Goal: Information Seeking & Learning: Learn about a topic

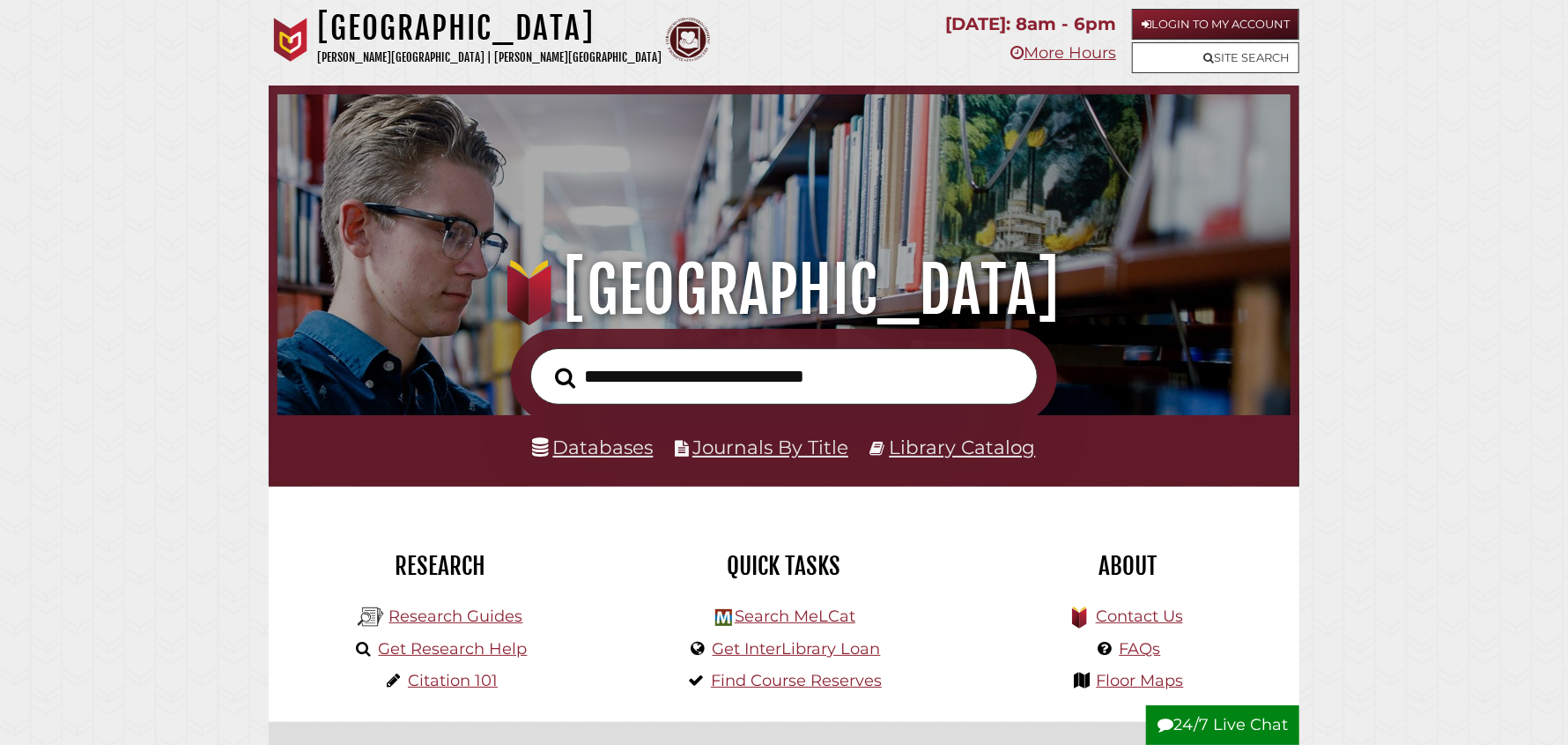
scroll to position [334, 1005]
click at [410, 623] on link "Research Guides" at bounding box center [456, 615] width 134 height 19
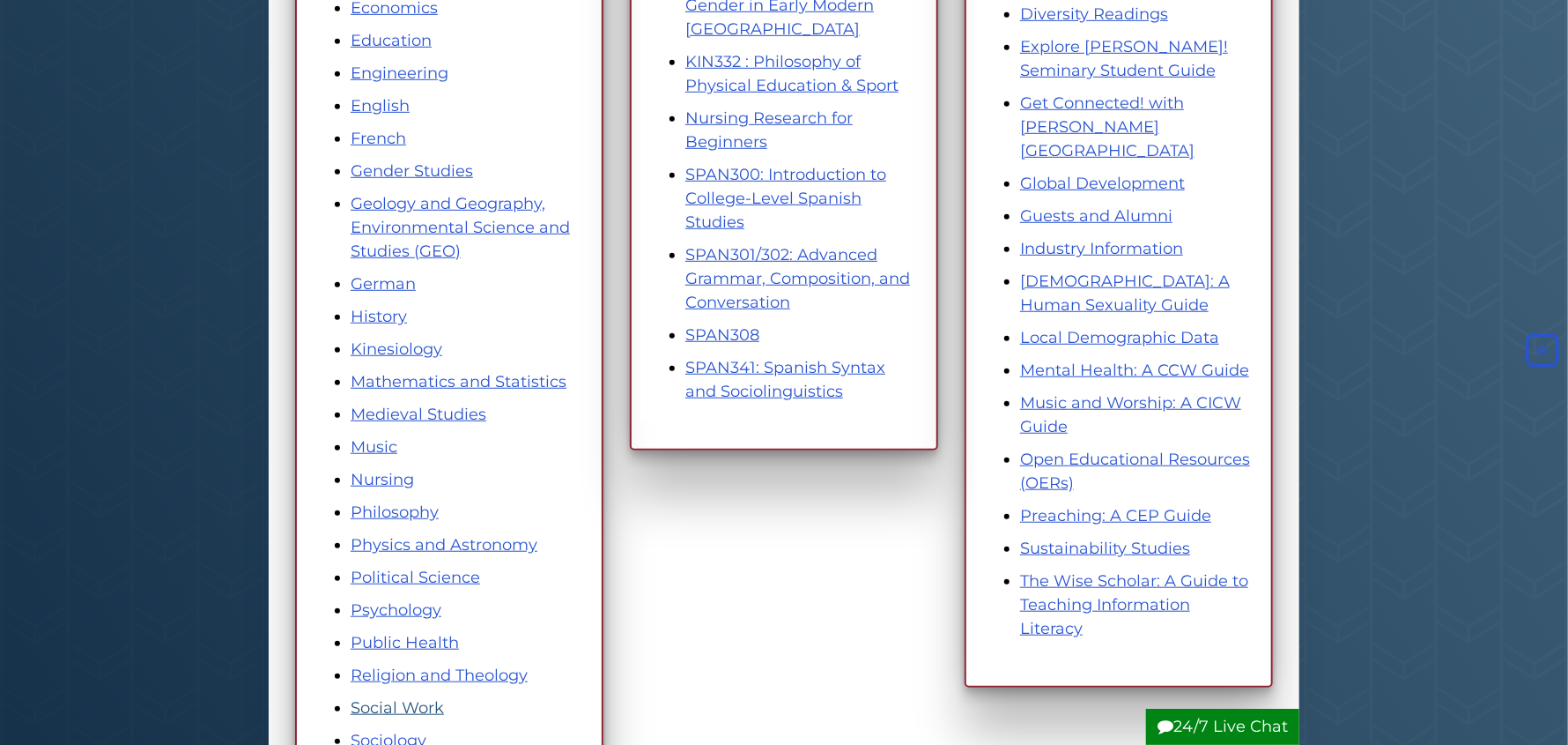
scroll to position [792, 0]
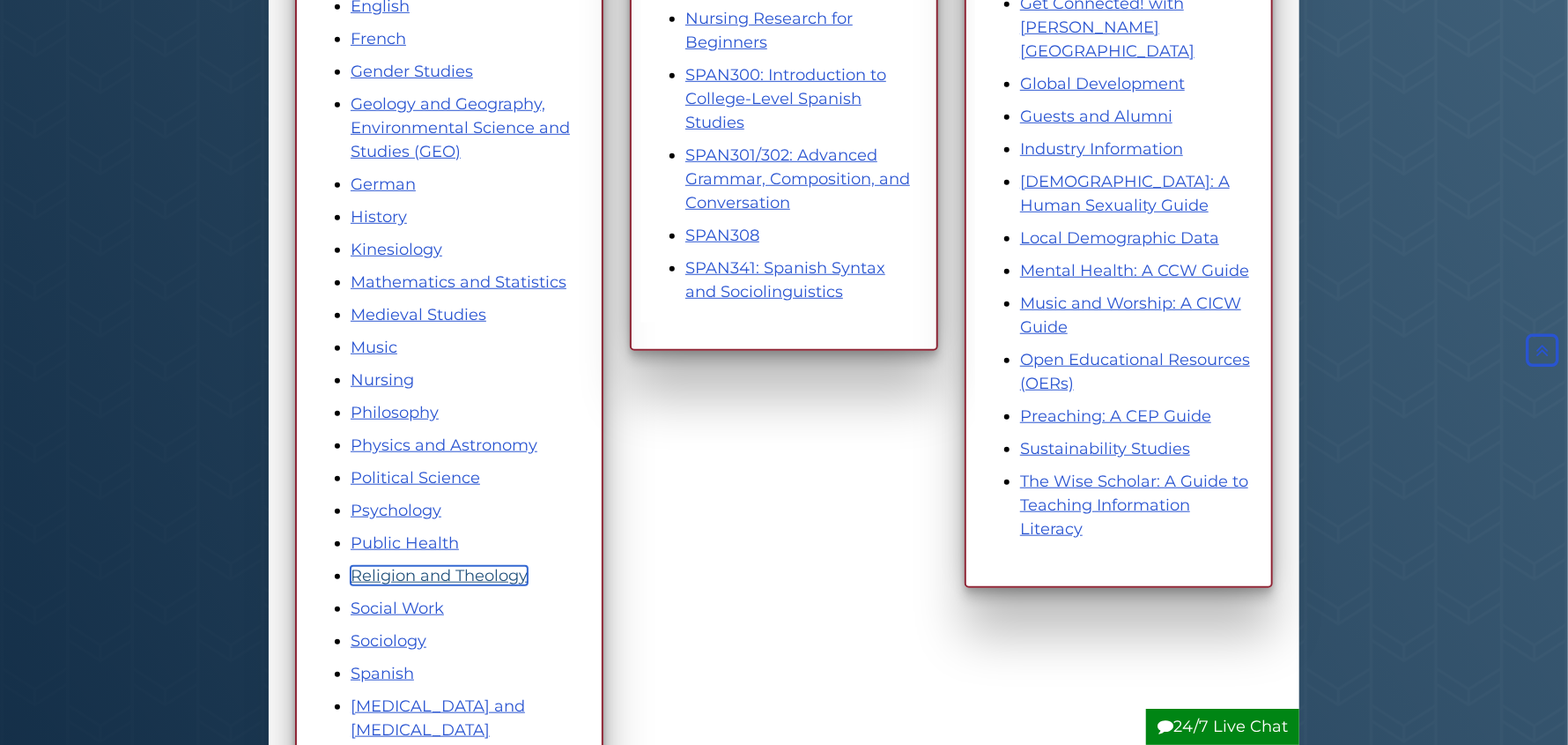
click at [483, 575] on link "Religion and Theology" at bounding box center [439, 575] width 178 height 19
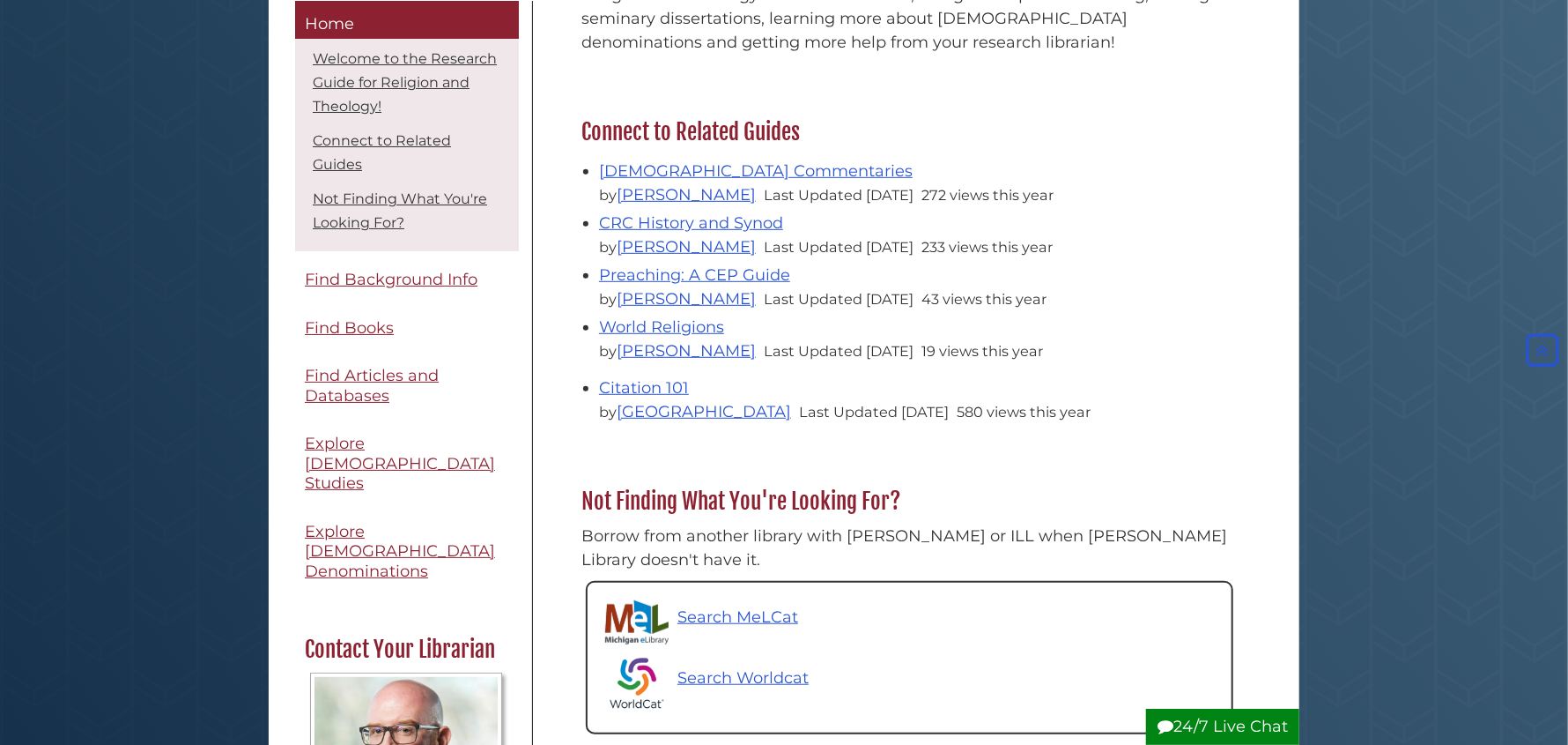
scroll to position [529, 0]
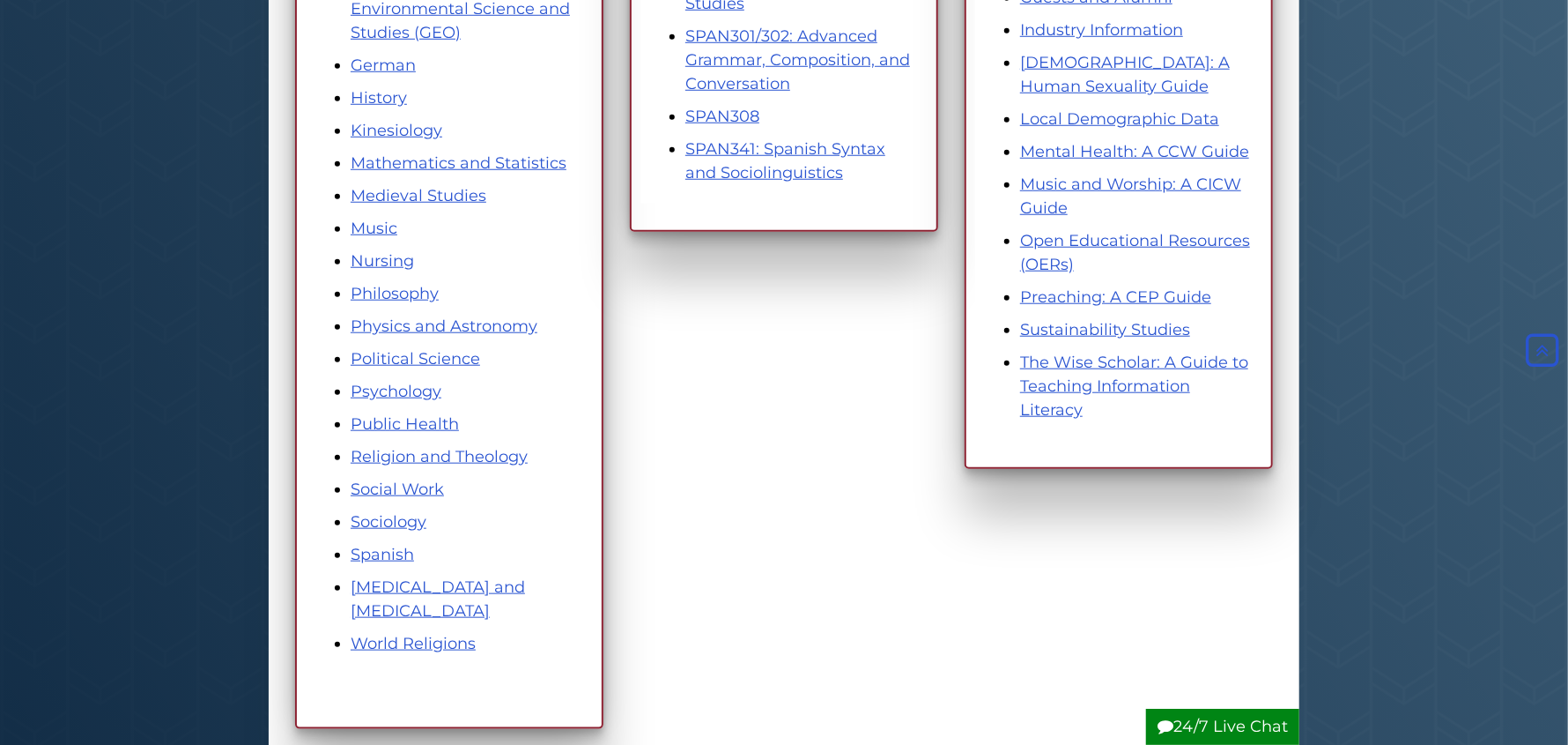
scroll to position [704, 0]
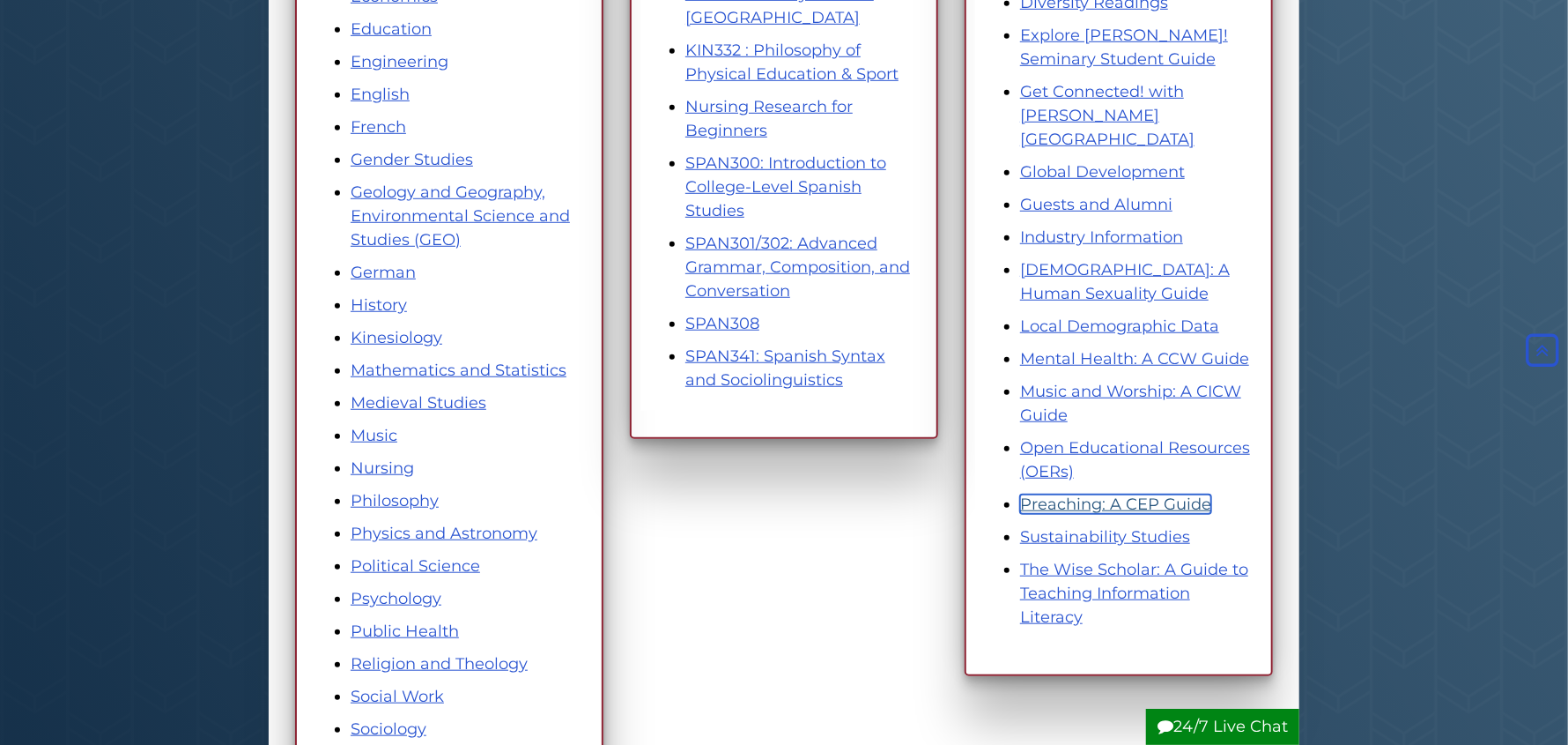
click at [1130, 495] on link "Preaching: A CEP Guide" at bounding box center [1115, 504] width 191 height 19
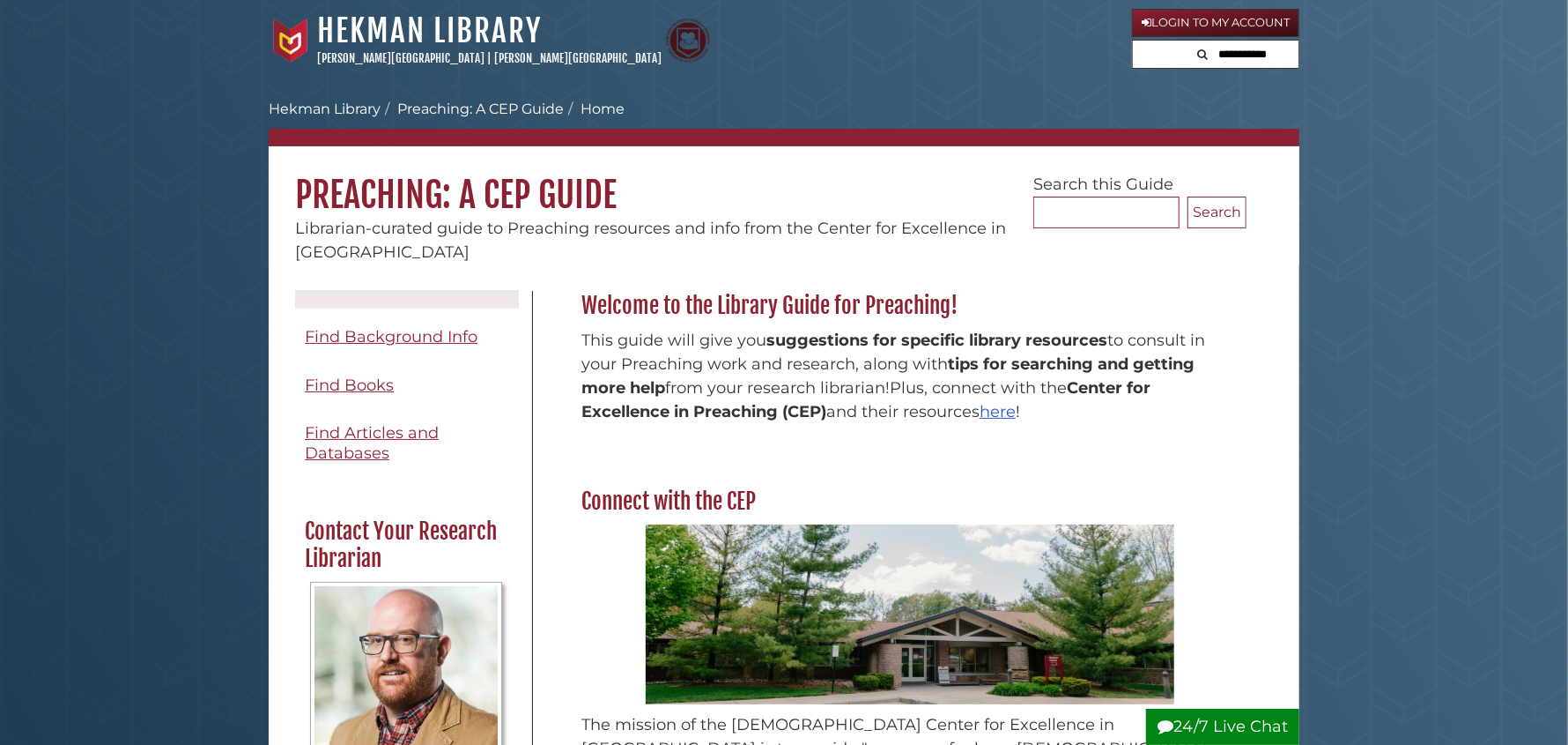
scroll to position [265, 0]
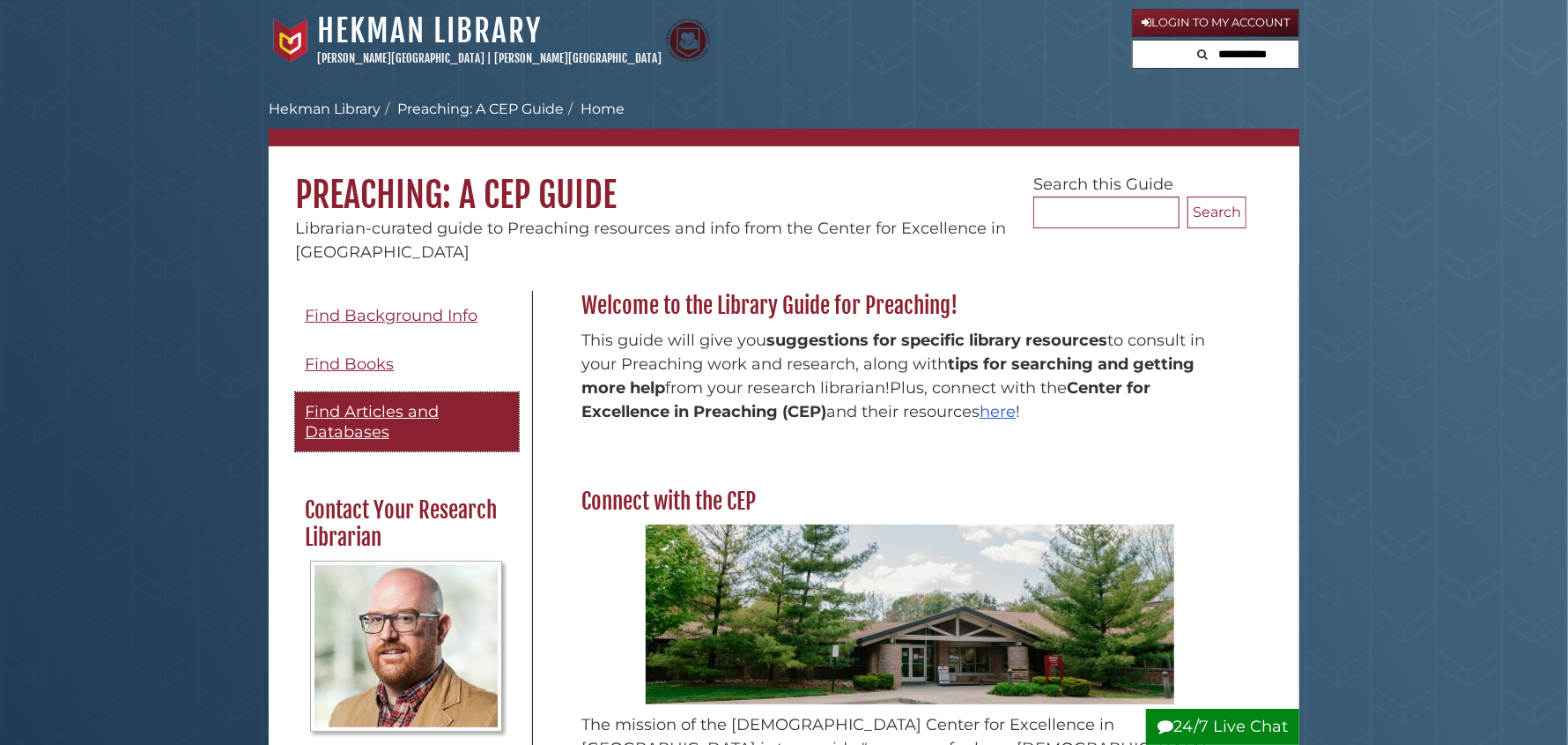
click at [333, 421] on span "Find Articles and Databases" at bounding box center [372, 422] width 134 height 40
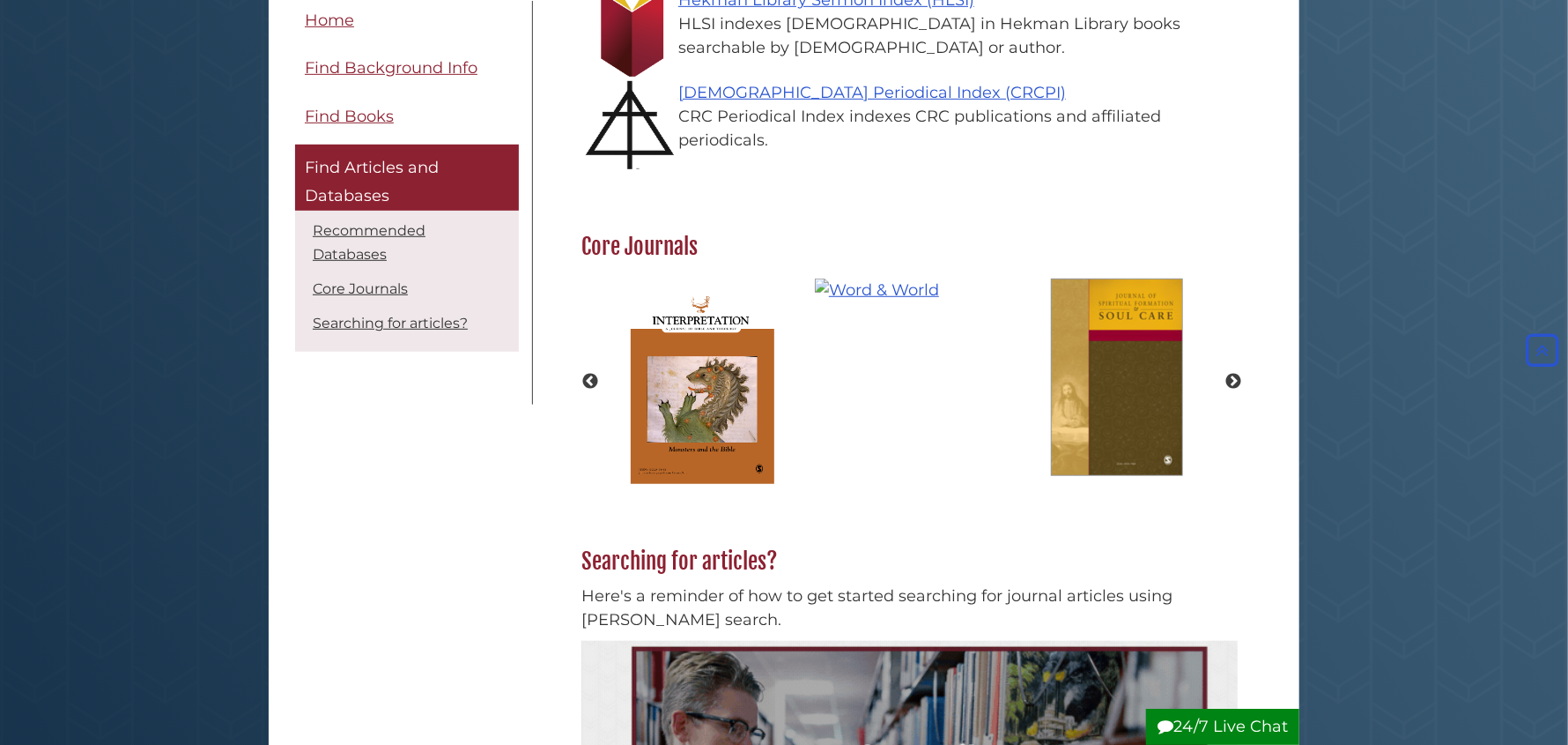
scroll to position [616, 0]
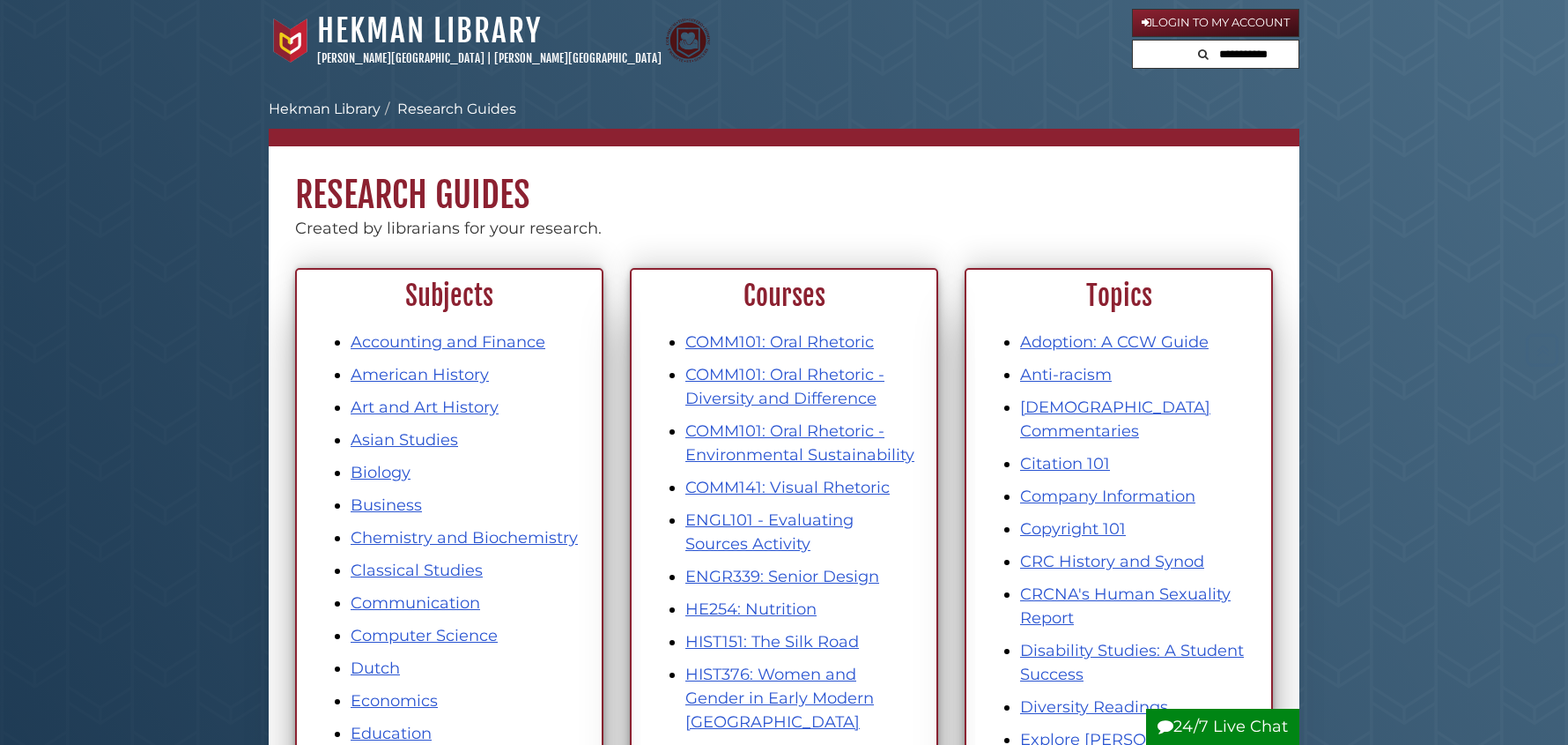
scroll to position [704, 0]
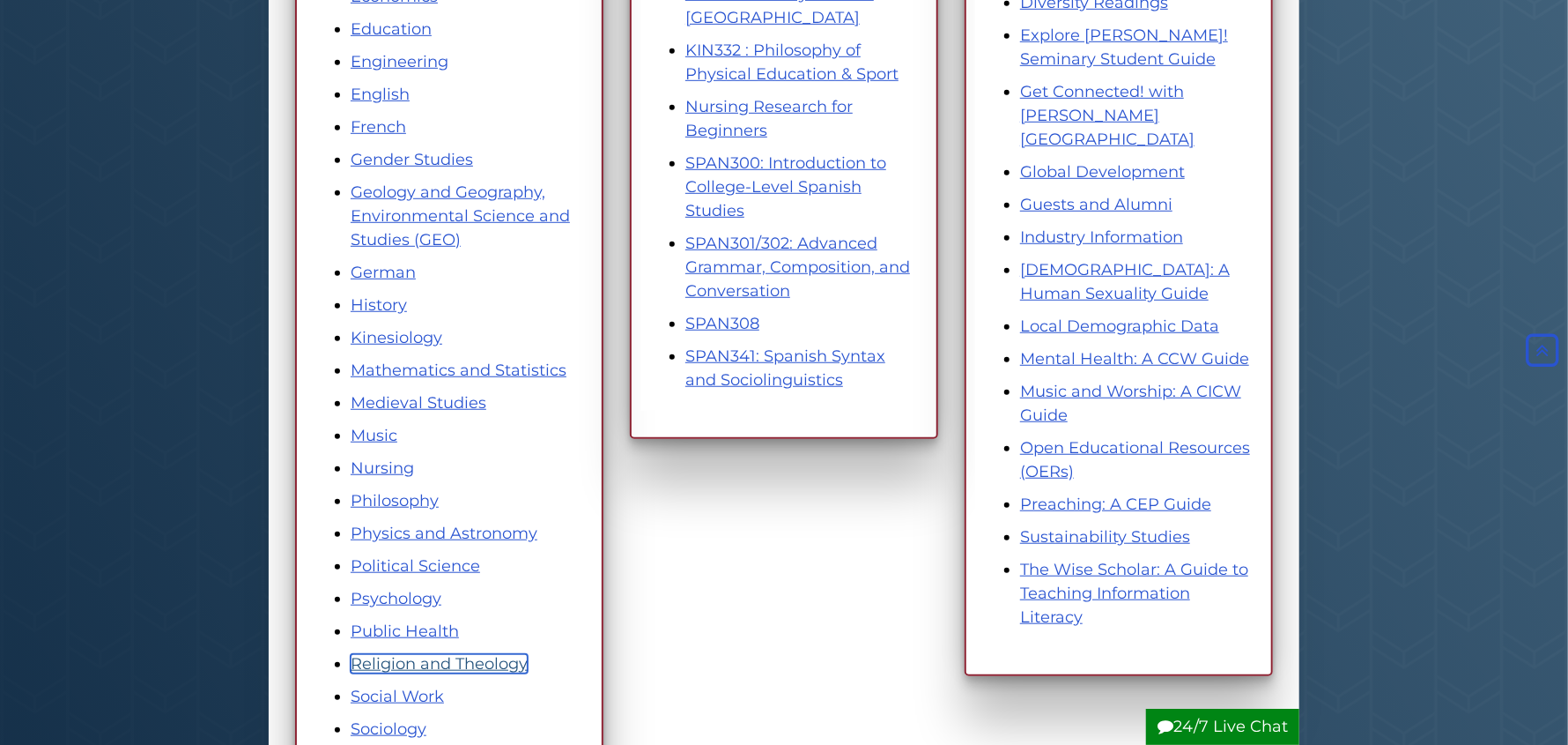
click at [479, 657] on link "Religion and Theology" at bounding box center [439, 663] width 178 height 19
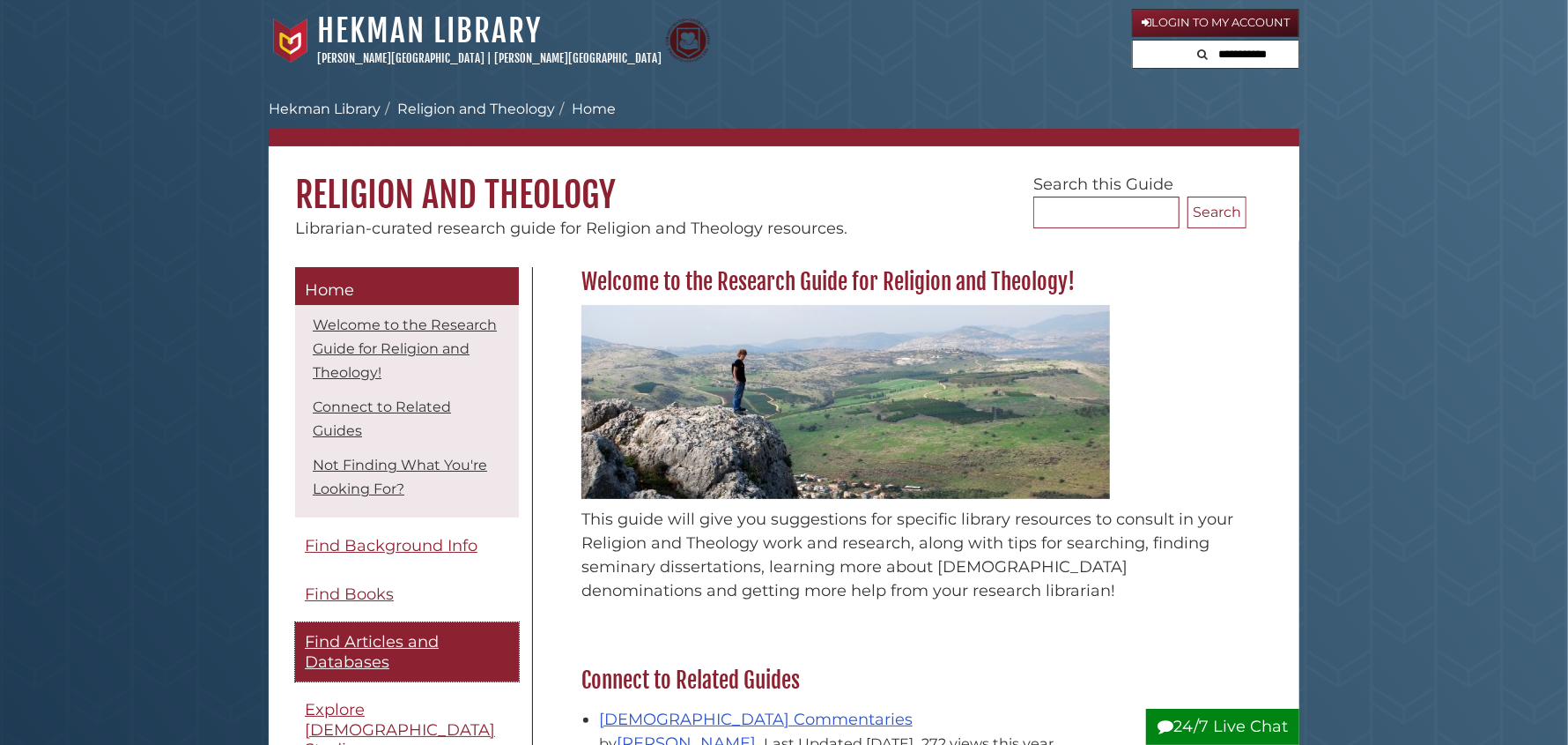
click at [376, 656] on span "Find Articles and Databases" at bounding box center [372, 652] width 134 height 40
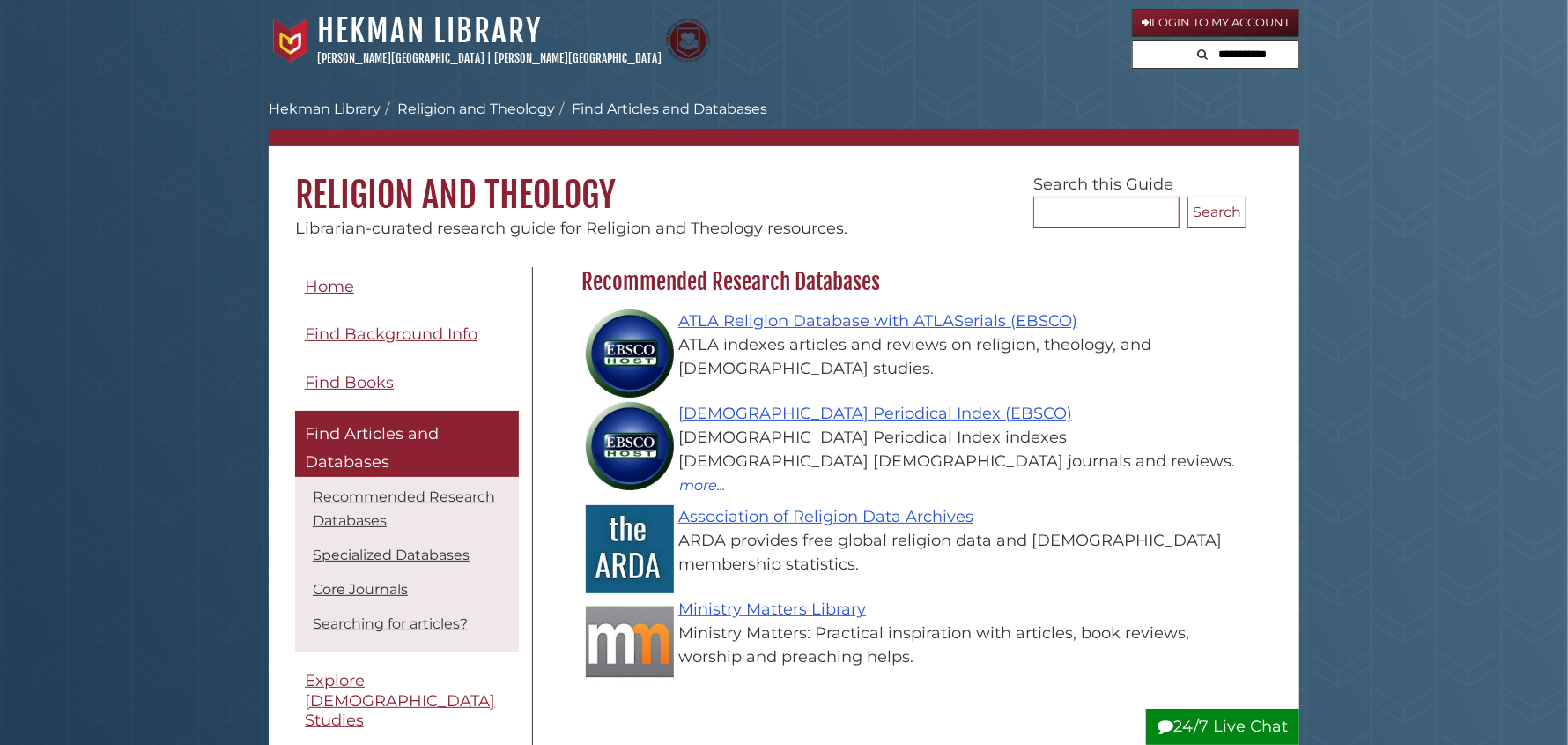
scroll to position [513, 673]
click at [912, 509] on link "Association of Religion Data Archives" at bounding box center [826, 516] width 295 height 19
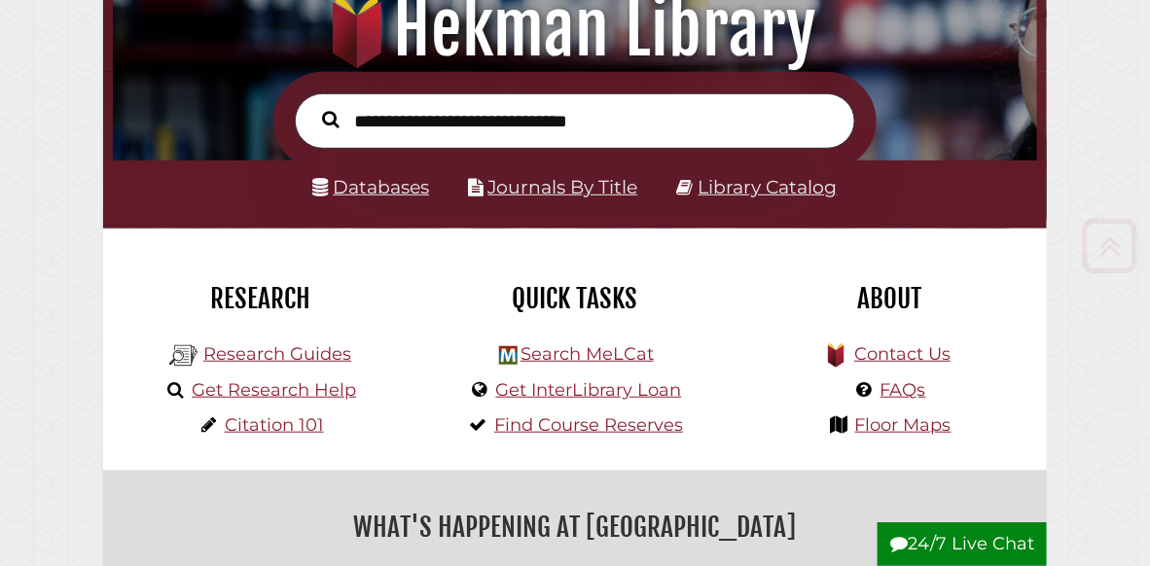
scroll to position [235, 0]
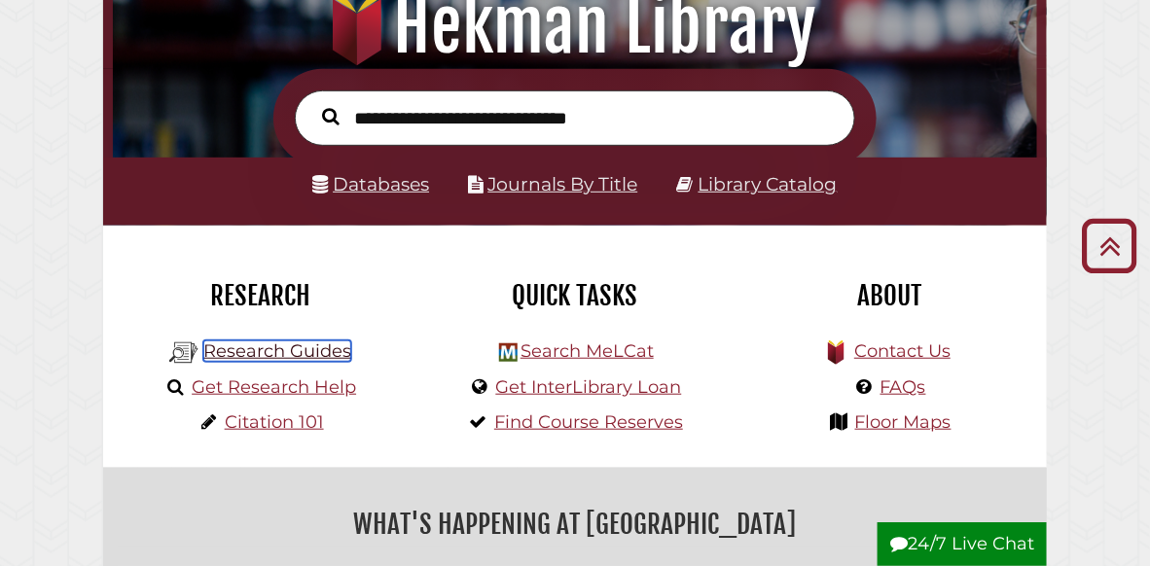
click at [336, 357] on link "Research Guides" at bounding box center [277, 350] width 148 height 21
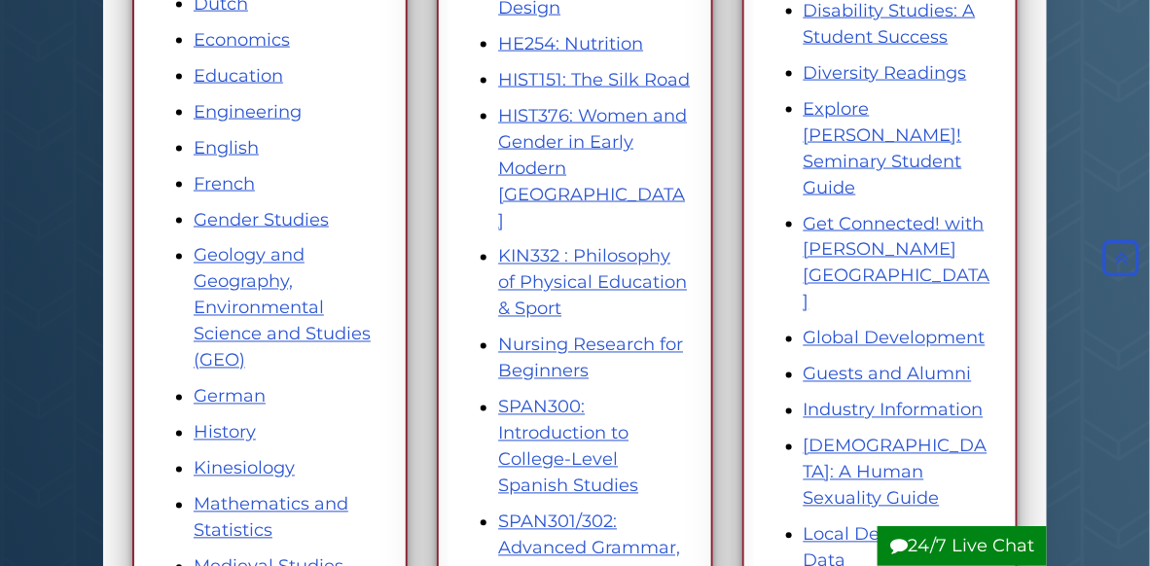
scroll to position [789, 0]
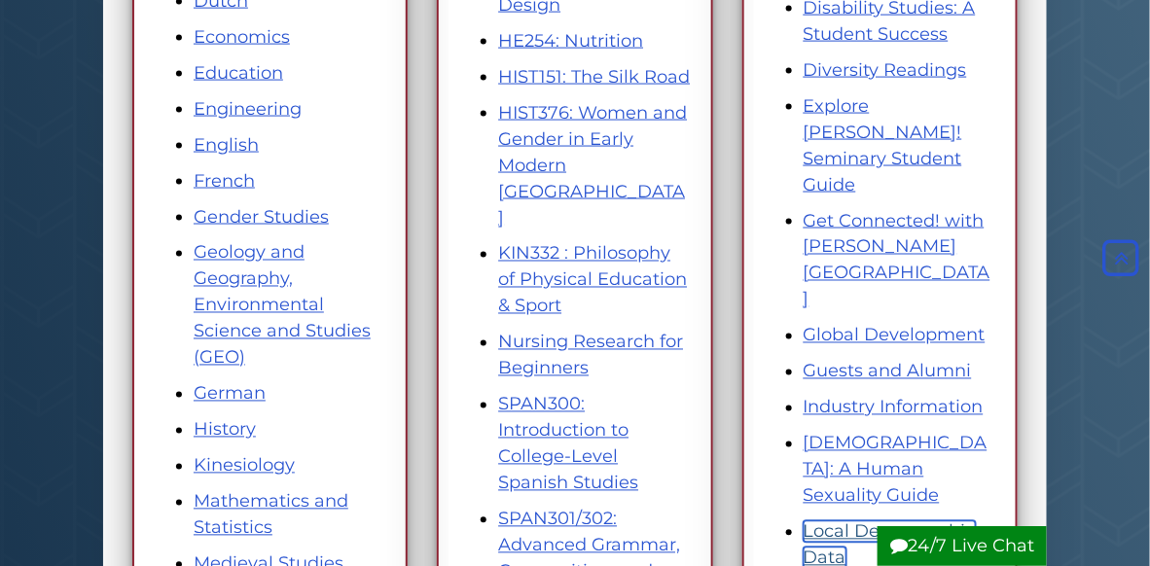
click at [907, 521] on link "Local Demographic Data" at bounding box center [889, 545] width 172 height 48
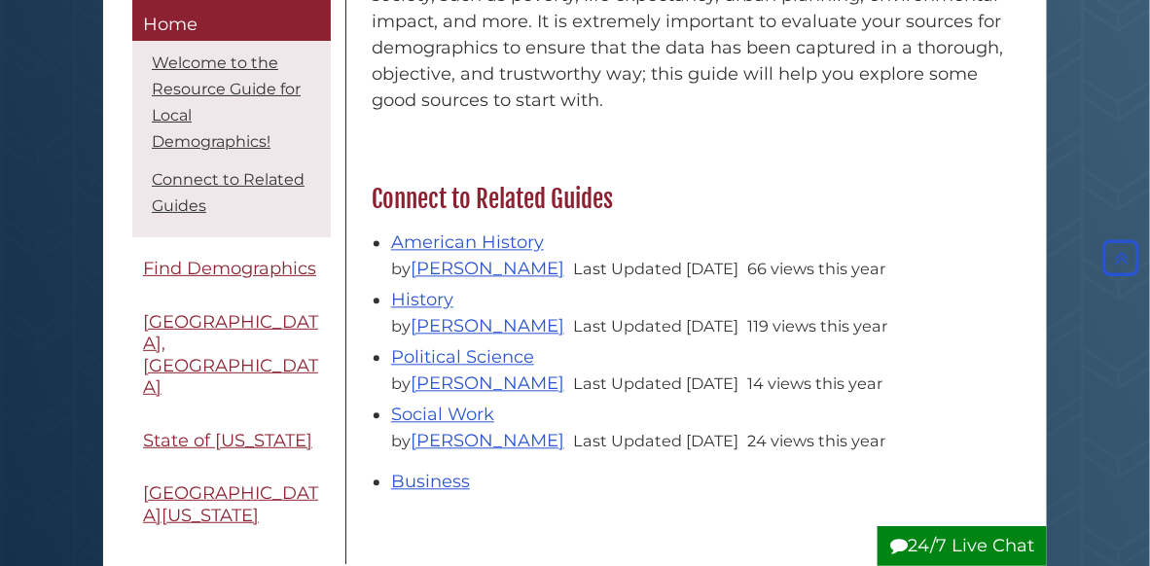
scroll to position [1005, 0]
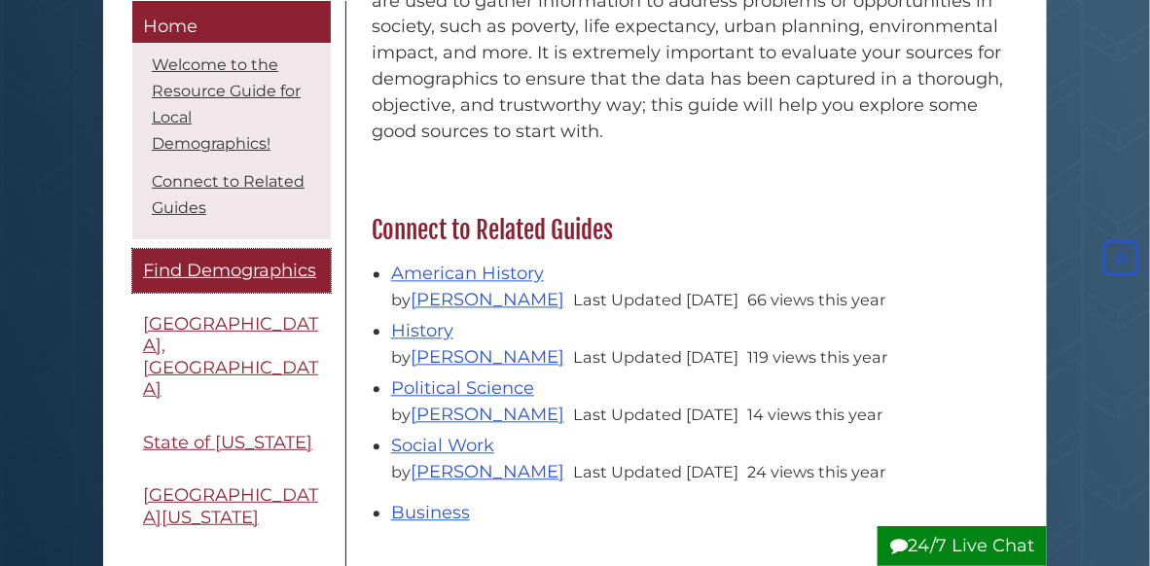
click at [234, 281] on span "Find Demographics" at bounding box center [229, 270] width 173 height 21
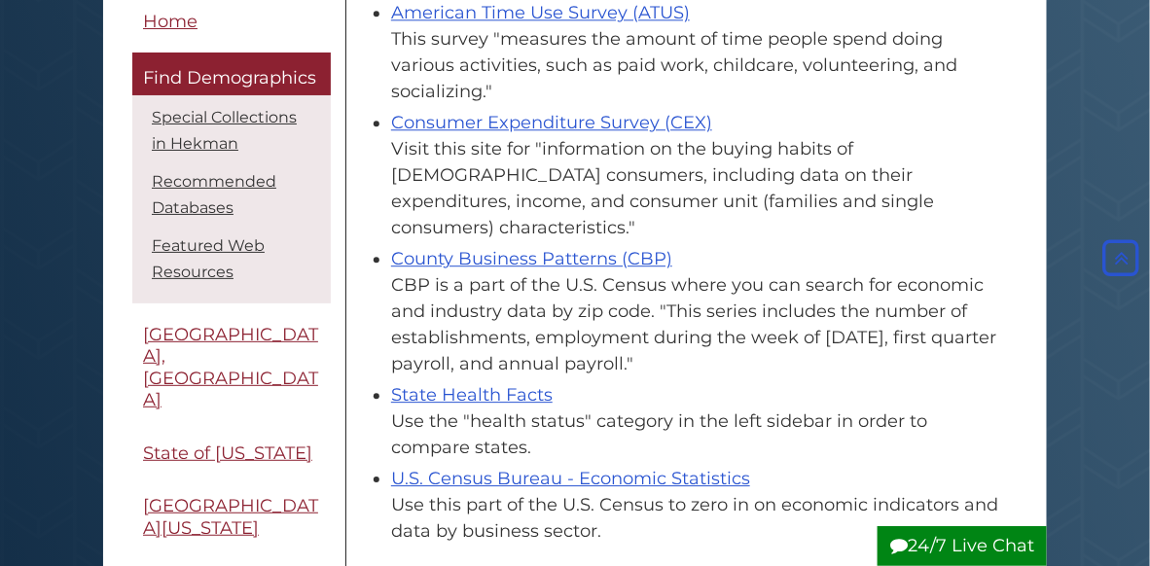
scroll to position [1387, 0]
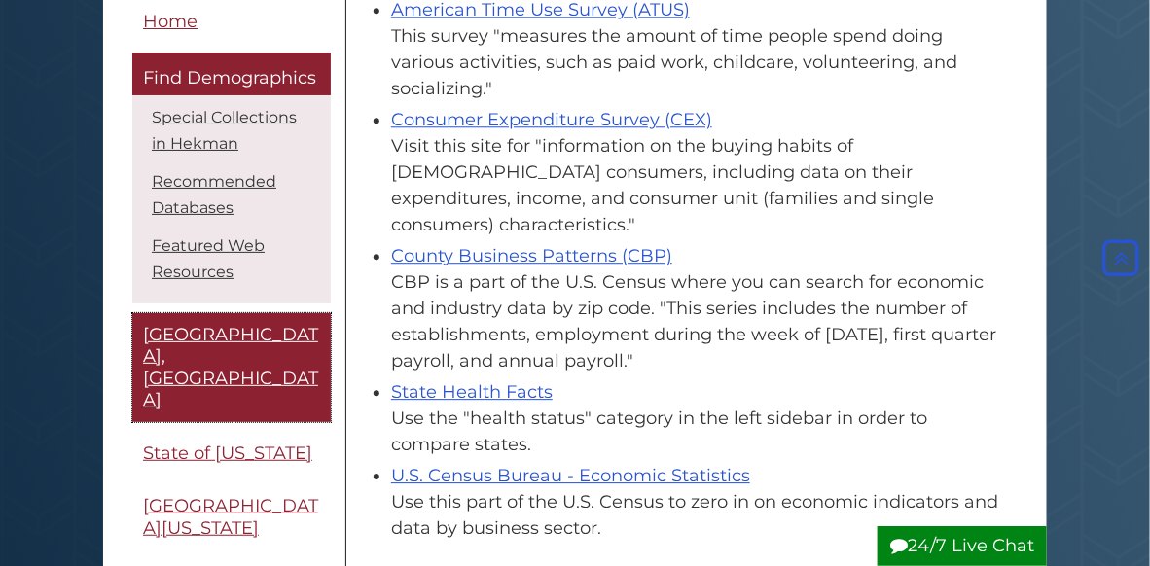
click at [233, 334] on span "[GEOGRAPHIC_DATA], [GEOGRAPHIC_DATA]" at bounding box center [230, 368] width 175 height 88
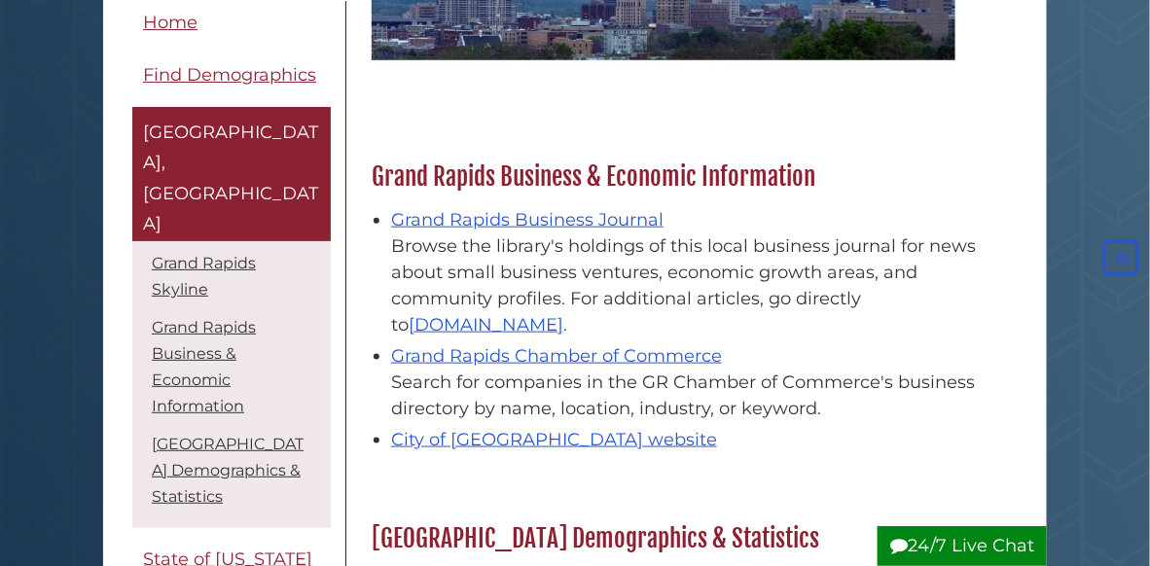
scroll to position [543, 0]
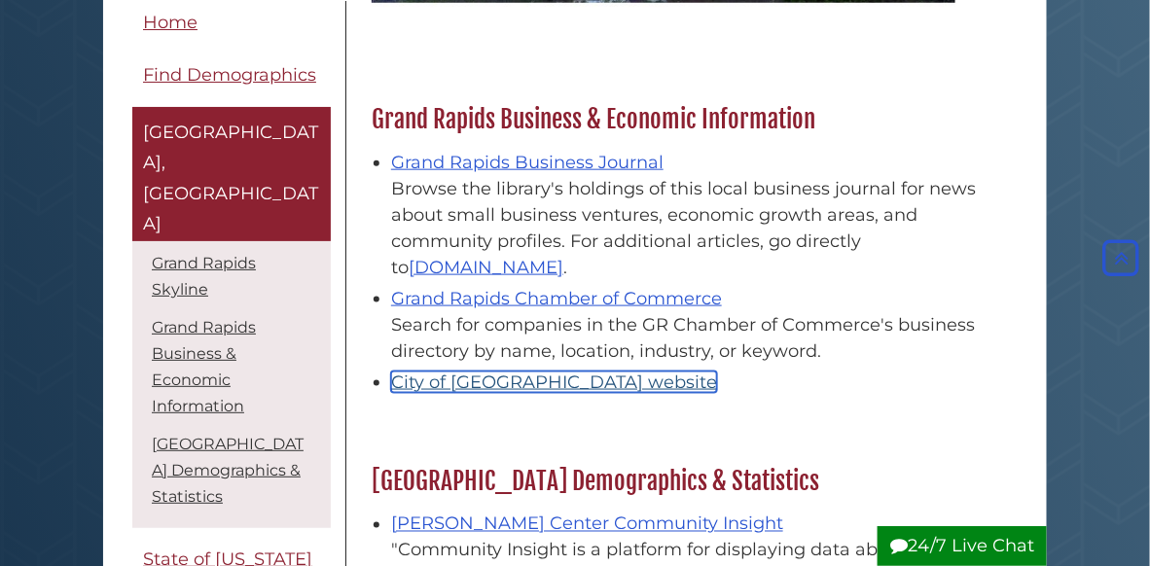
click at [621, 385] on link "City of [GEOGRAPHIC_DATA] website" at bounding box center [554, 382] width 326 height 21
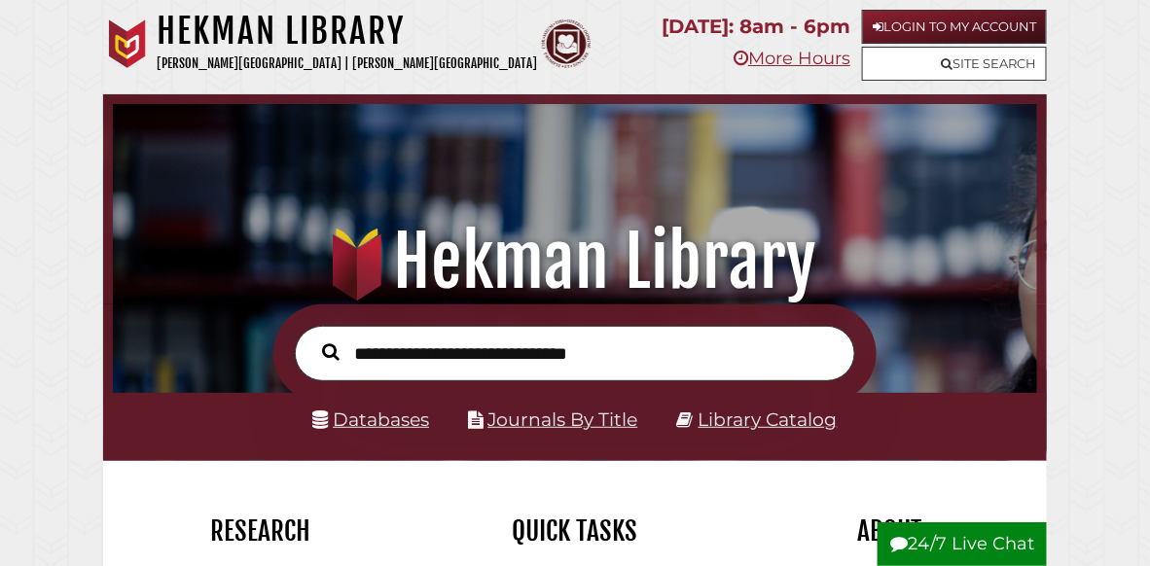
scroll to position [305, 913]
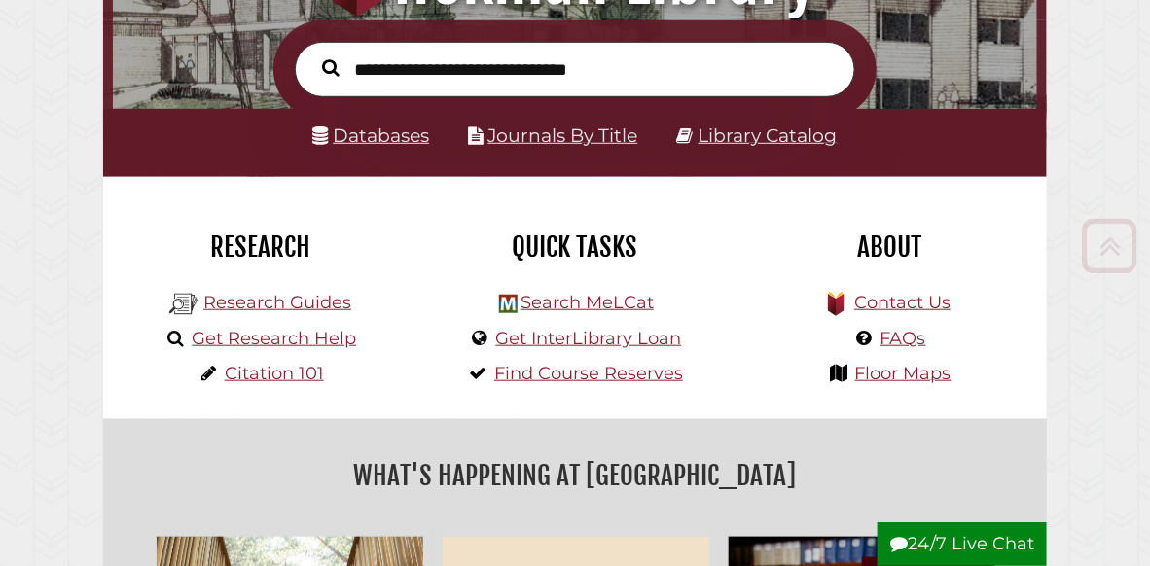
scroll to position [294, 0]
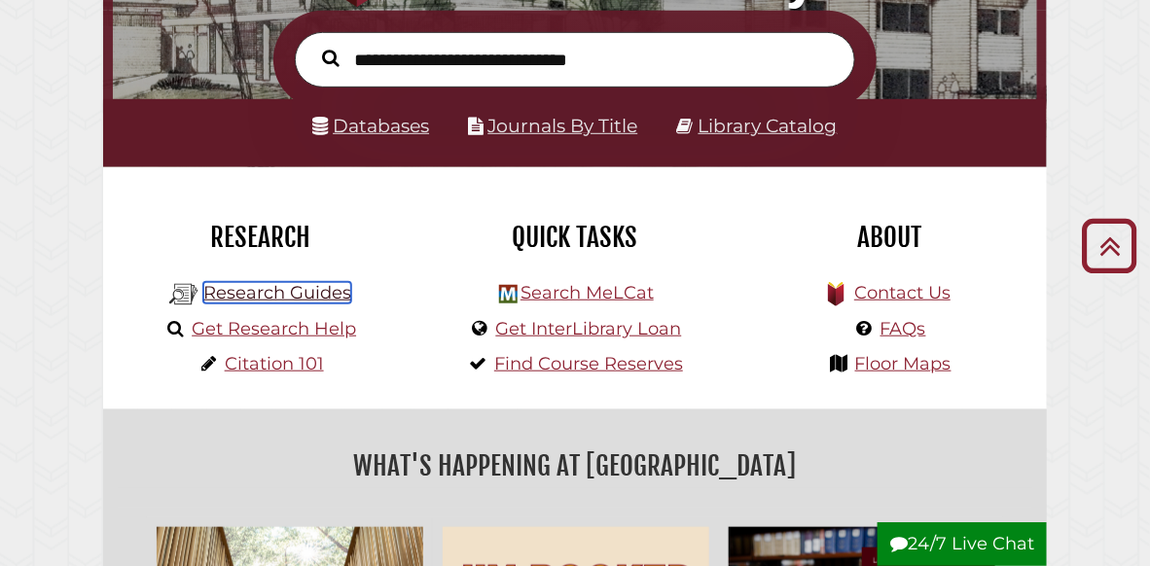
click at [277, 300] on link "Research Guides" at bounding box center [277, 292] width 148 height 21
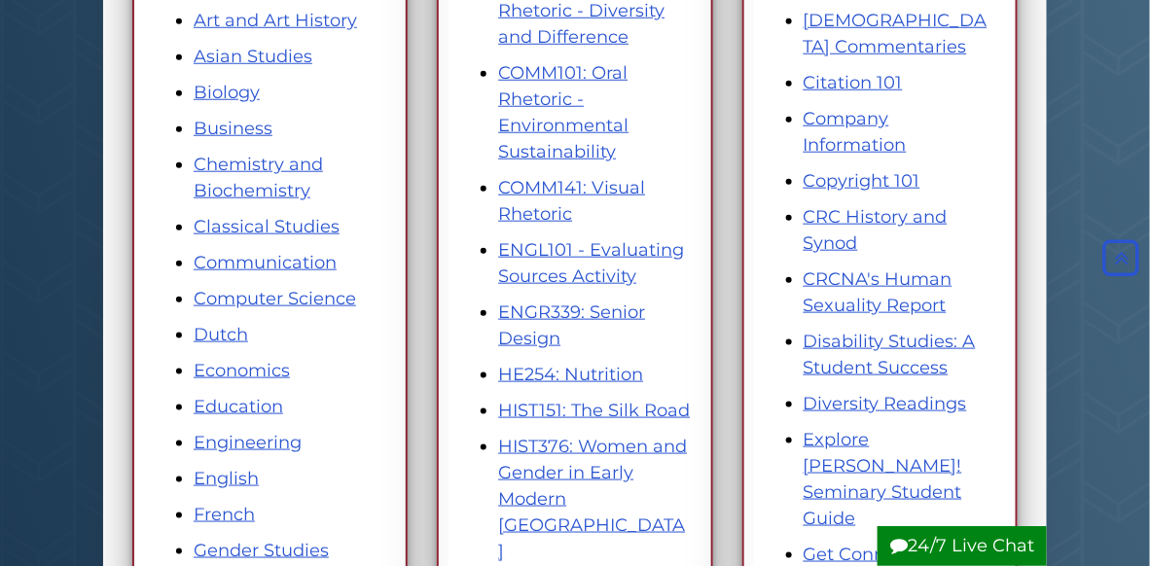
scroll to position [452, 0]
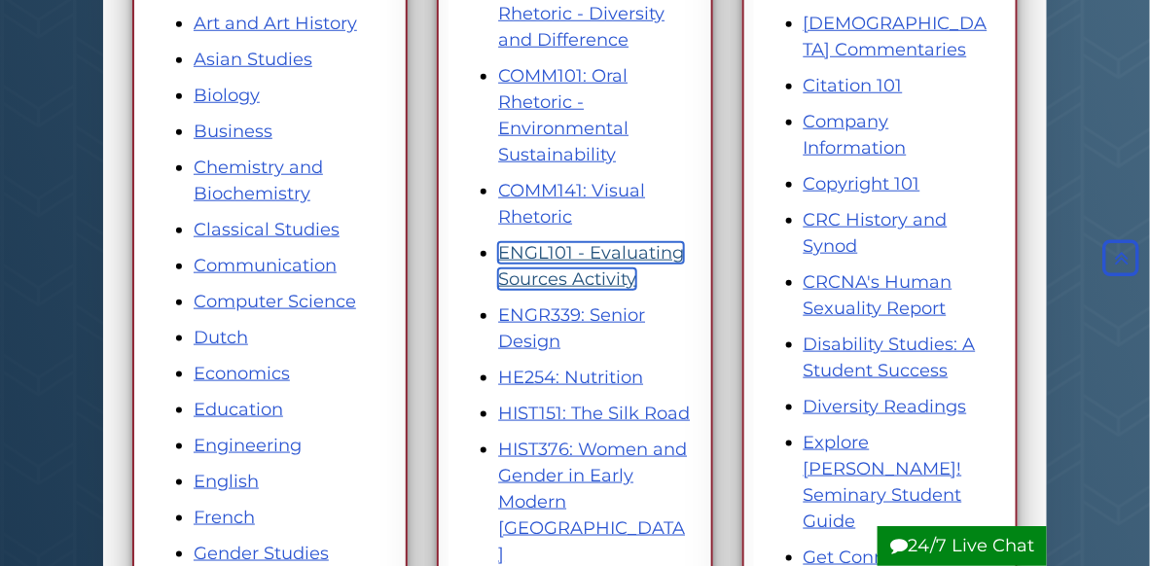
click at [553, 254] on link "ENGL101 - Evaluating Sources Activity" at bounding box center [591, 266] width 186 height 48
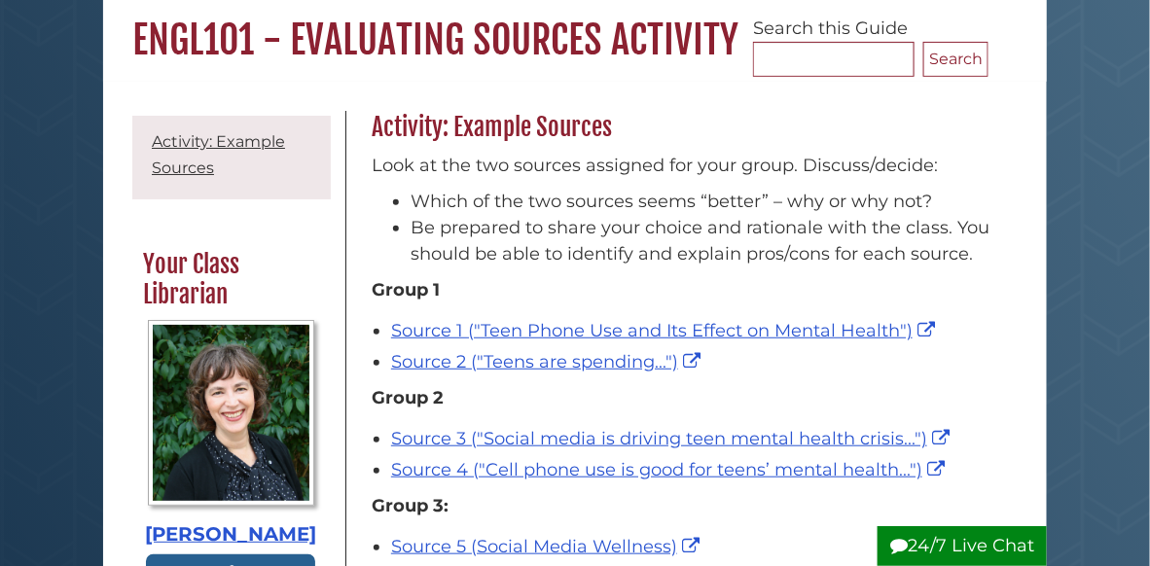
scroll to position [220, 0]
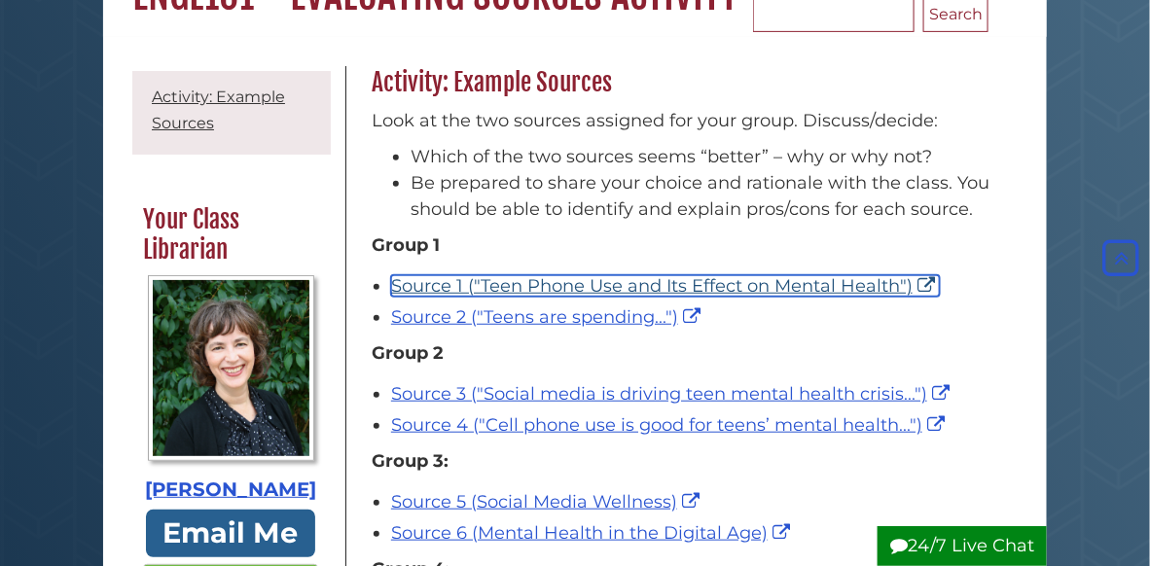
click at [568, 297] on link "Source 1 ("Teen Phone Use and Its Effect on Mental Health")" at bounding box center [665, 285] width 549 height 21
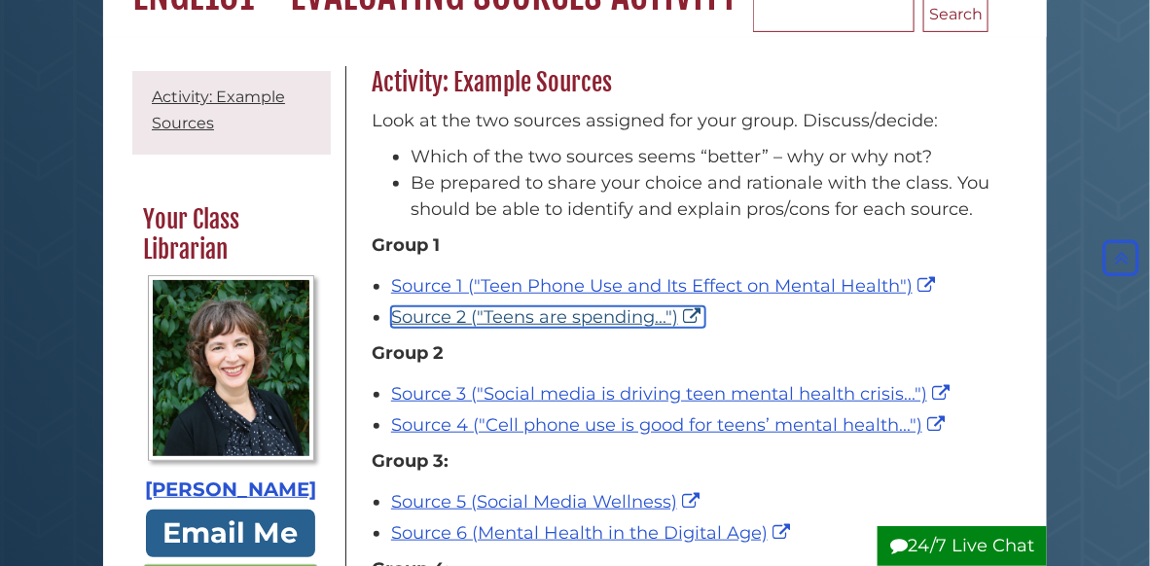
click at [475, 328] on link "Source 2 ("Teens are spending...")" at bounding box center [548, 316] width 314 height 21
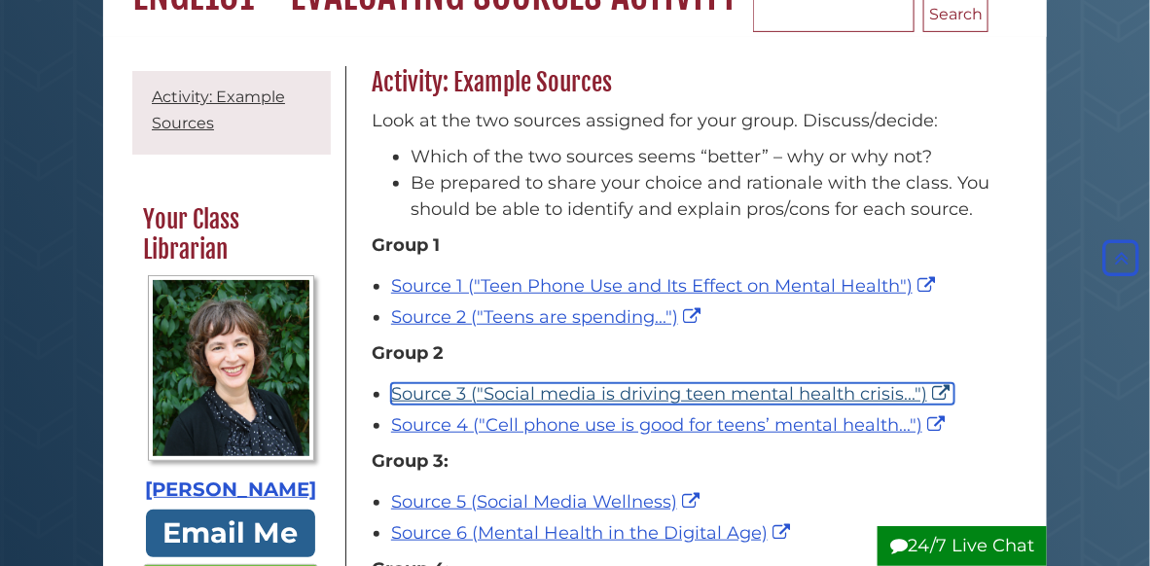
click at [576, 405] on link "Source 3 ("Social media is driving teen mental health crisis...")" at bounding box center [672, 393] width 563 height 21
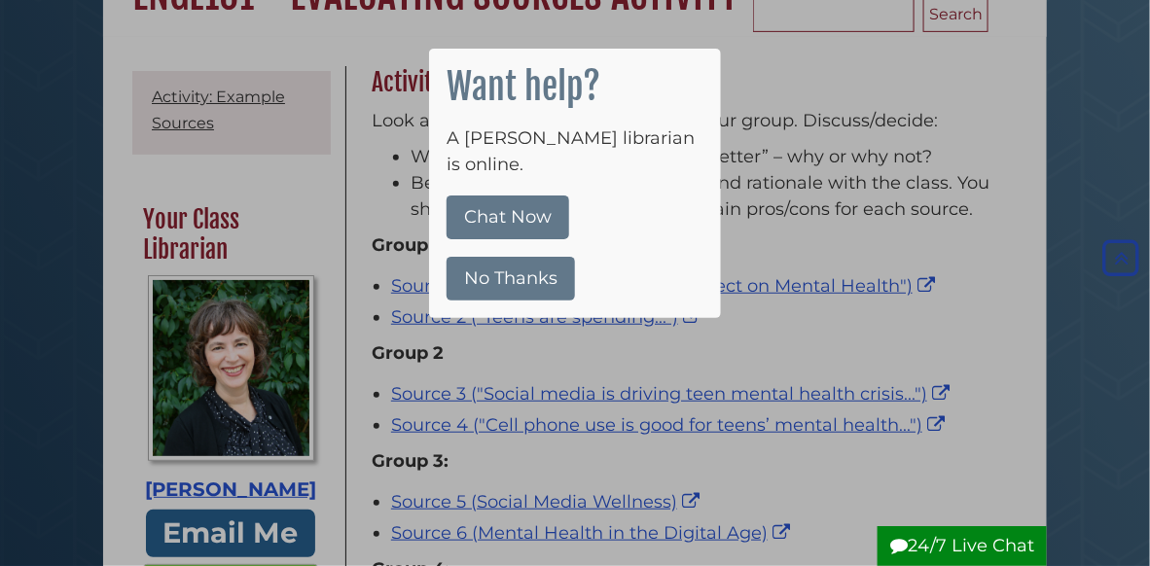
click at [531, 257] on button "No Thanks" at bounding box center [510, 279] width 128 height 44
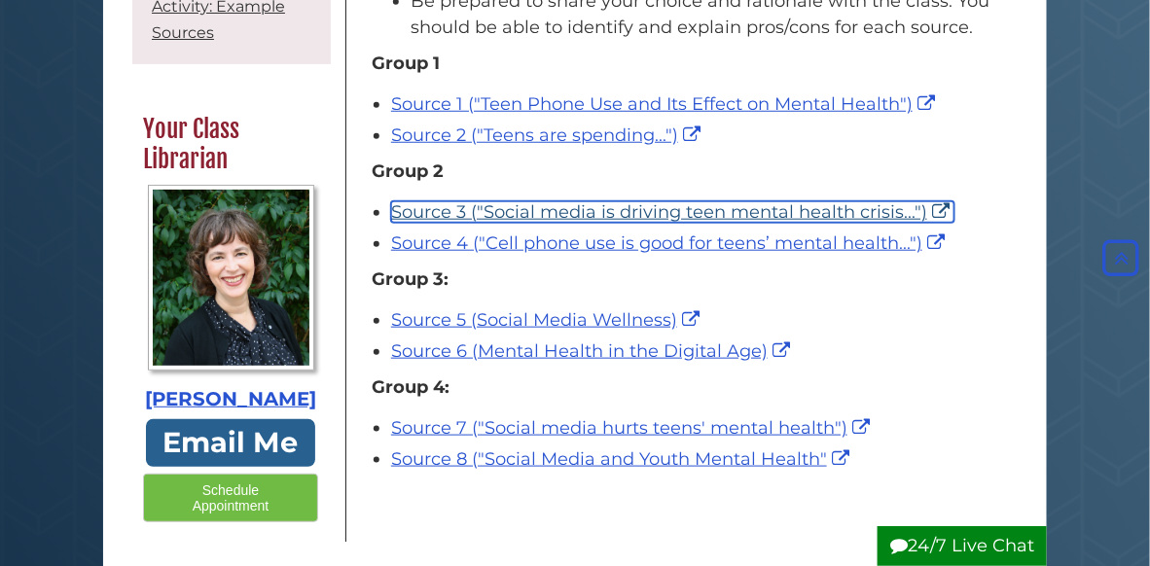
scroll to position [407, 0]
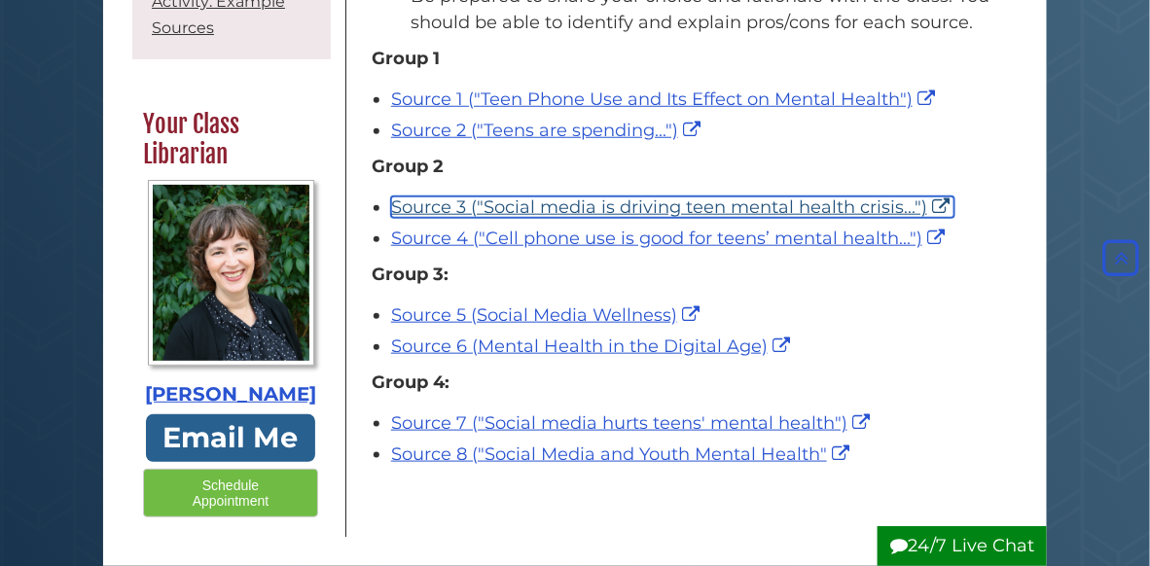
click at [621, 218] on link "Source 3 ("Social media is driving teen mental health crisis...")" at bounding box center [672, 206] width 563 height 21
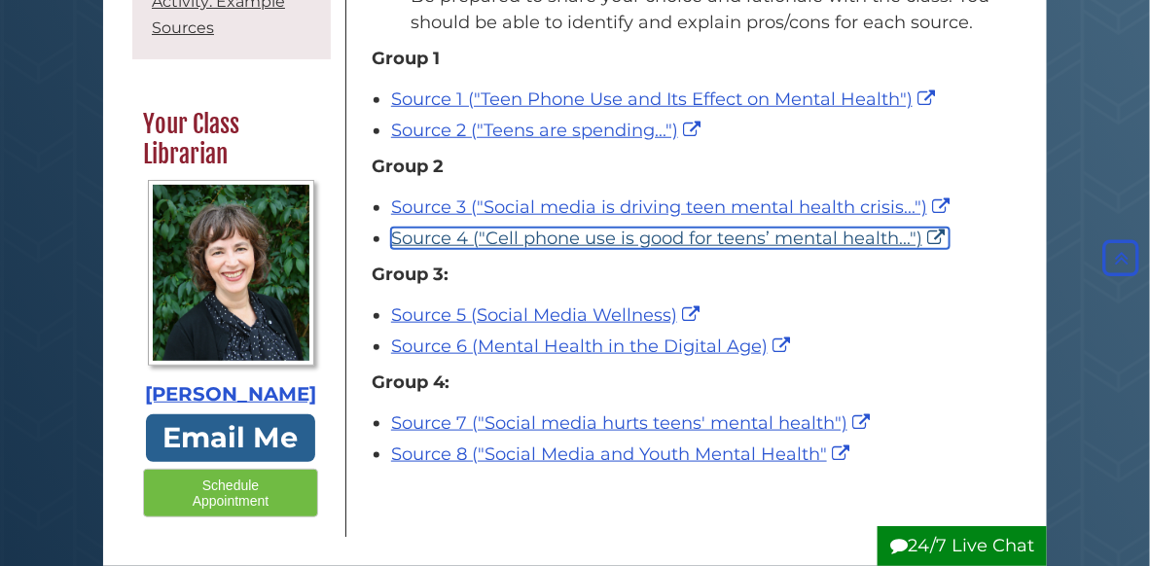
click at [561, 249] on link "Source 4 ("Cell phone use is good for teens’ mental health...")" at bounding box center [670, 238] width 558 height 21
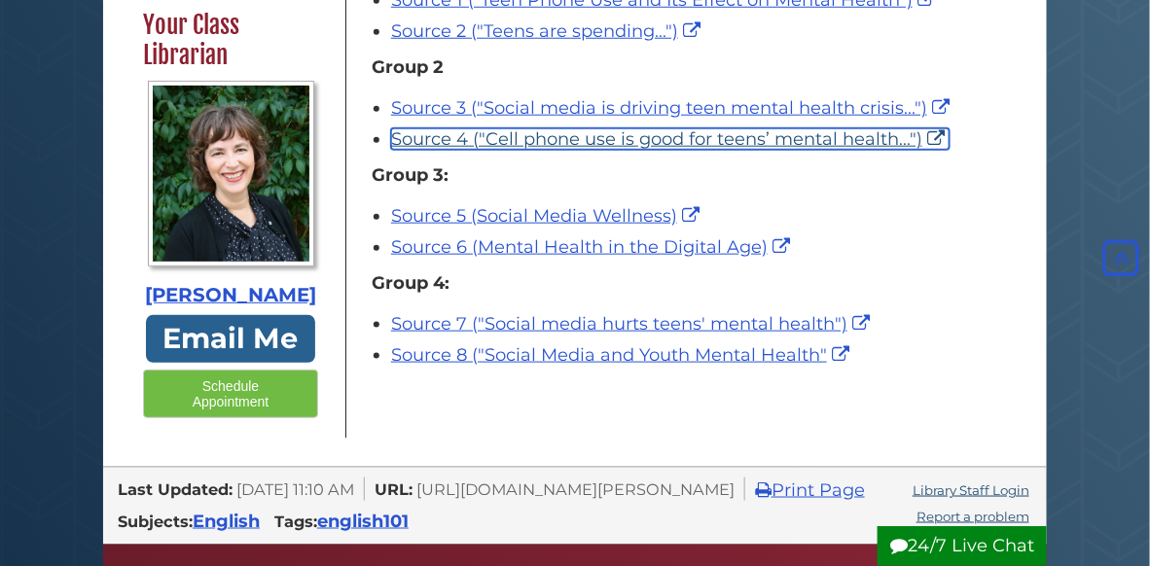
scroll to position [508, 0]
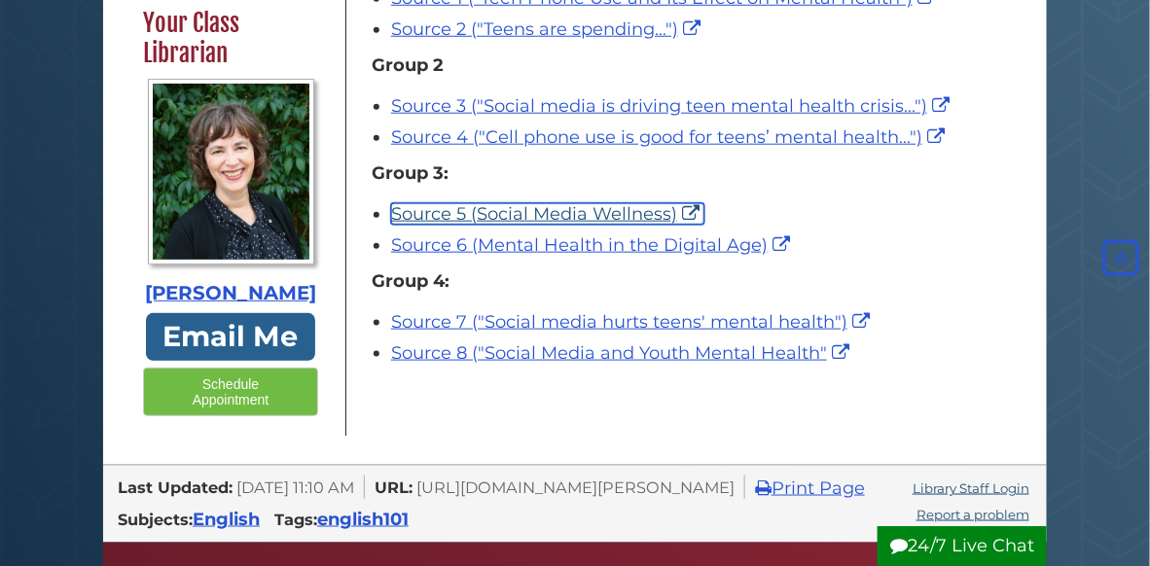
click at [517, 225] on link "Source 5 (Social Media Wellness)" at bounding box center [547, 213] width 313 height 21
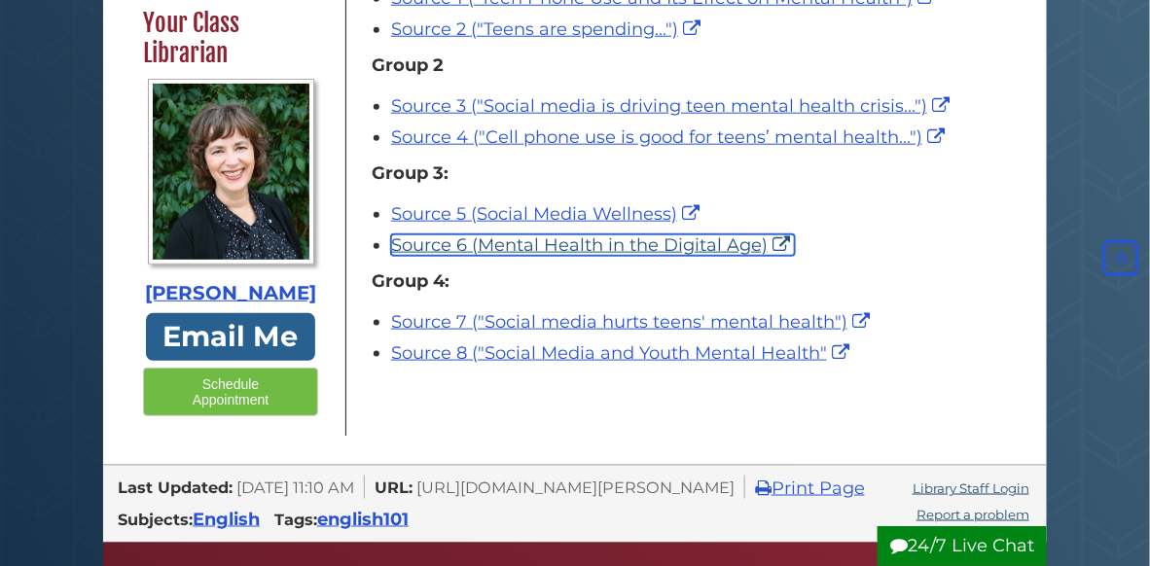
click at [516, 256] on link "Source 6 (Mental Health in the Digital Age)" at bounding box center [593, 244] width 404 height 21
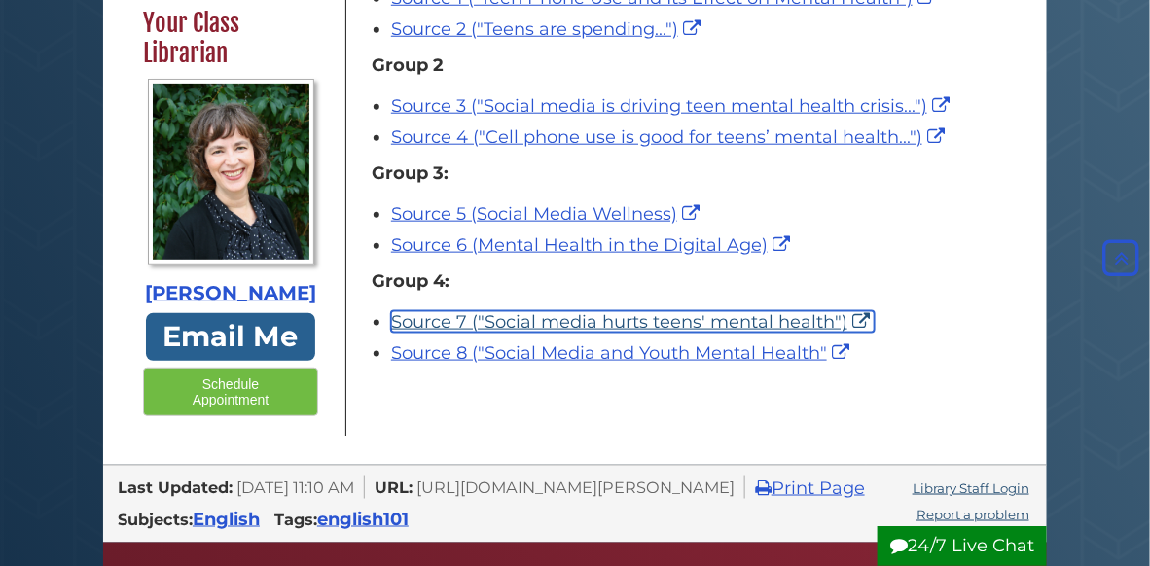
click at [654, 333] on link "Source 7 ("Social media hurts teens' mental health")" at bounding box center [632, 321] width 483 height 21
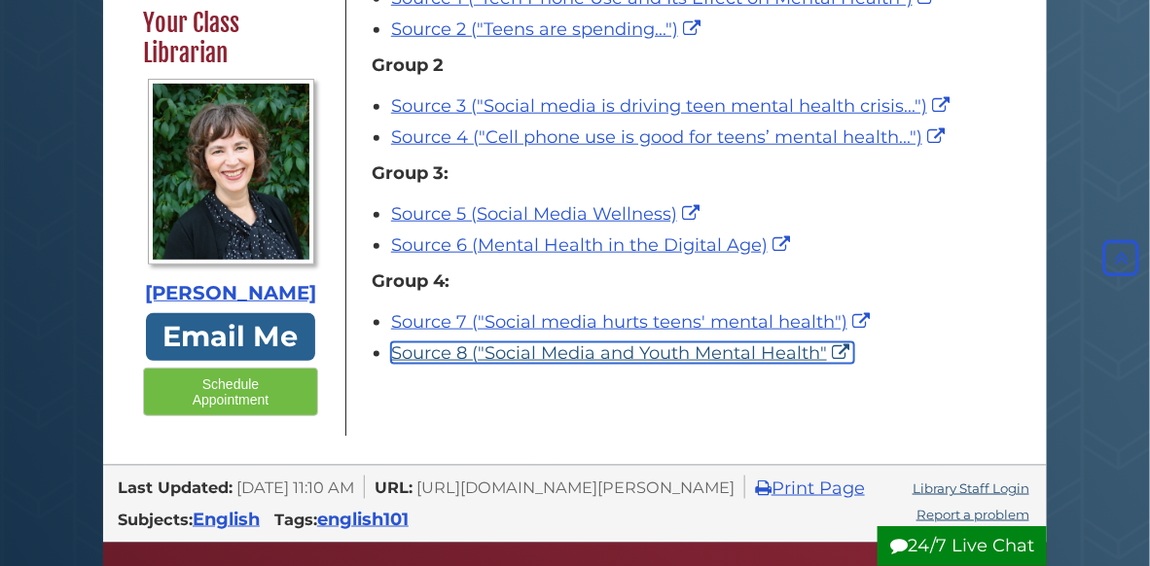
click at [575, 364] on link "Source 8 ("Social Media and Youth Mental Health"" at bounding box center [622, 352] width 463 height 21
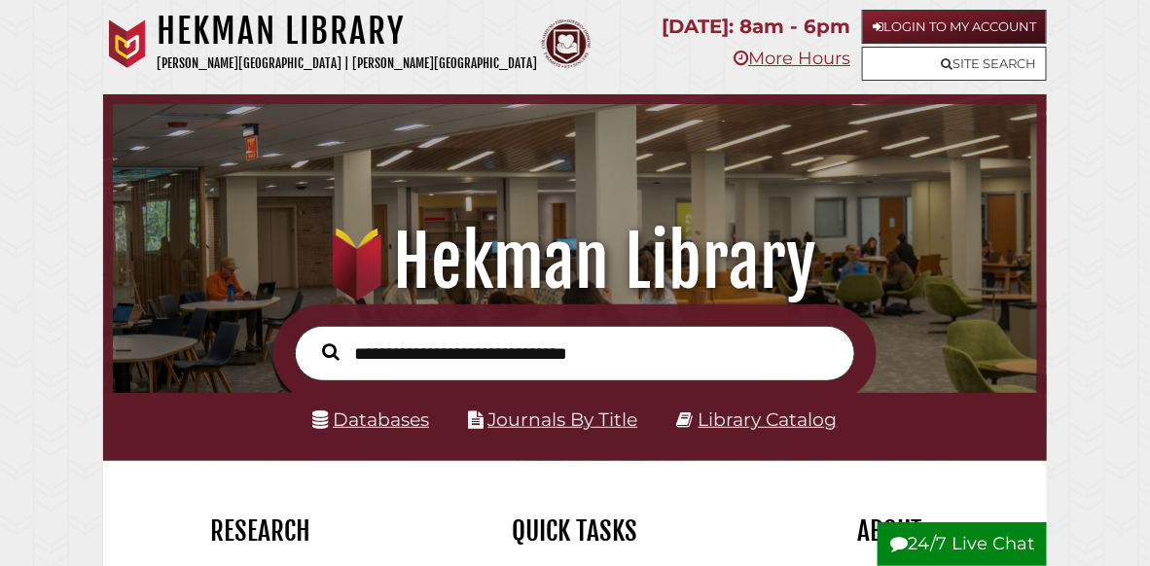
scroll to position [305, 913]
type input "**********"
click at [312, 338] on button "Search" at bounding box center [330, 351] width 37 height 26
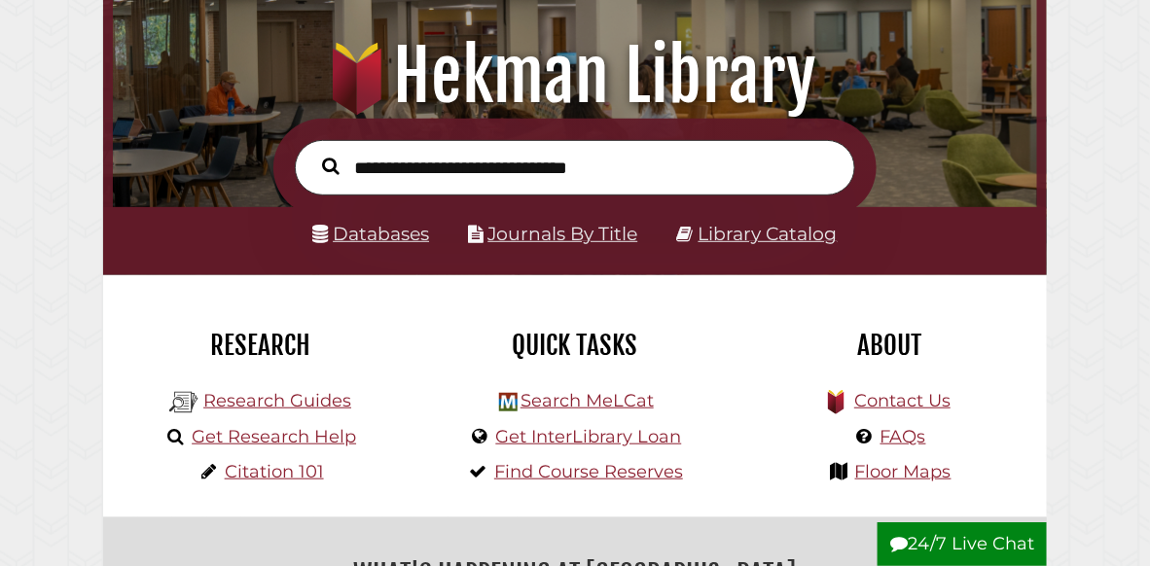
scroll to position [196, 0]
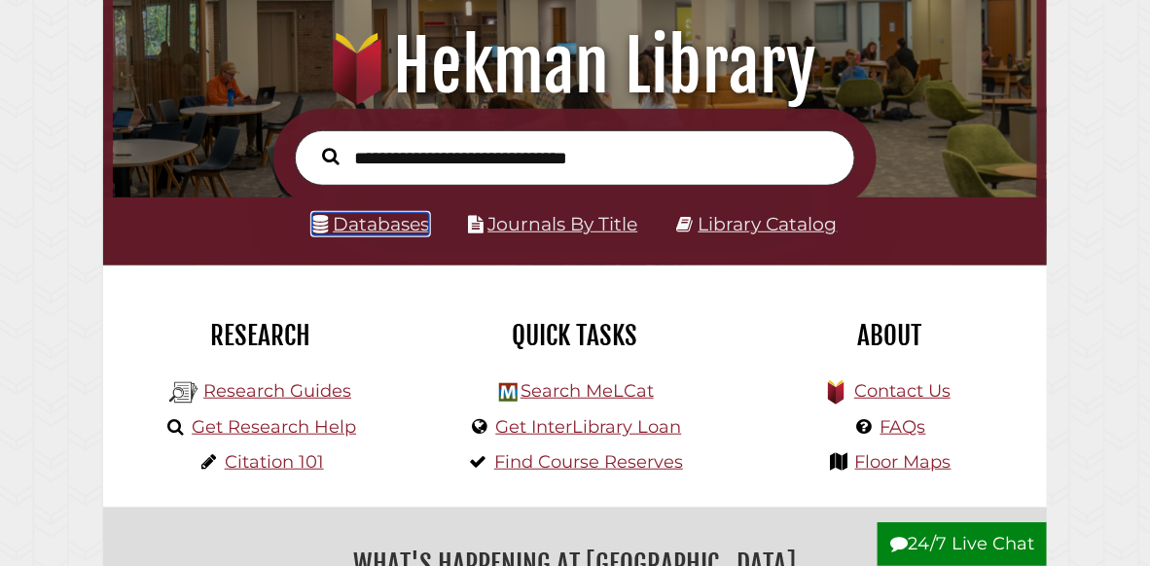
click at [377, 232] on link "Databases" at bounding box center [370, 224] width 117 height 22
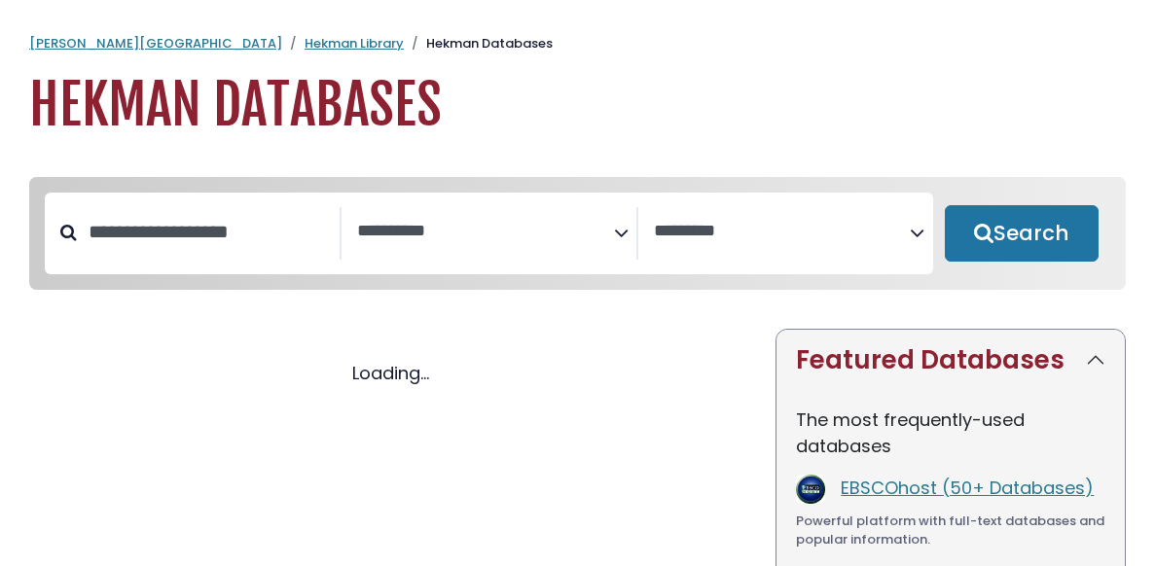
select select "Database Subject Filter"
select select "Database Vendors Filter"
select select "Database Subject Filter"
select select "Database Vendors Filter"
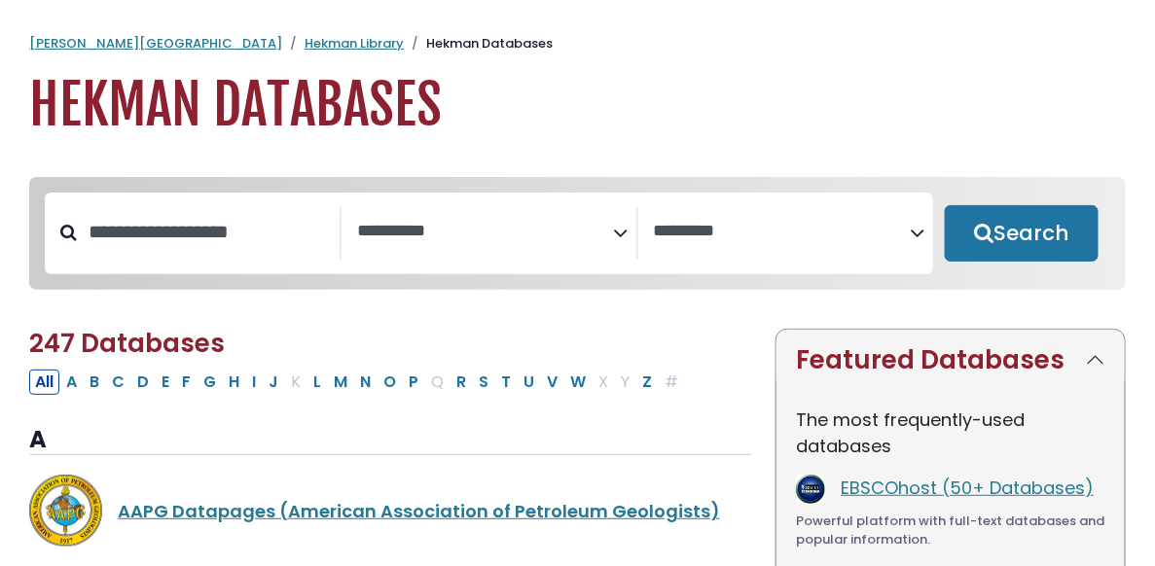
click at [398, 240] on textarea "Search" at bounding box center [485, 232] width 257 height 20
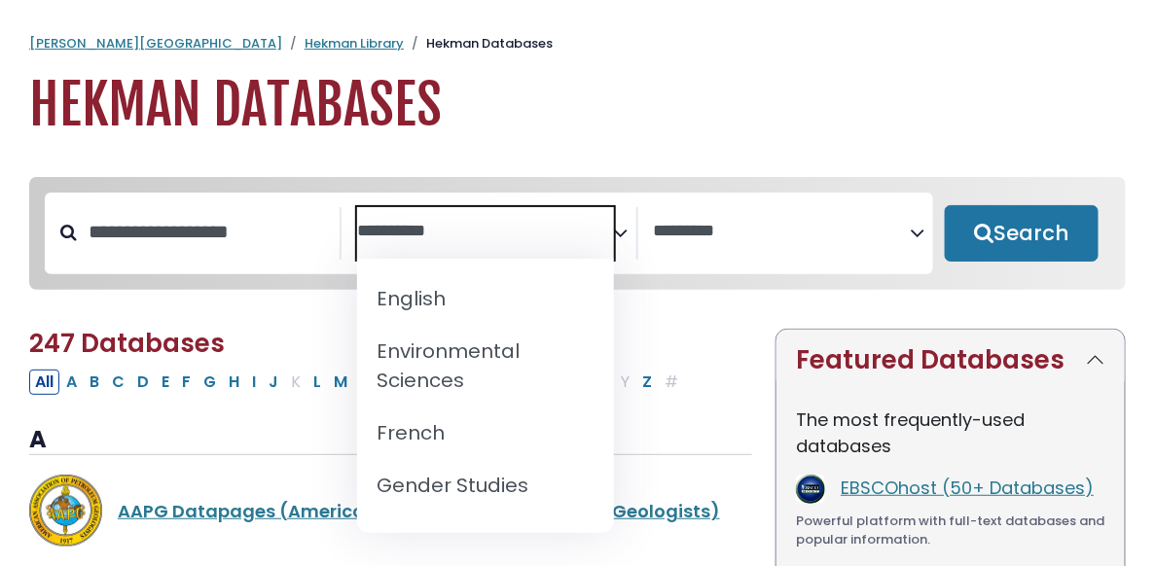
scroll to position [641, 0]
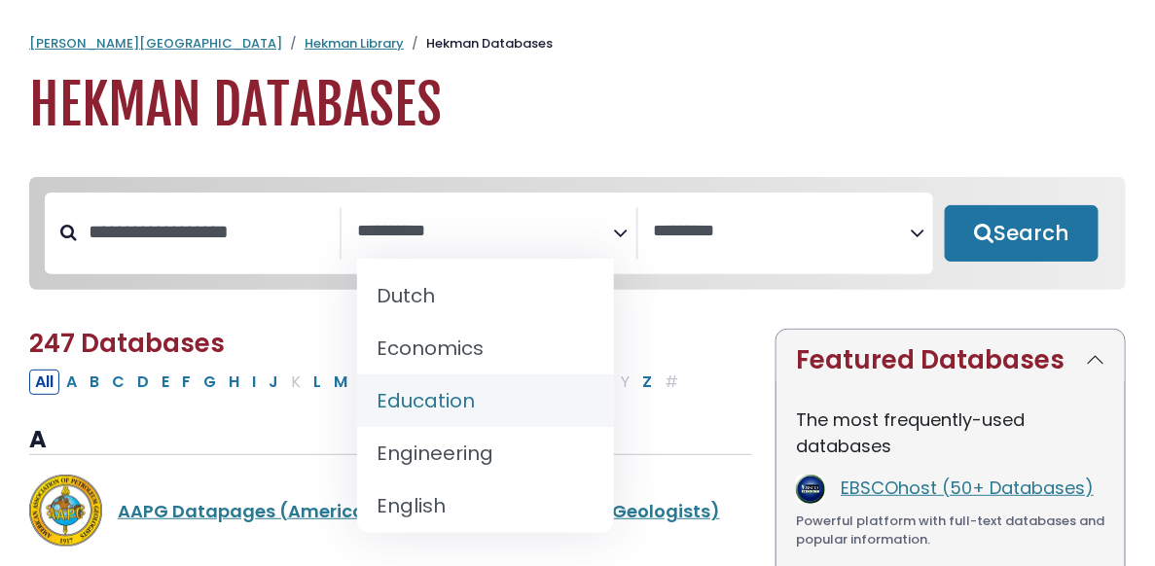
select select "*****"
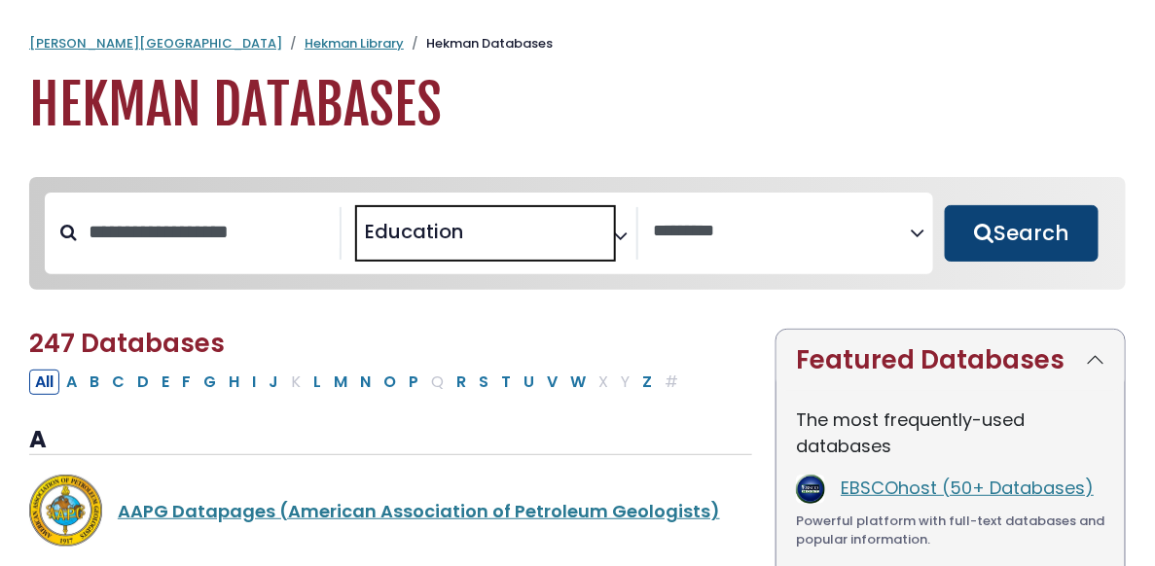
click at [1052, 225] on button "Search" at bounding box center [1021, 233] width 155 height 56
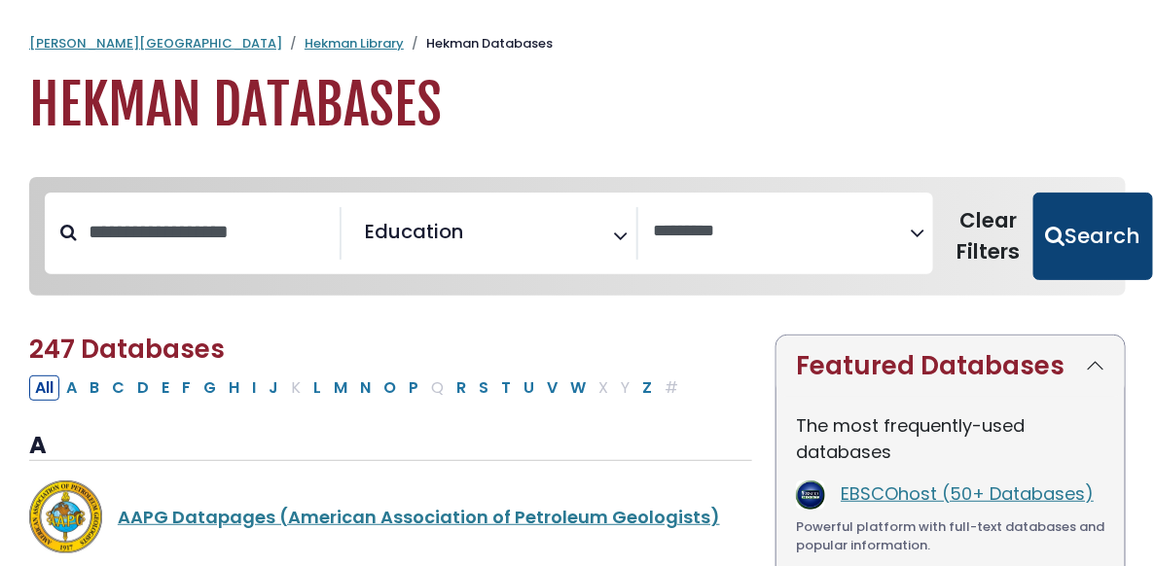
select select "Database Vendors Filter"
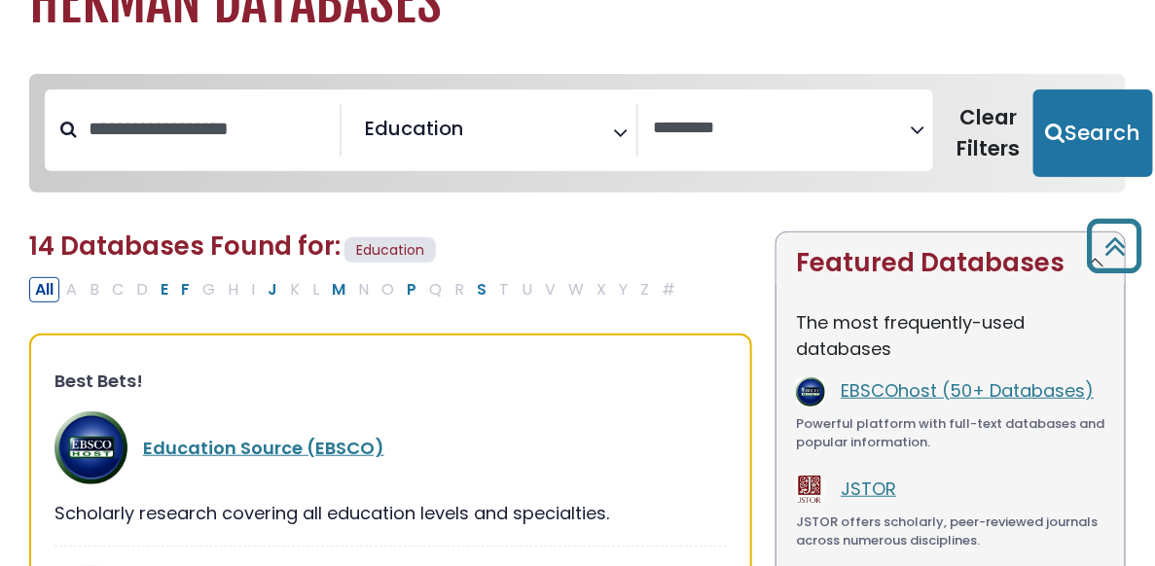
scroll to position [72, 0]
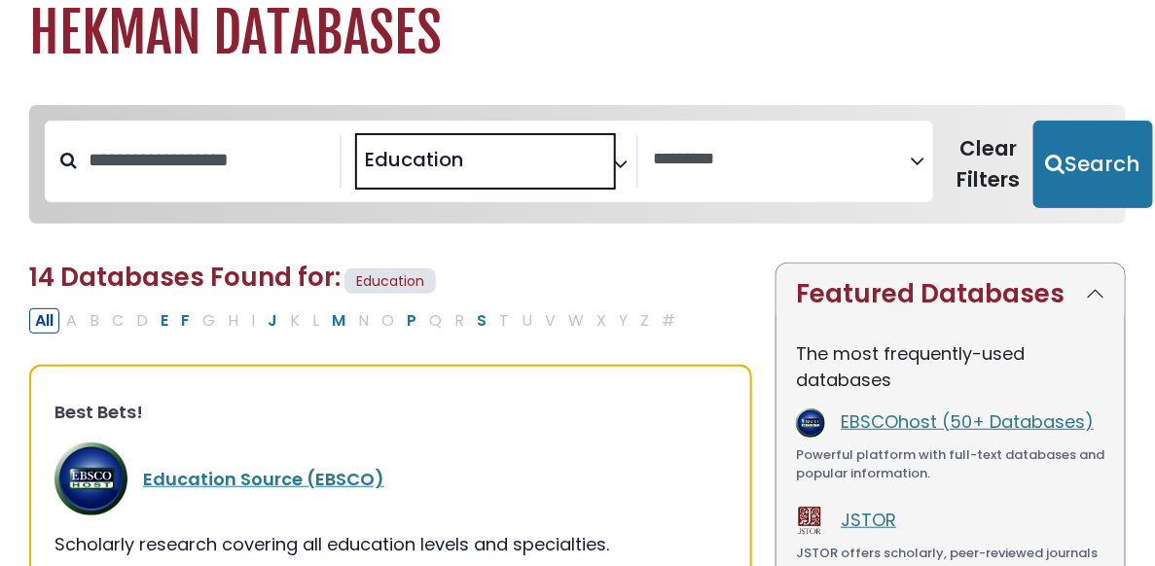
click at [449, 174] on span "Education" at bounding box center [414, 159] width 98 height 29
click at [604, 156] on textarea "Search" at bounding box center [485, 160] width 257 height 20
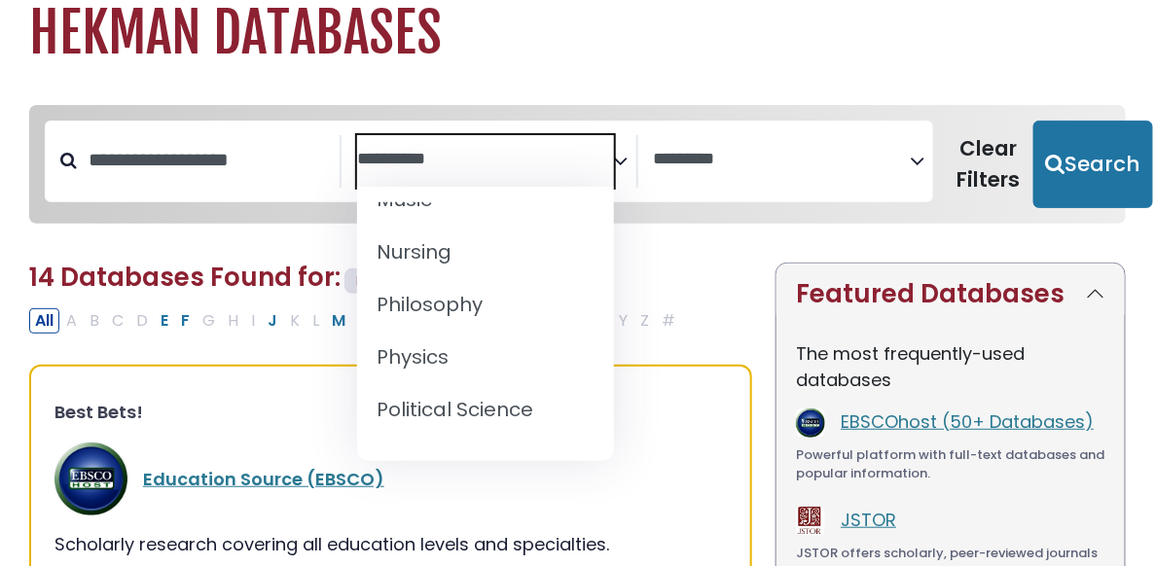
scroll to position [1766, 0]
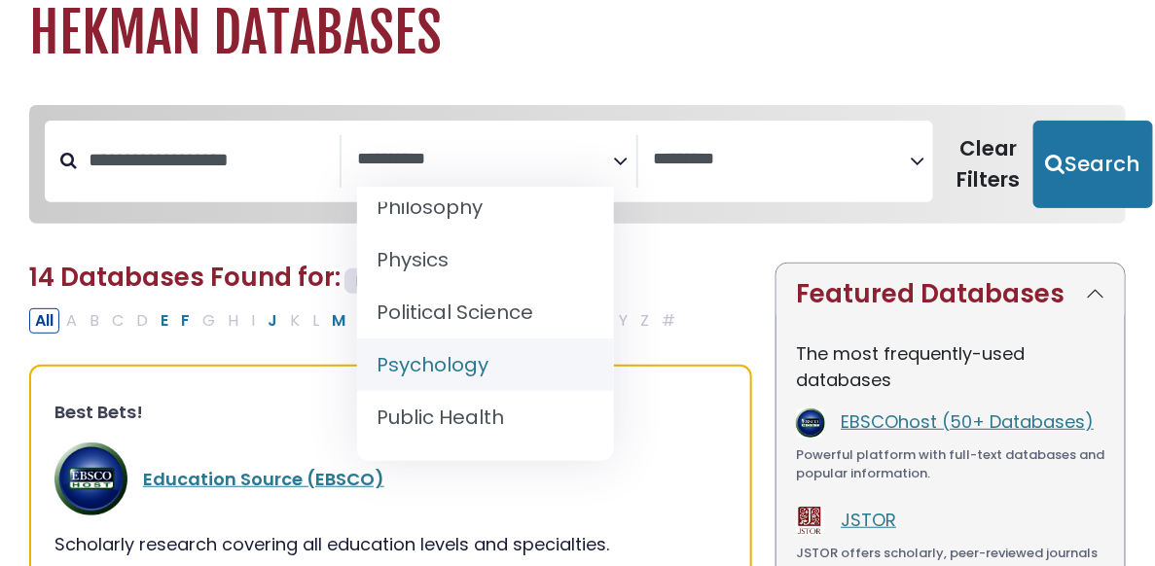
select select "*****"
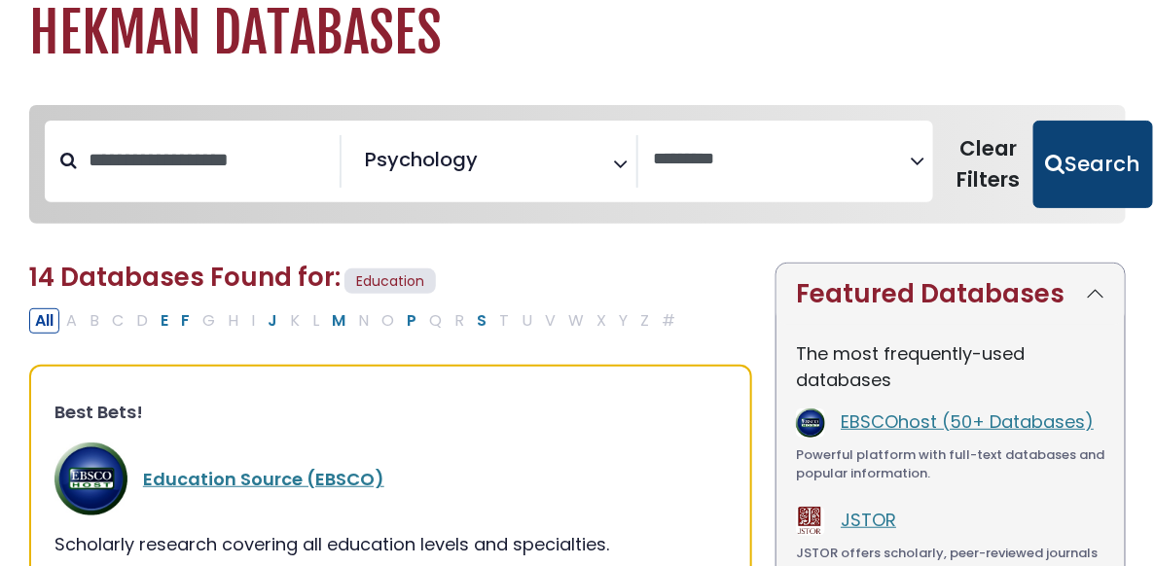
click at [1052, 168] on button "Search" at bounding box center [1093, 165] width 120 height 88
select select "Database Vendors Filter"
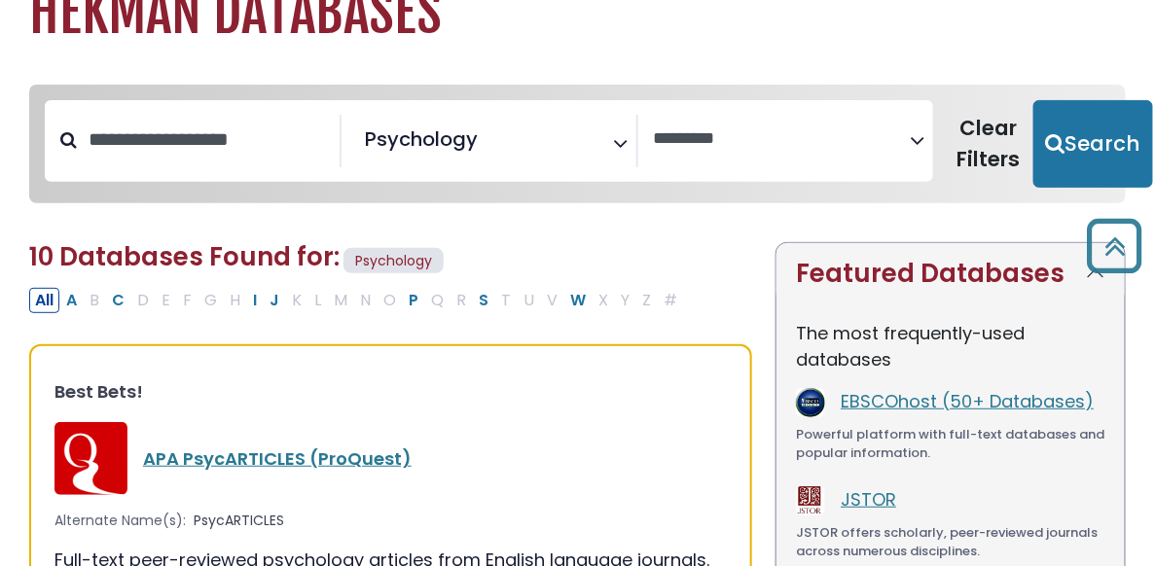
scroll to position [75, 0]
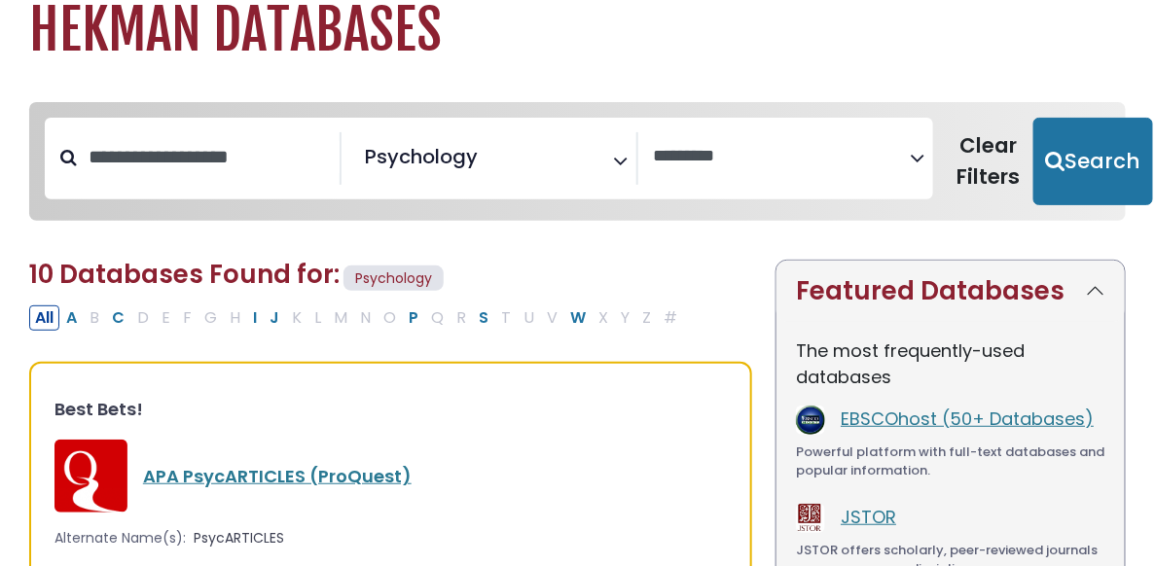
click at [605, 166] on span "× Psychology" at bounding box center [485, 158] width 257 height 53
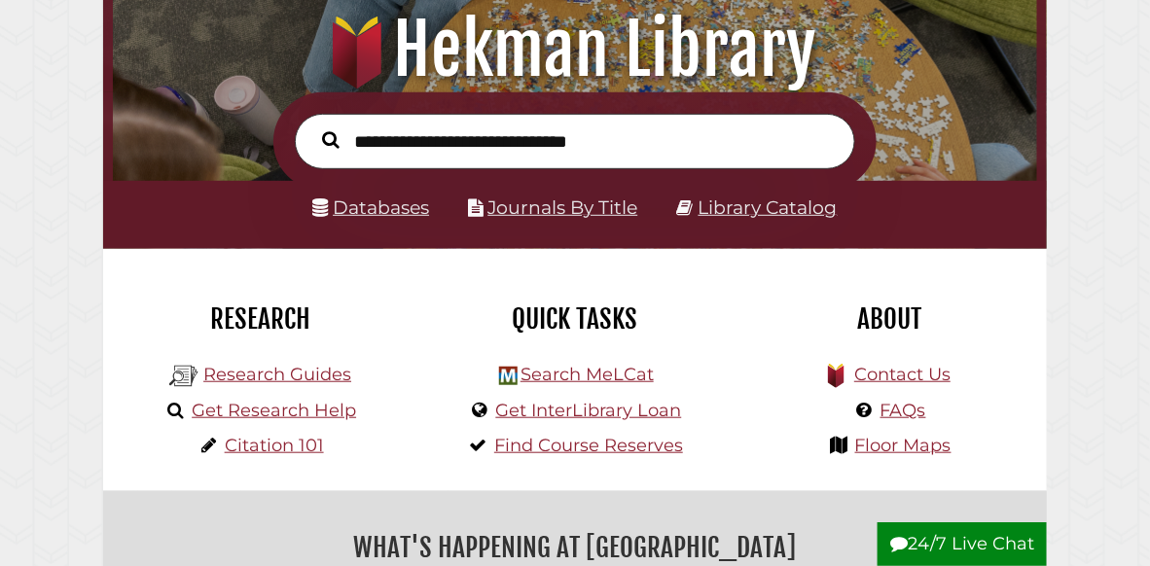
scroll to position [219, 0]
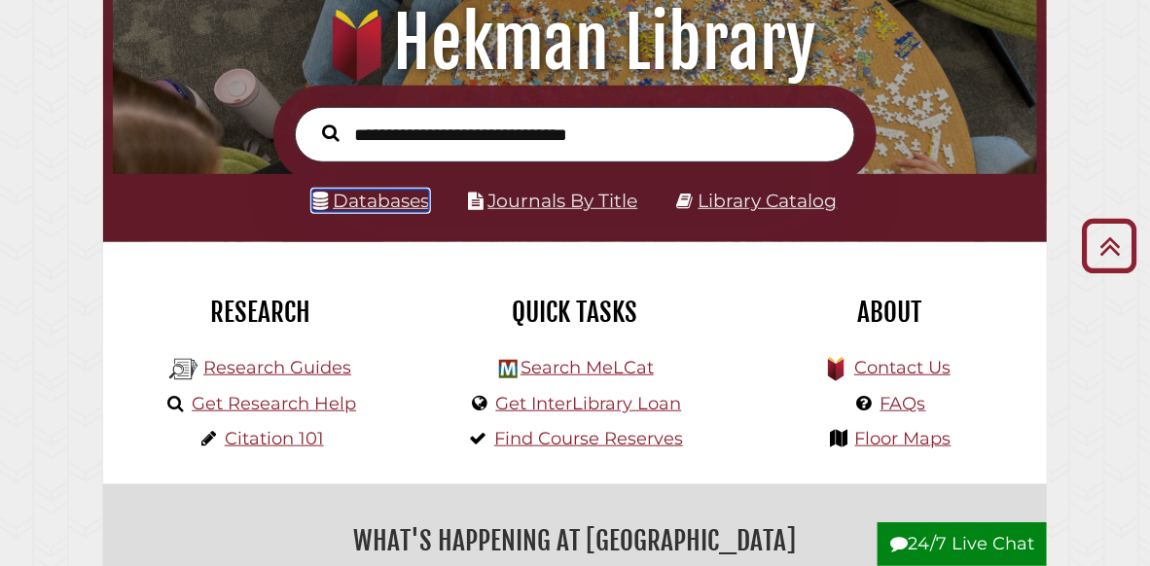
click at [375, 209] on link "Databases" at bounding box center [370, 201] width 117 height 22
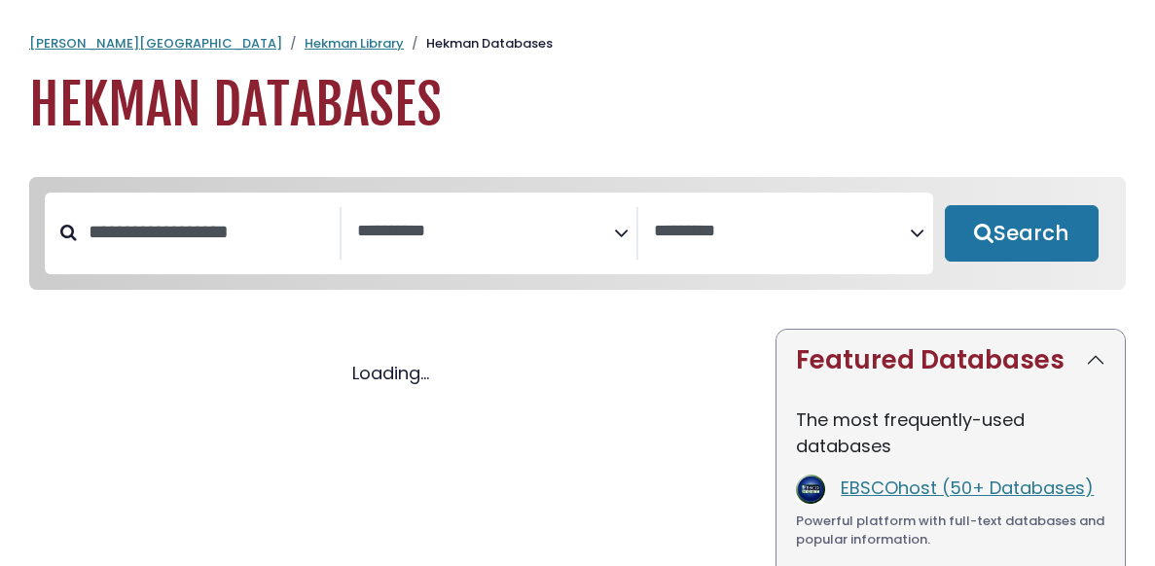
select select "Database Subject Filter"
select select "Database Vendors Filter"
select select "Database Subject Filter"
select select "Database Vendors Filter"
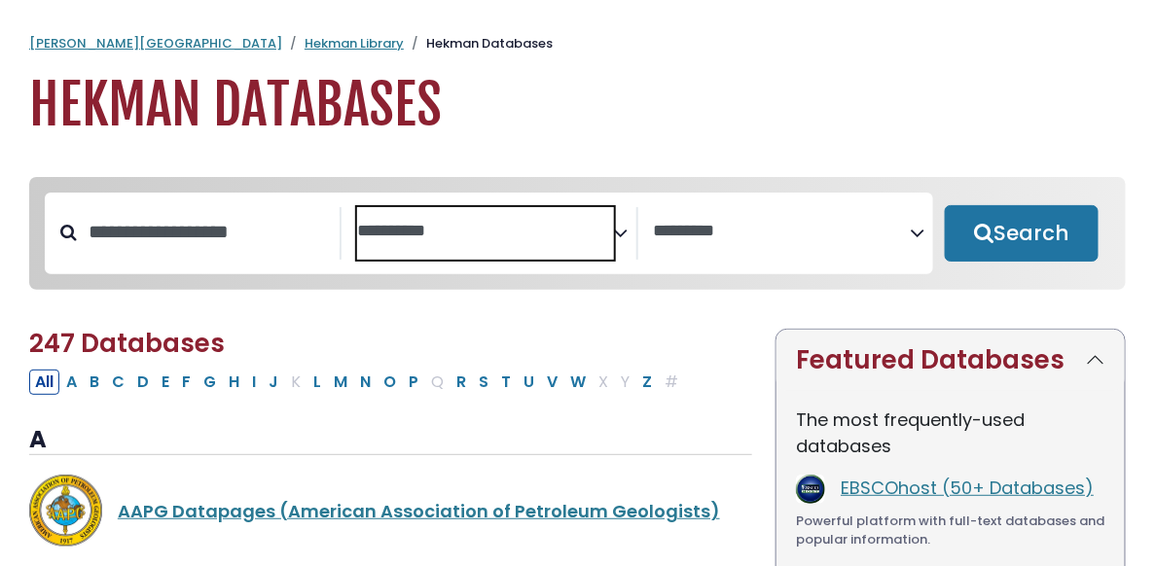
click at [420, 230] on textarea "Search" at bounding box center [485, 232] width 257 height 20
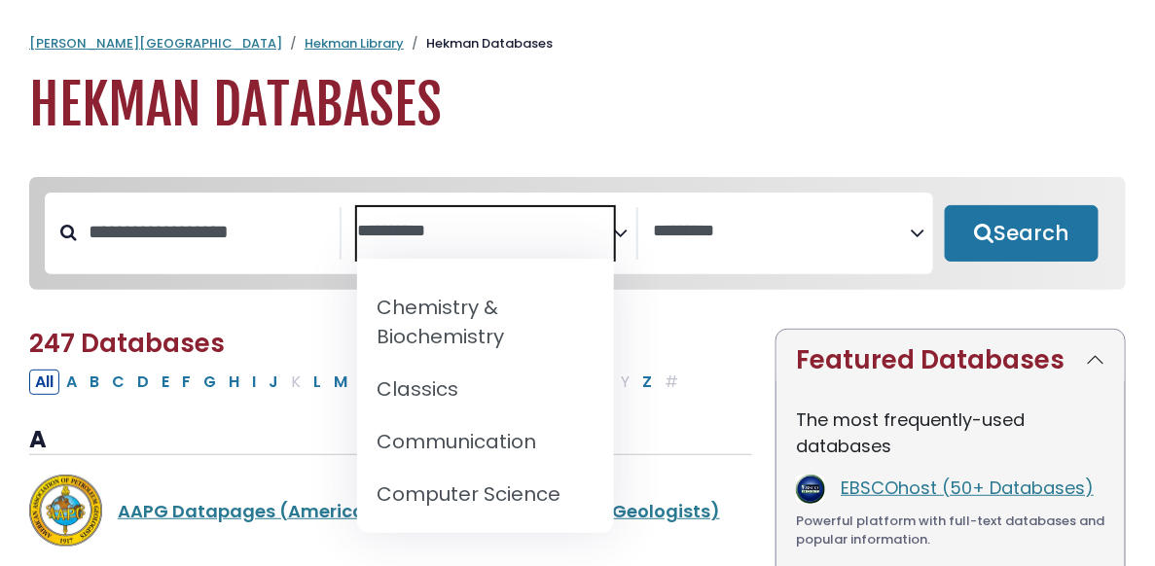
scroll to position [287, 0]
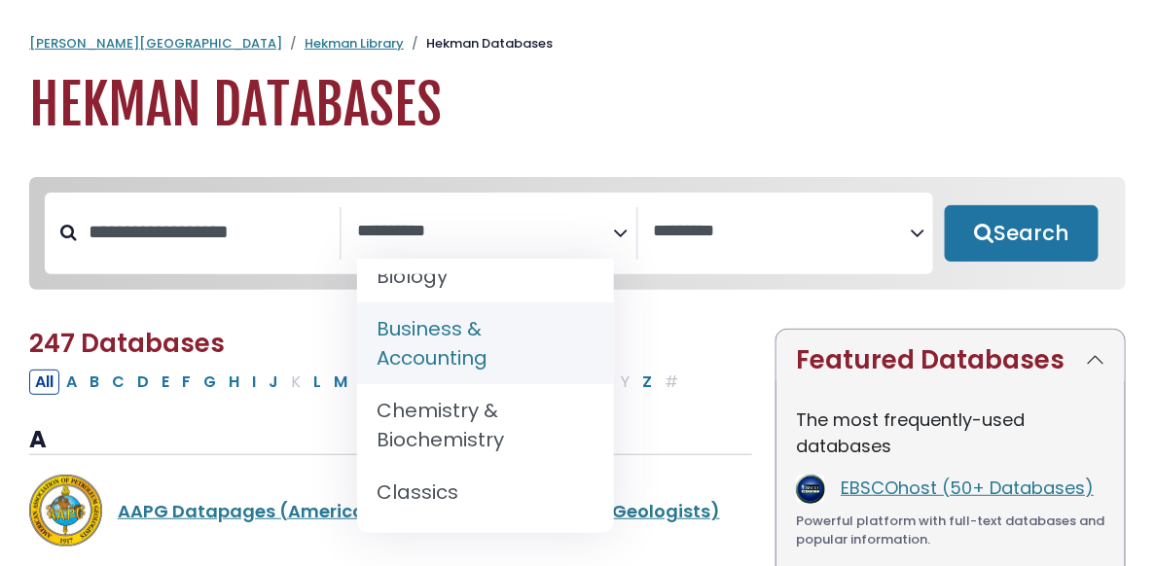
select select "*****"
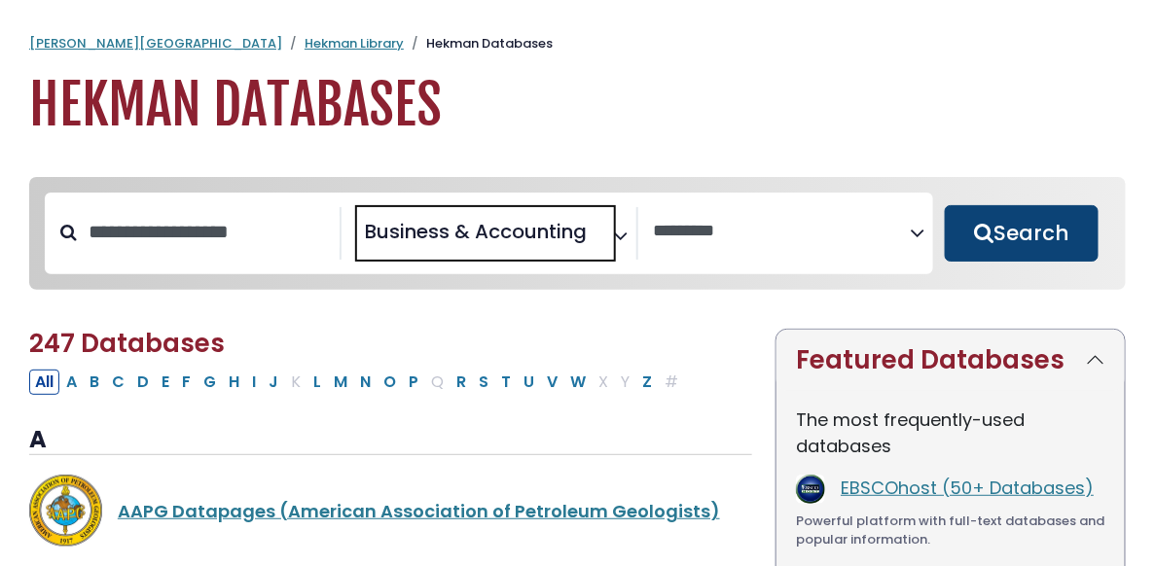
click at [992, 232] on button "Search" at bounding box center [1021, 233] width 155 height 56
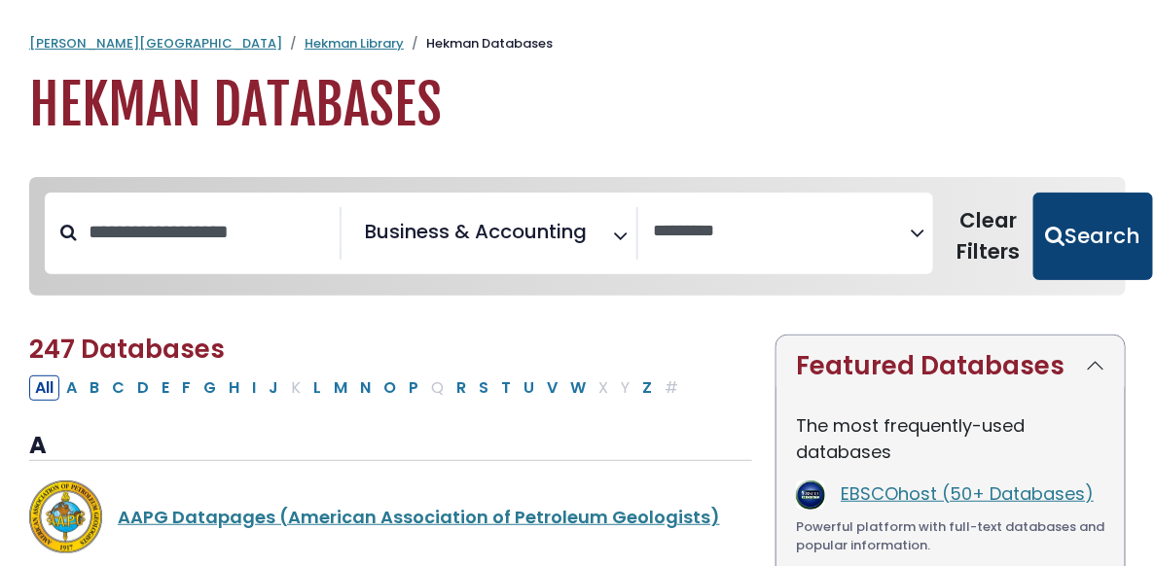
select select "Database Vendors Filter"
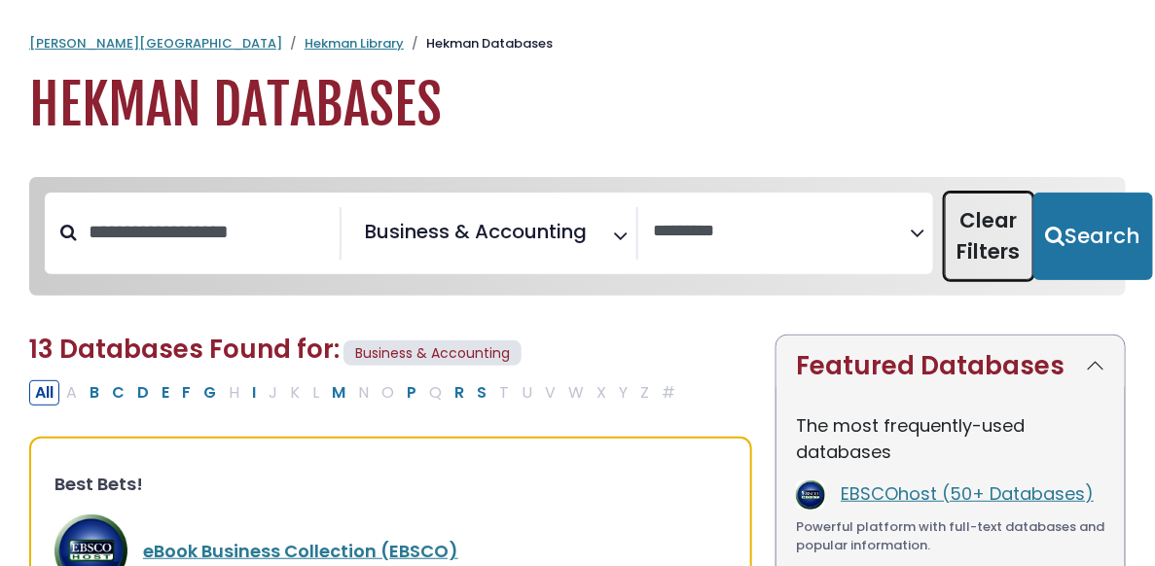
drag, startPoint x: 992, startPoint y: 232, endPoint x: 1129, endPoint y: 109, distance: 184.6
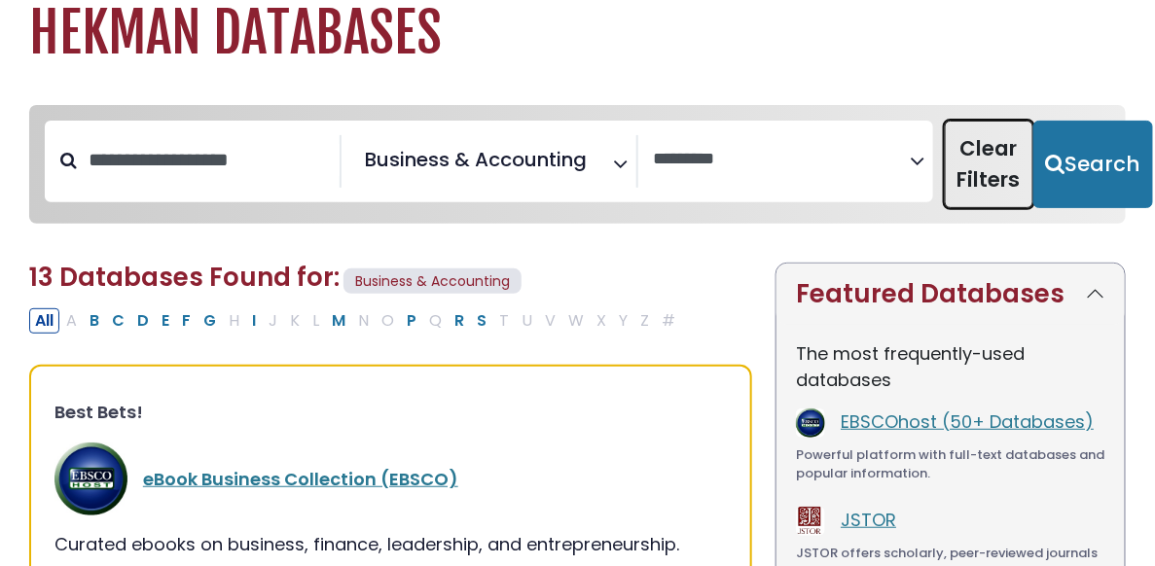
scroll to position [65, 0]
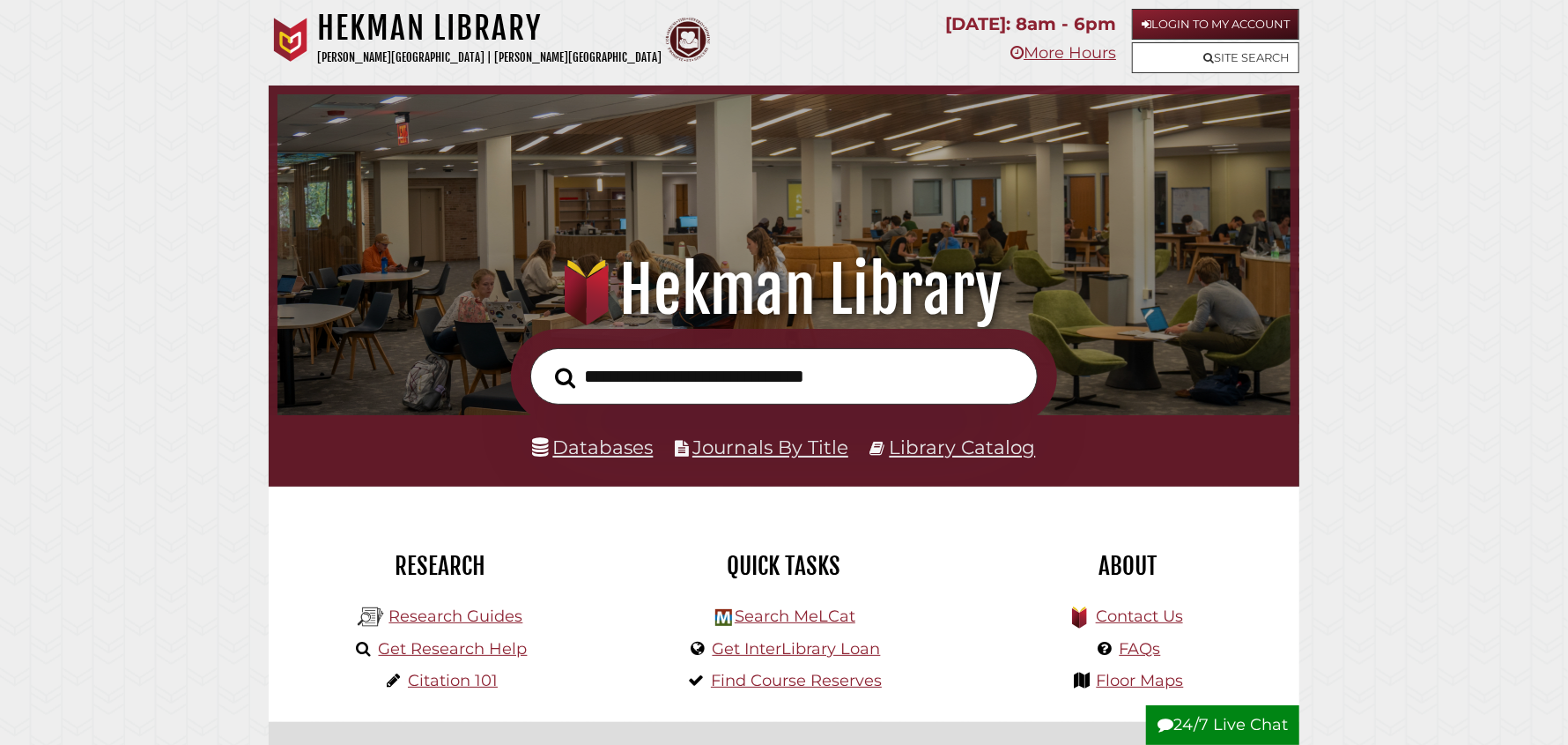
scroll to position [334, 1005]
click at [447, 624] on link "Research Guides" at bounding box center [456, 615] width 134 height 19
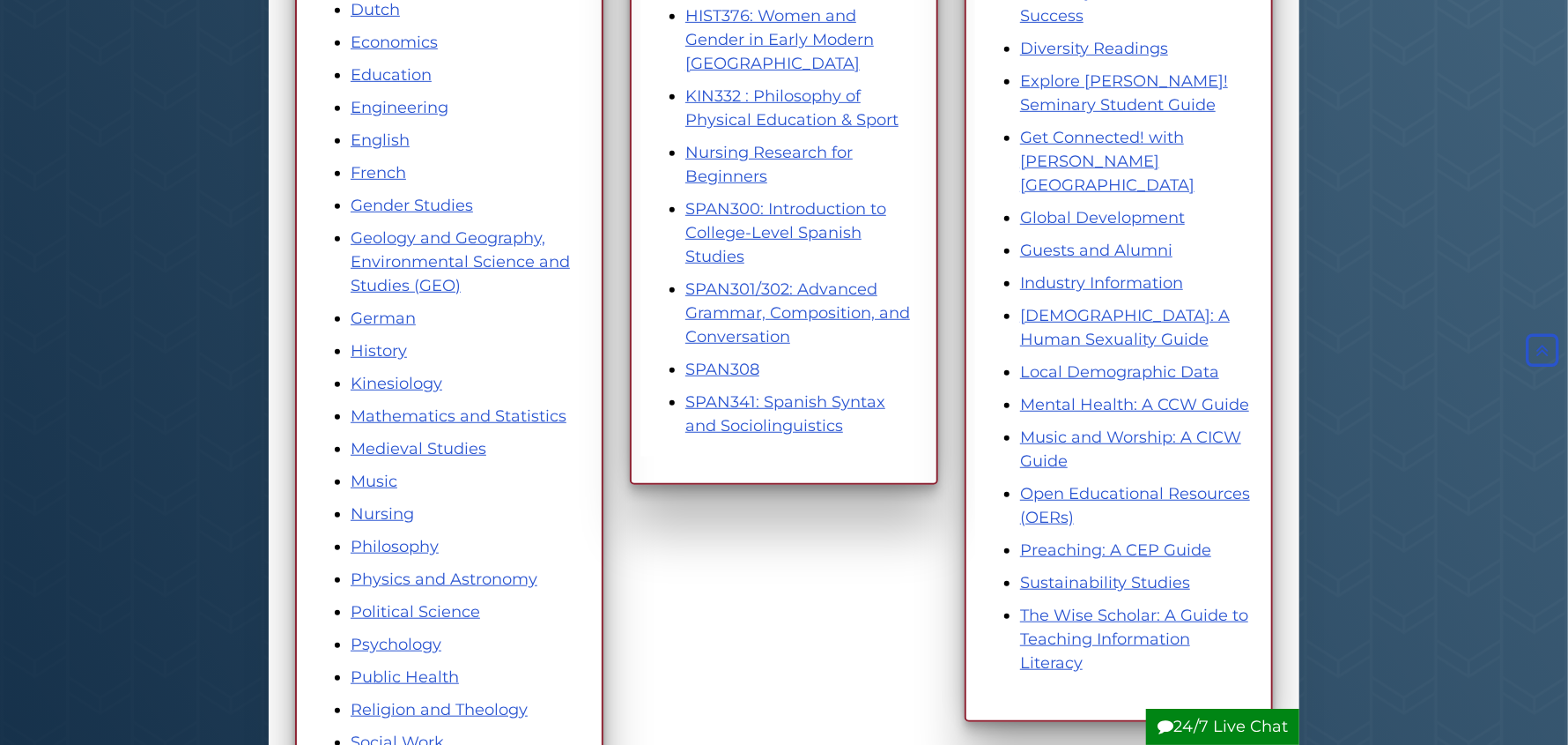
scroll to position [704, 0]
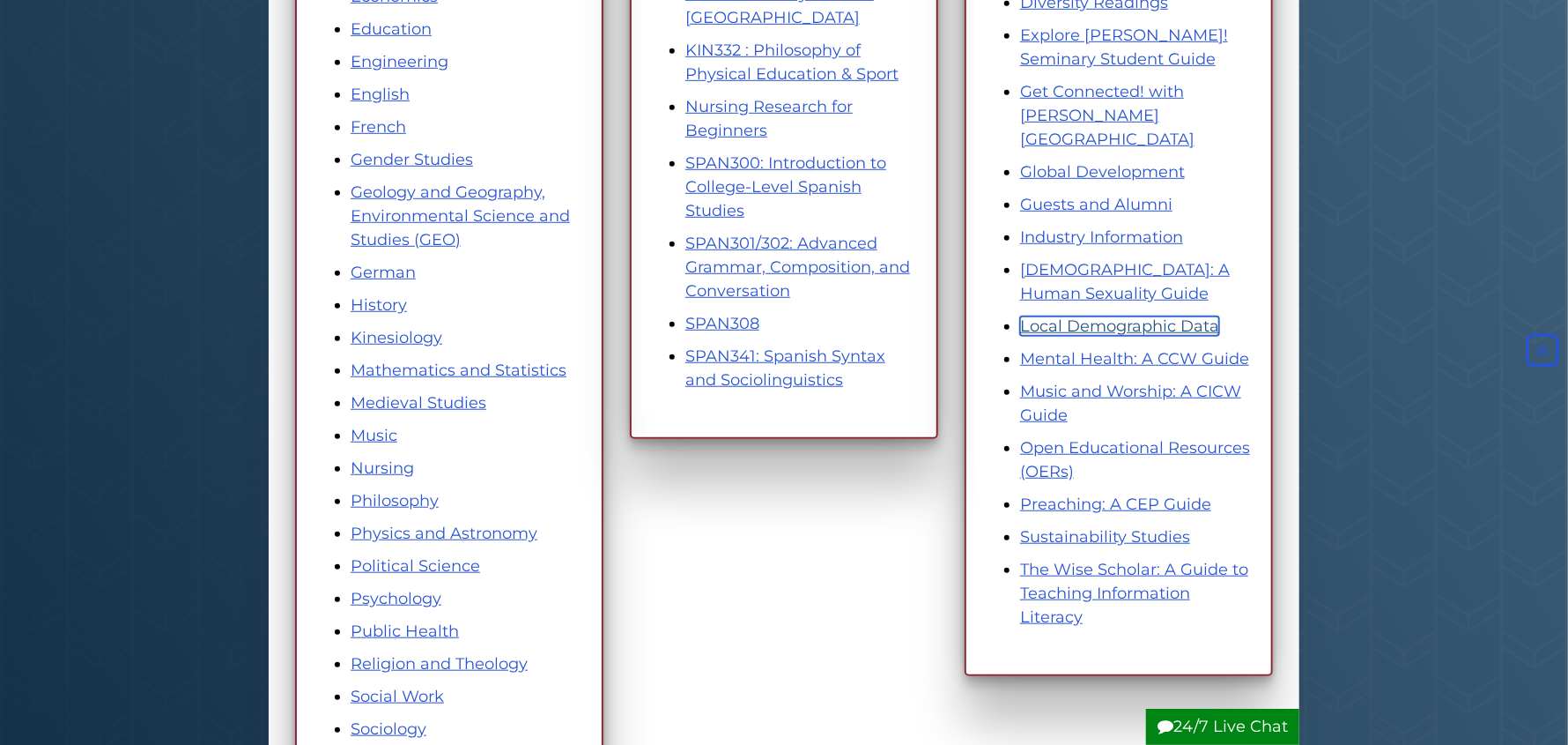
click at [1160, 316] on link "Local Demographic Data" at bounding box center [1120, 325] width 199 height 19
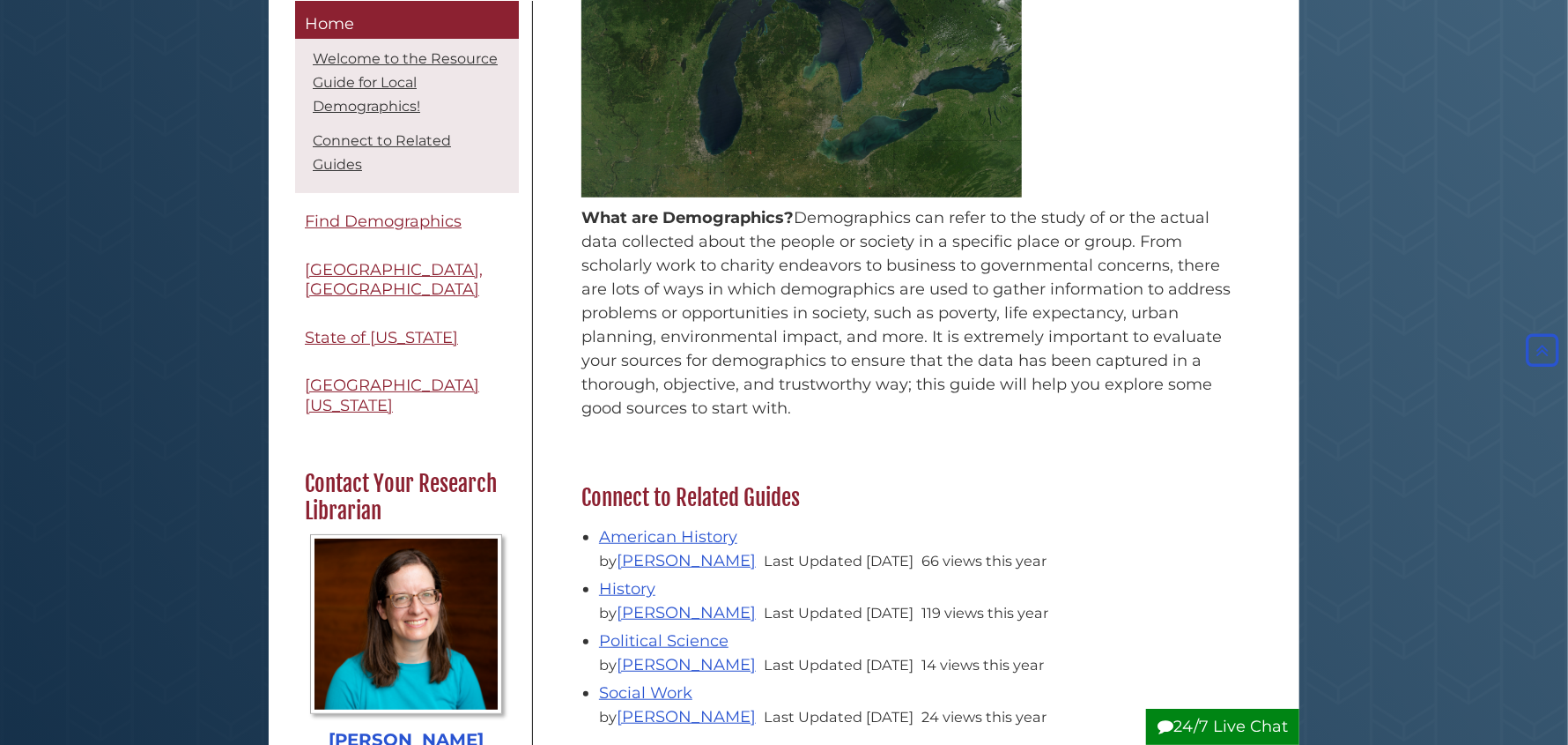
scroll to position [352, 0]
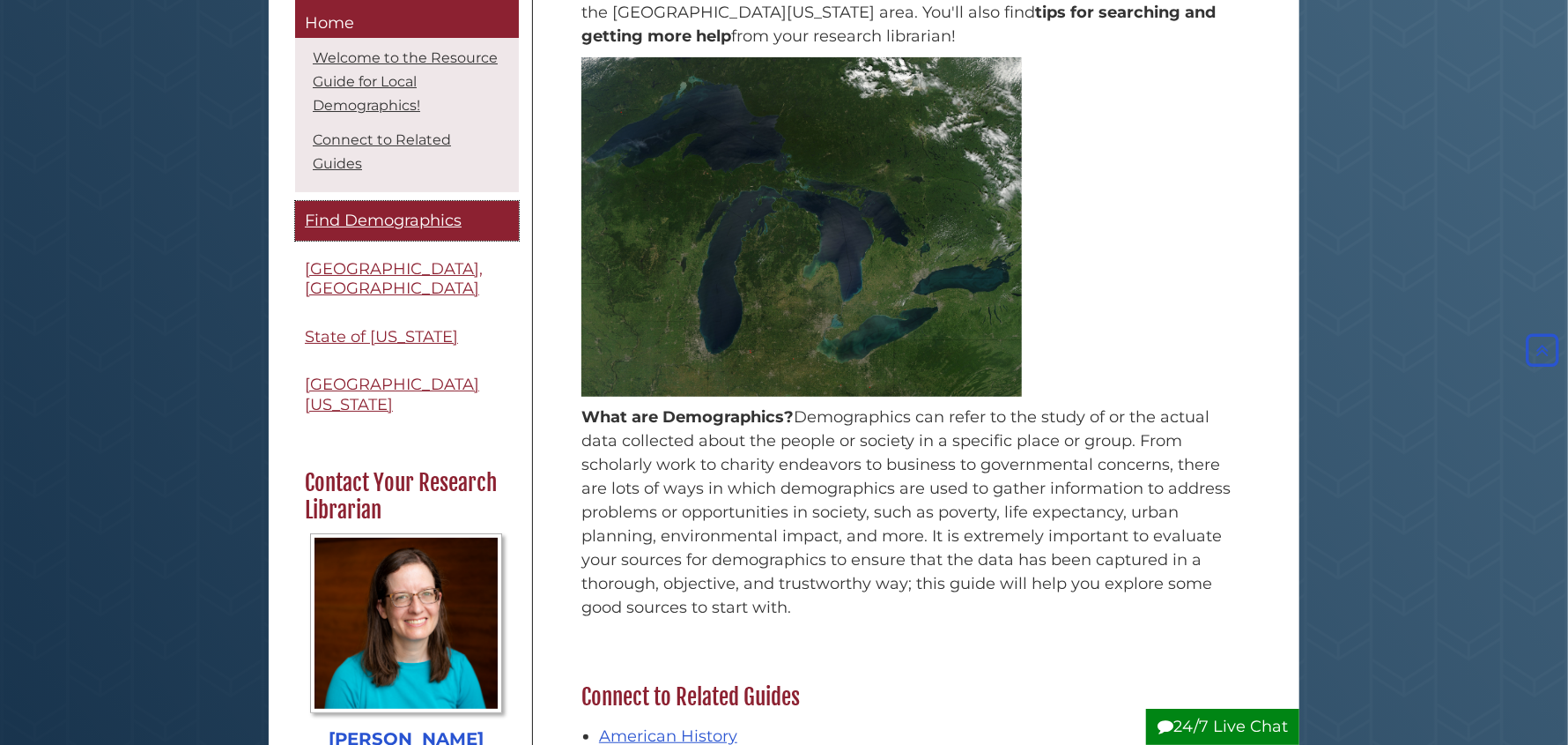
click at [339, 225] on span "Find Demographics" at bounding box center [383, 220] width 157 height 19
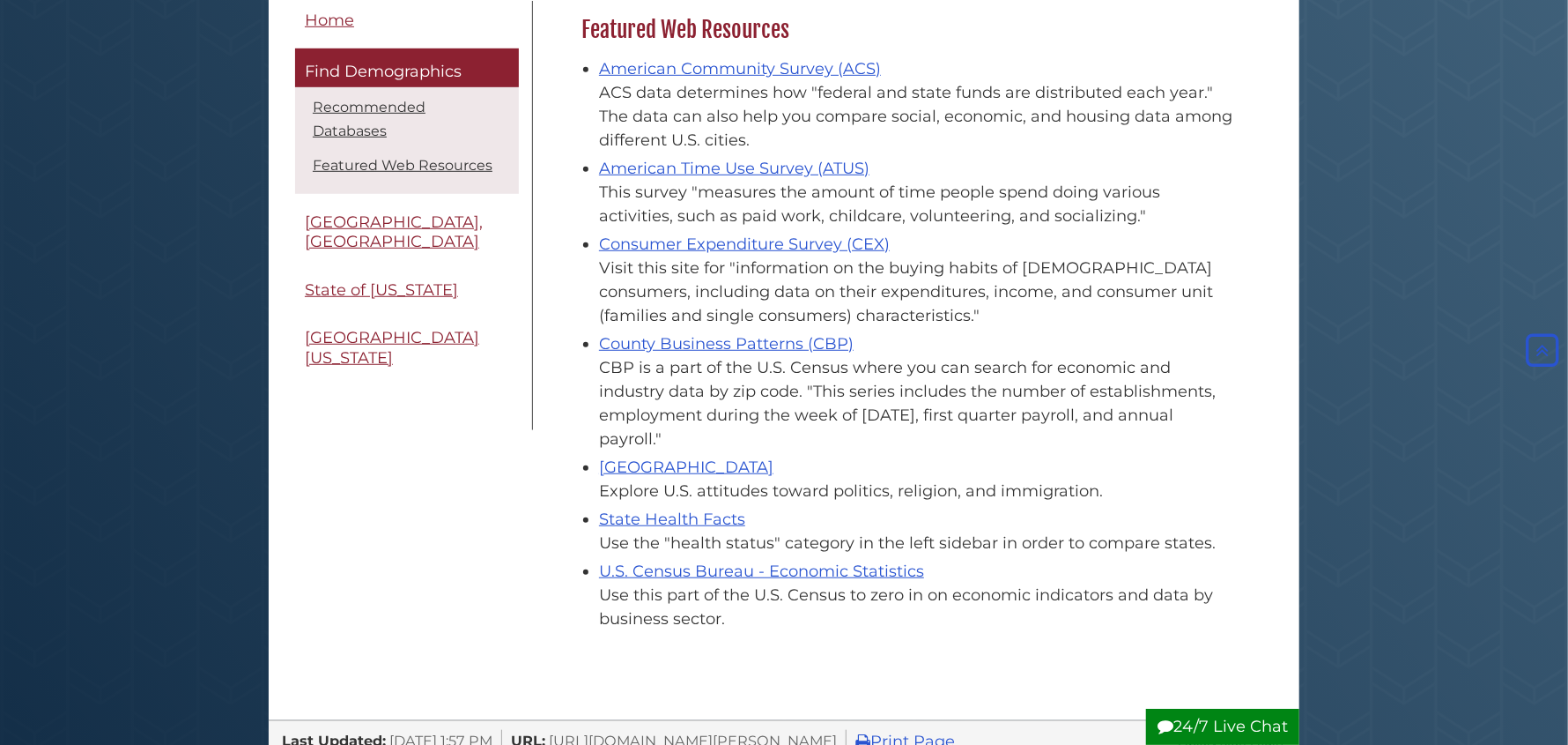
scroll to position [704, 0]
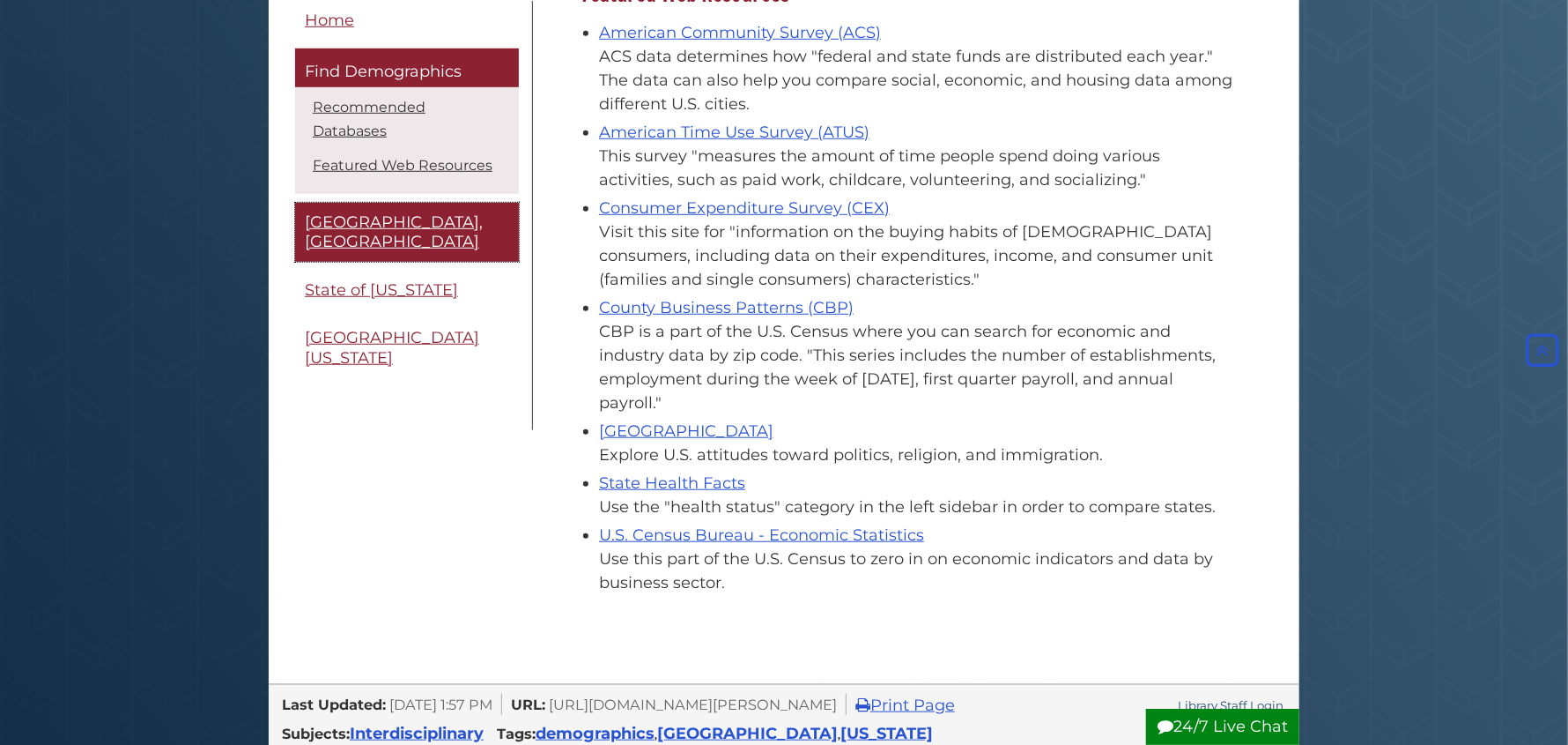
click at [387, 211] on span "[GEOGRAPHIC_DATA], [GEOGRAPHIC_DATA]" at bounding box center [394, 231] width 178 height 40
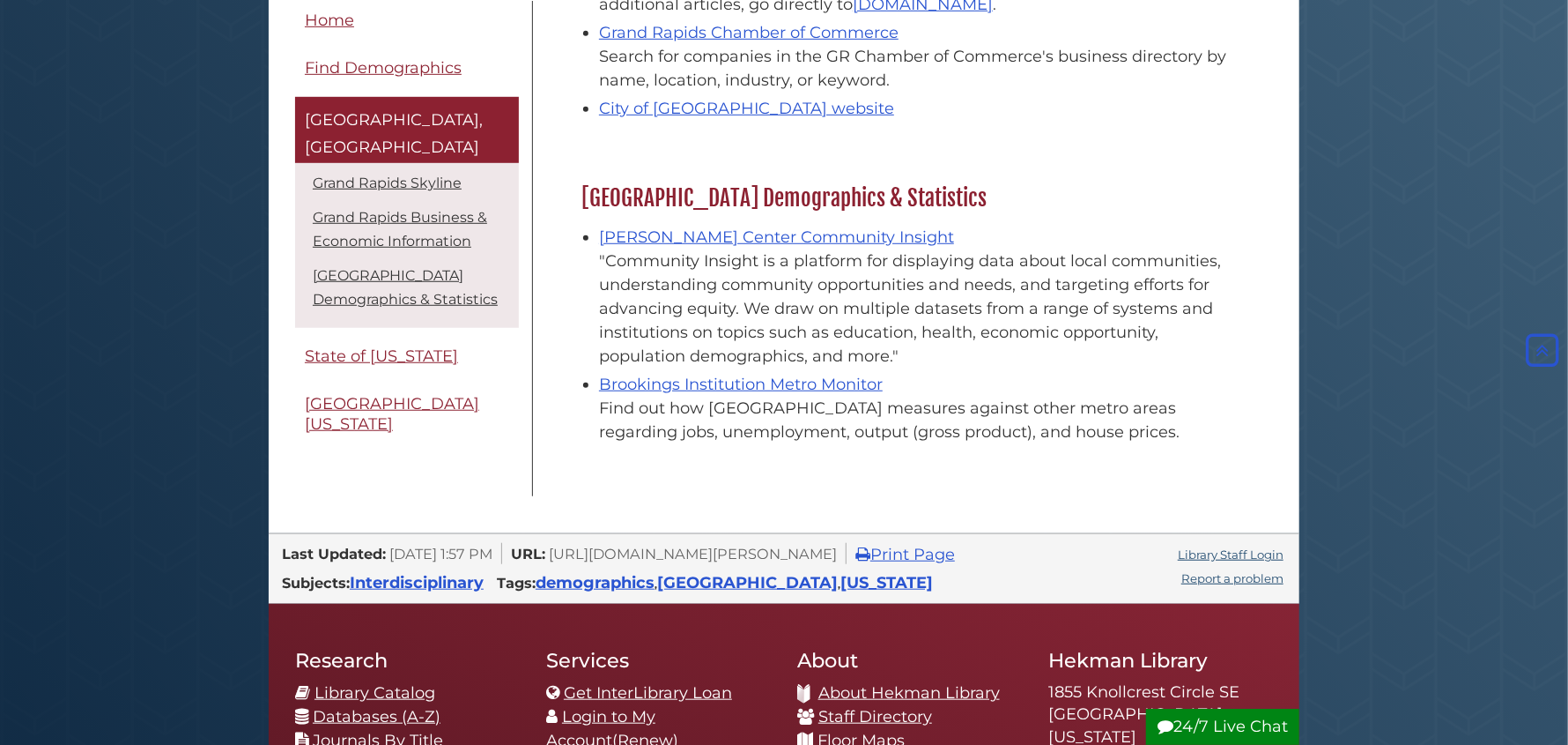
scroll to position [792, 0]
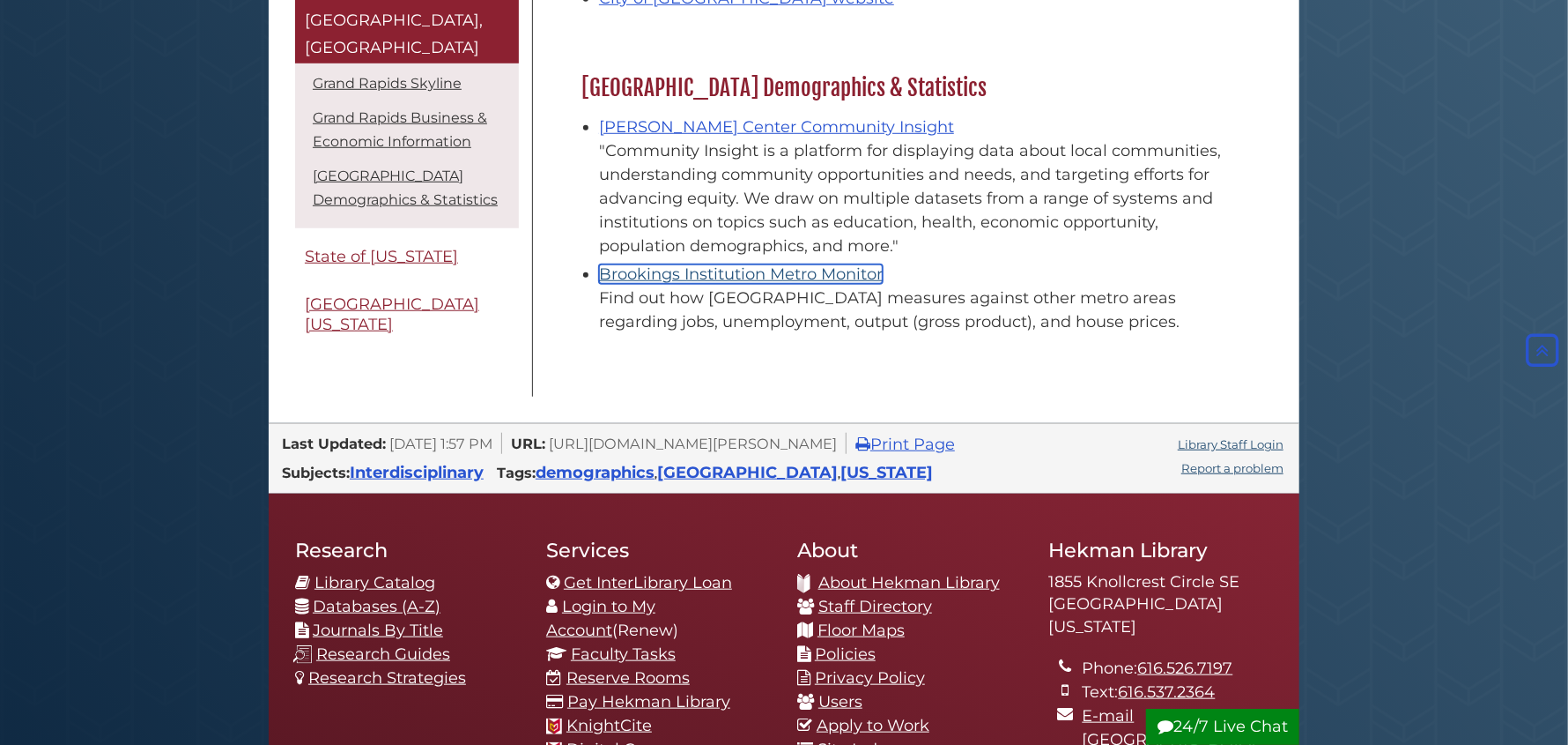
click at [746, 271] on link "Brookings Institution Metro Monitor" at bounding box center [740, 274] width 284 height 19
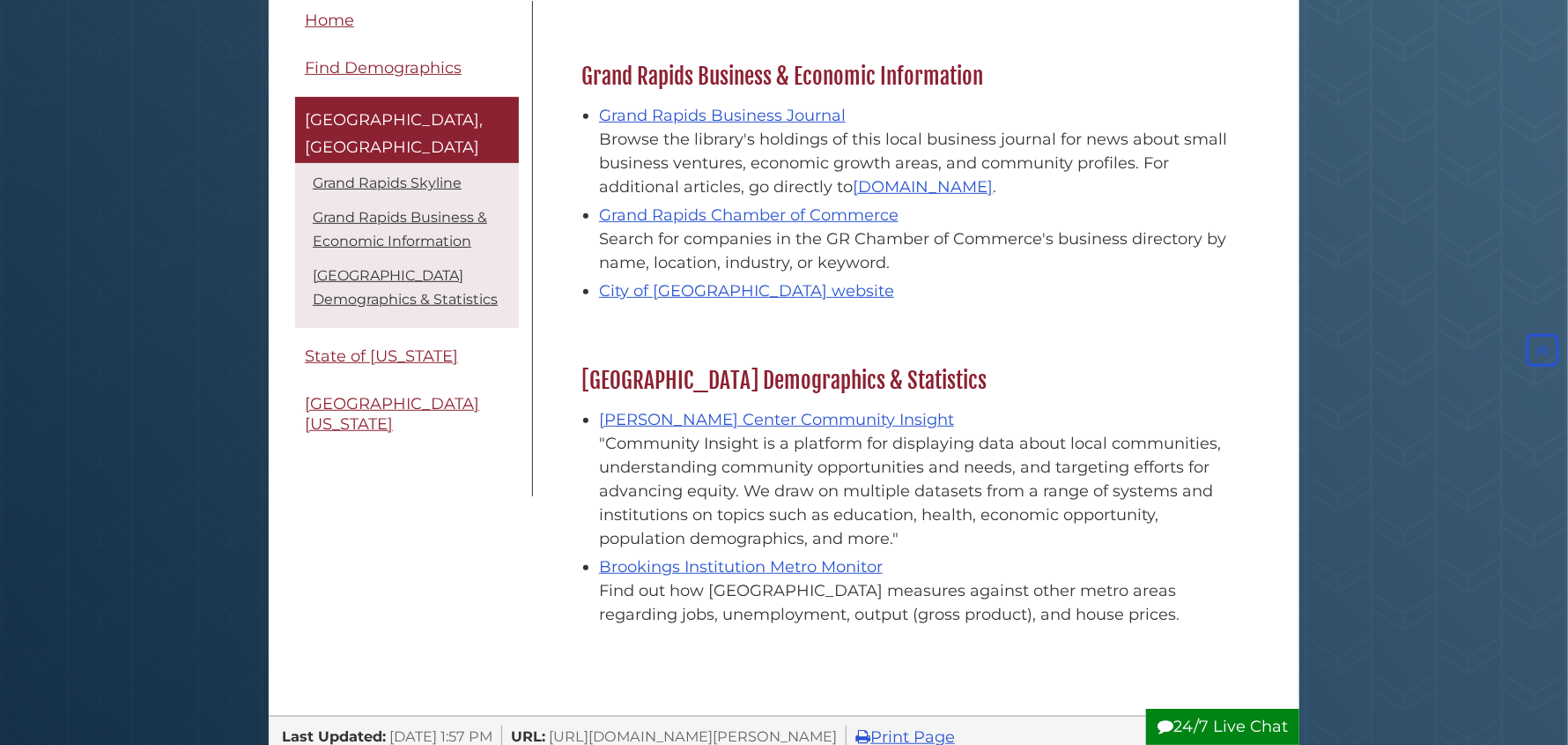
scroll to position [440, 0]
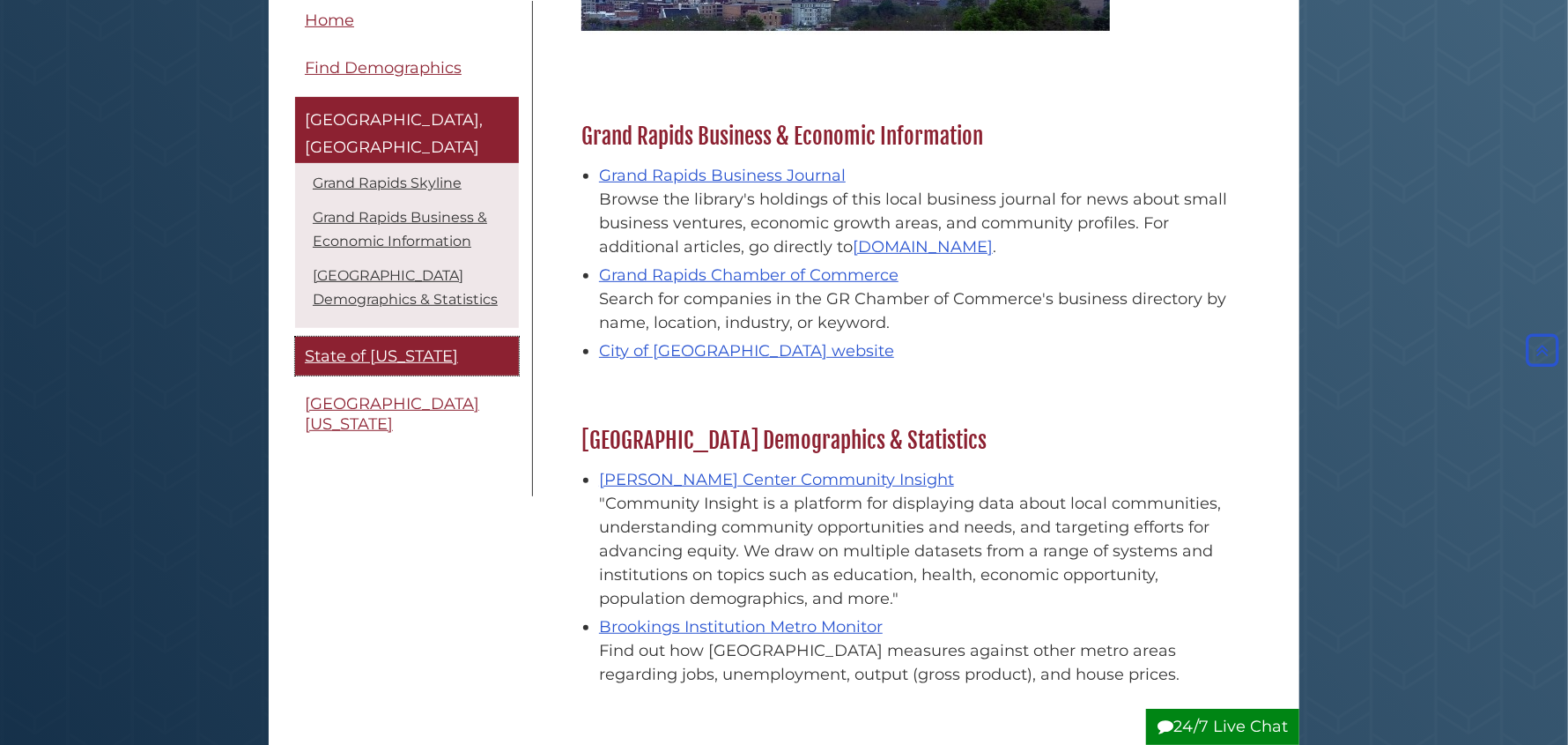
click at [403, 345] on span "State of [US_STATE]" at bounding box center [381, 354] width 153 height 19
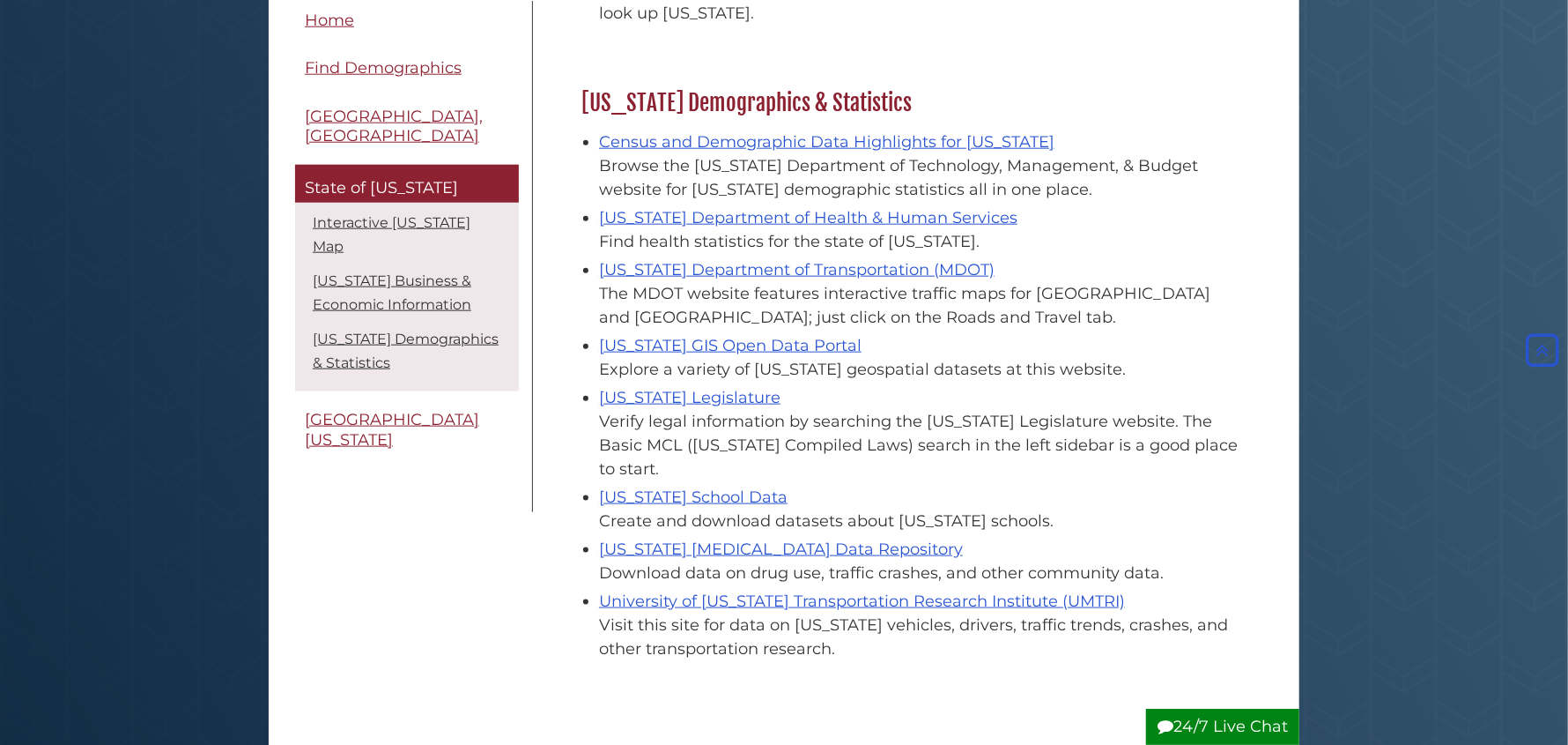
scroll to position [1234, 0]
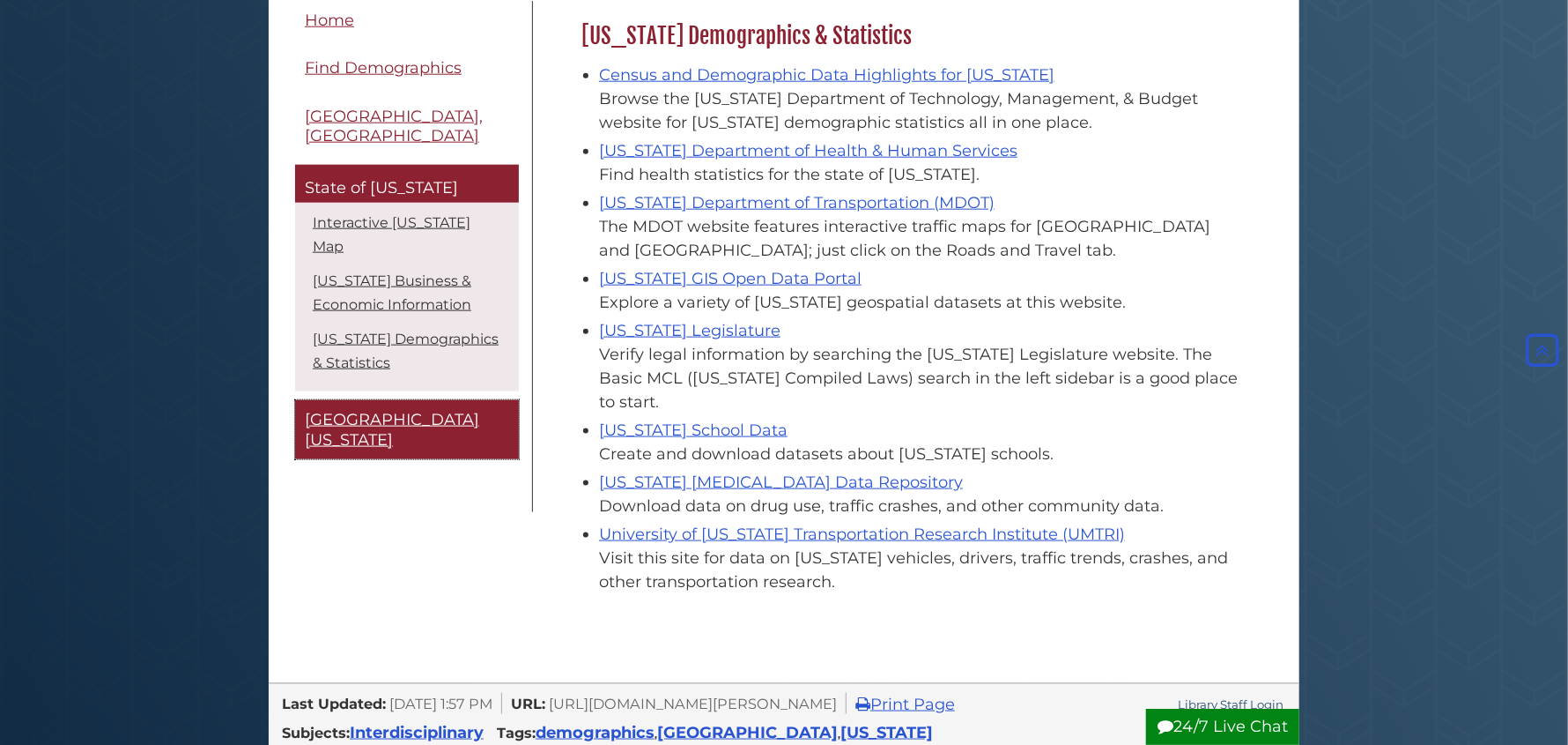
click at [383, 410] on span "[GEOGRAPHIC_DATA][US_STATE]" at bounding box center [392, 430] width 175 height 40
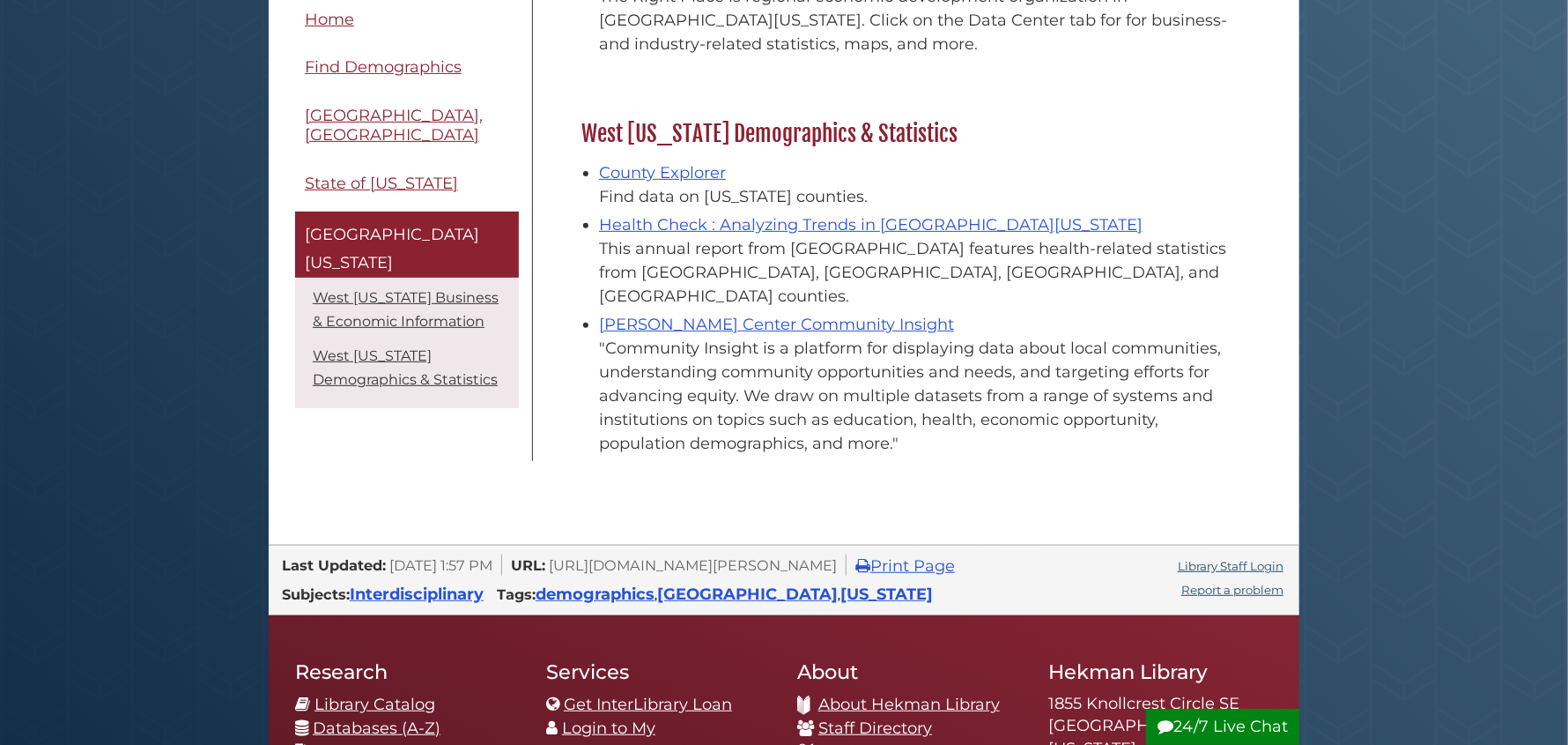
scroll to position [352, 0]
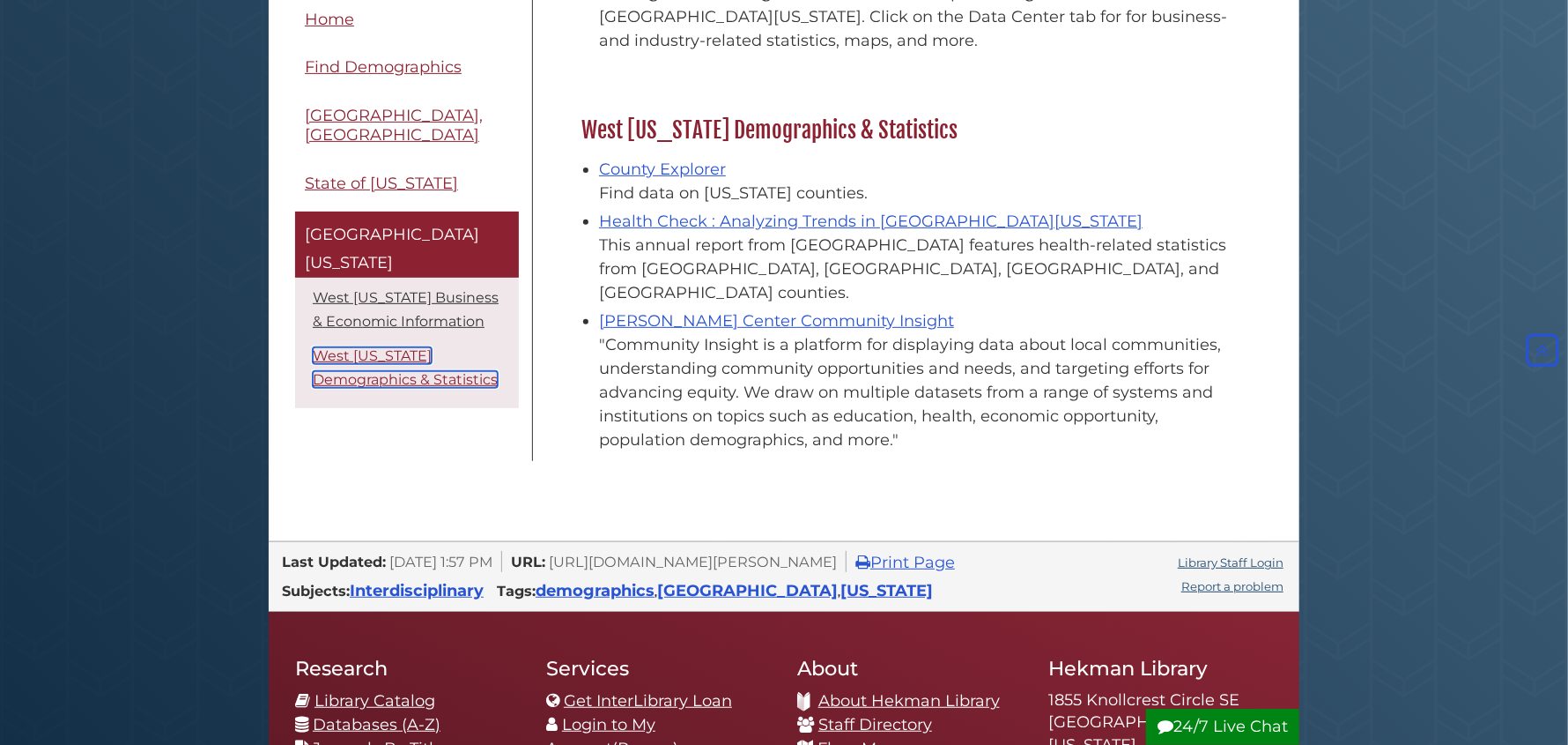
click at [391, 348] on link "West Michigan Demographics & Statistics" at bounding box center [405, 368] width 185 height 41
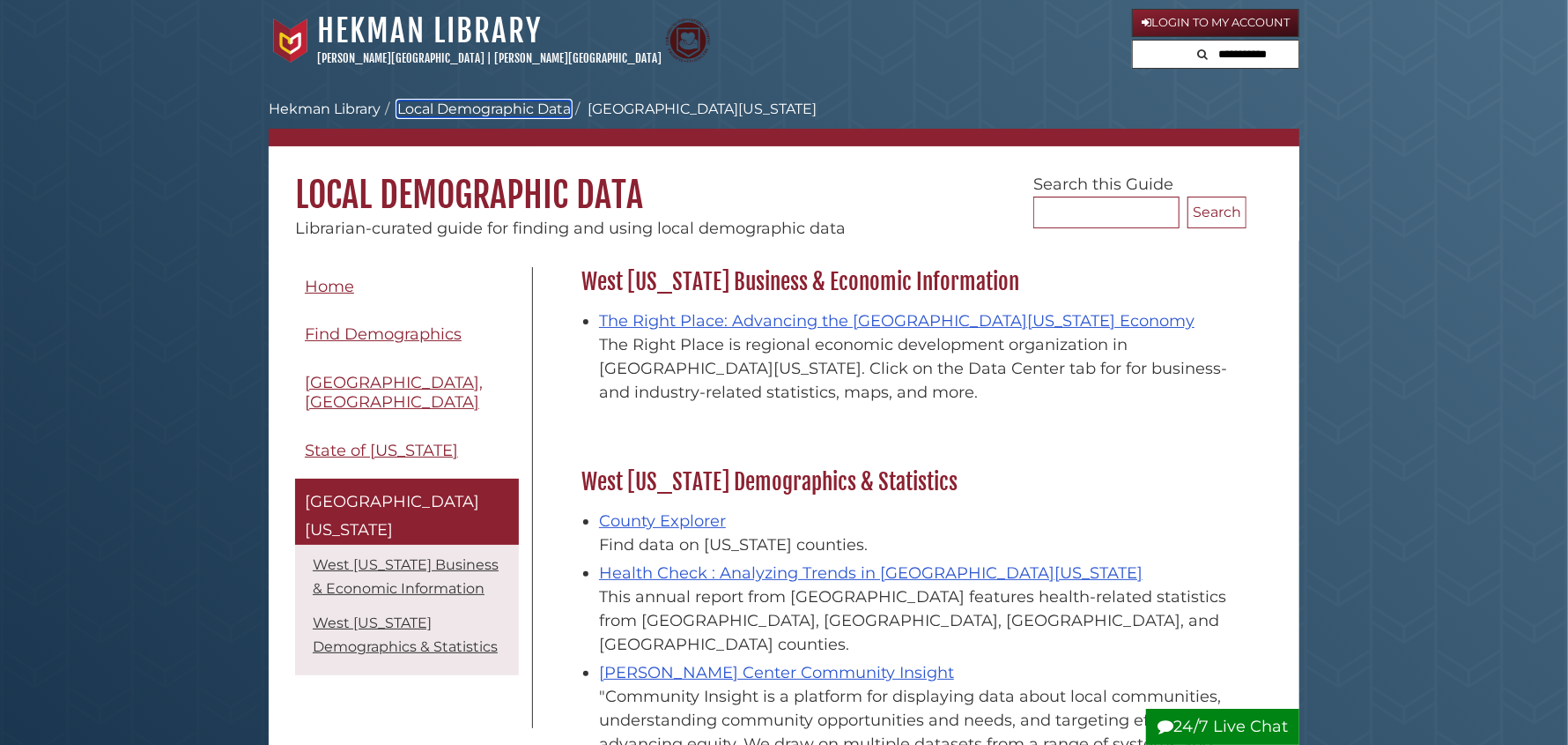
click at [506, 107] on link "Local Demographic Data" at bounding box center [485, 109] width 174 height 16
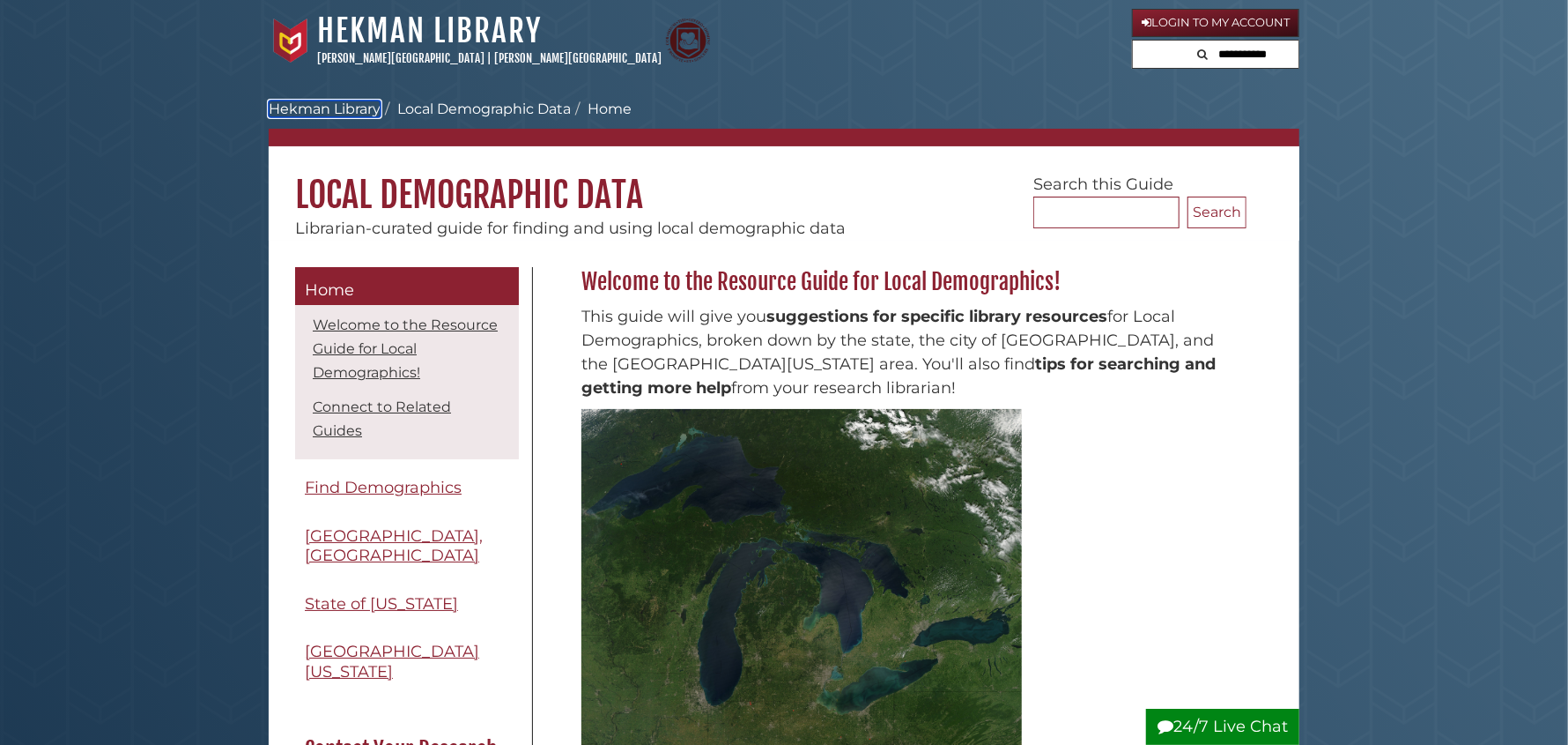
click at [364, 109] on link "Hekman Library" at bounding box center [325, 109] width 112 height 16
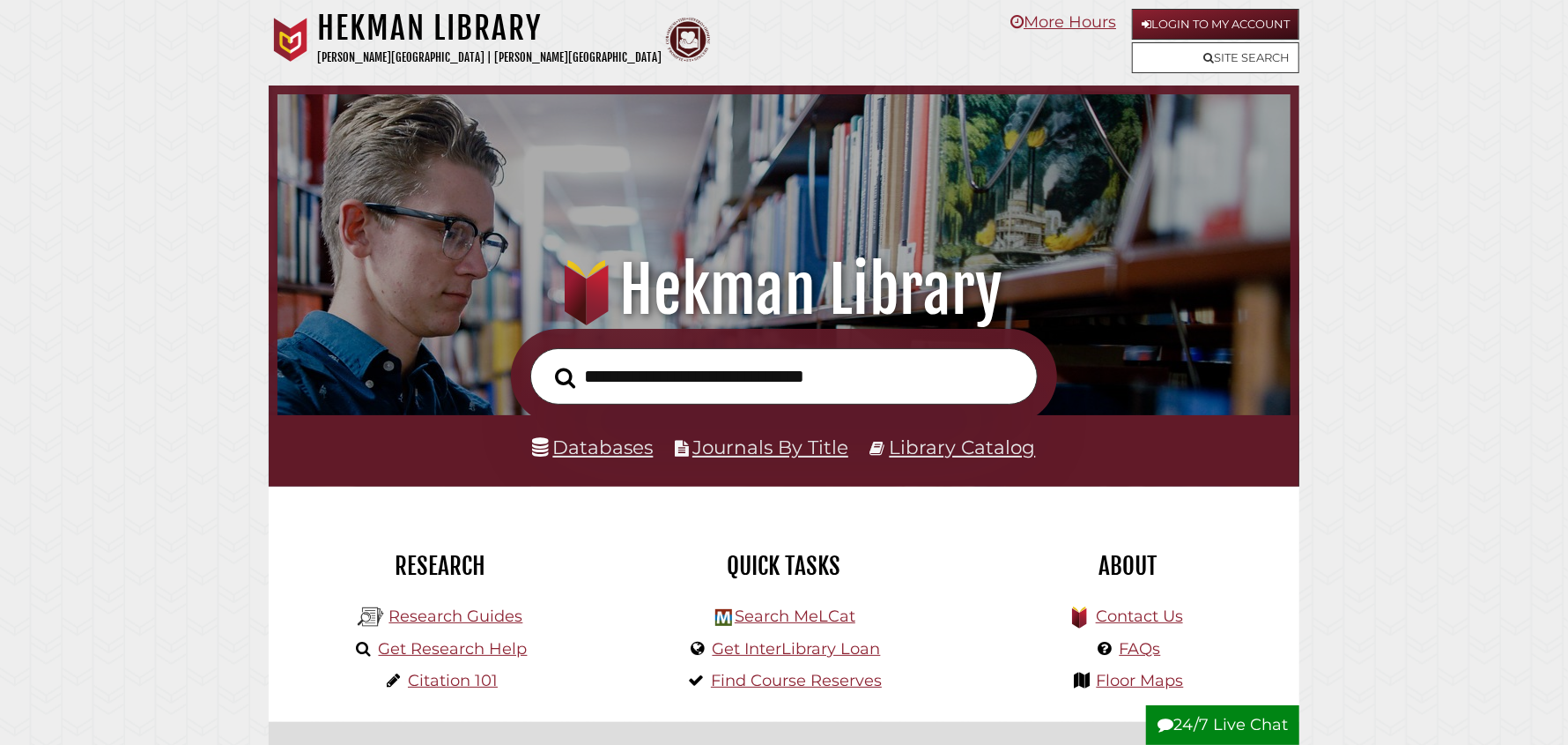
scroll to position [334, 1005]
click at [474, 621] on link "Research Guides" at bounding box center [456, 615] width 134 height 19
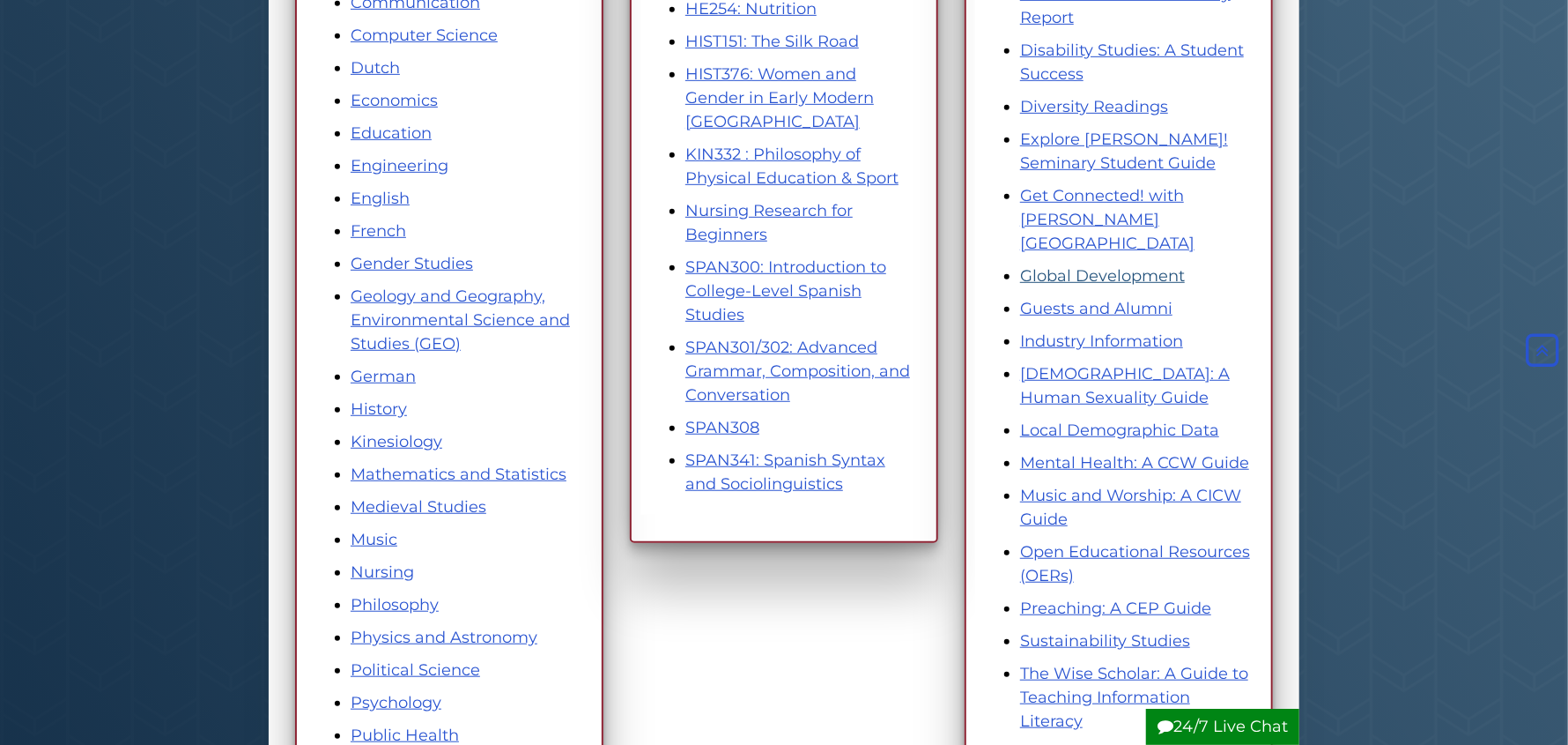
scroll to position [616, 0]
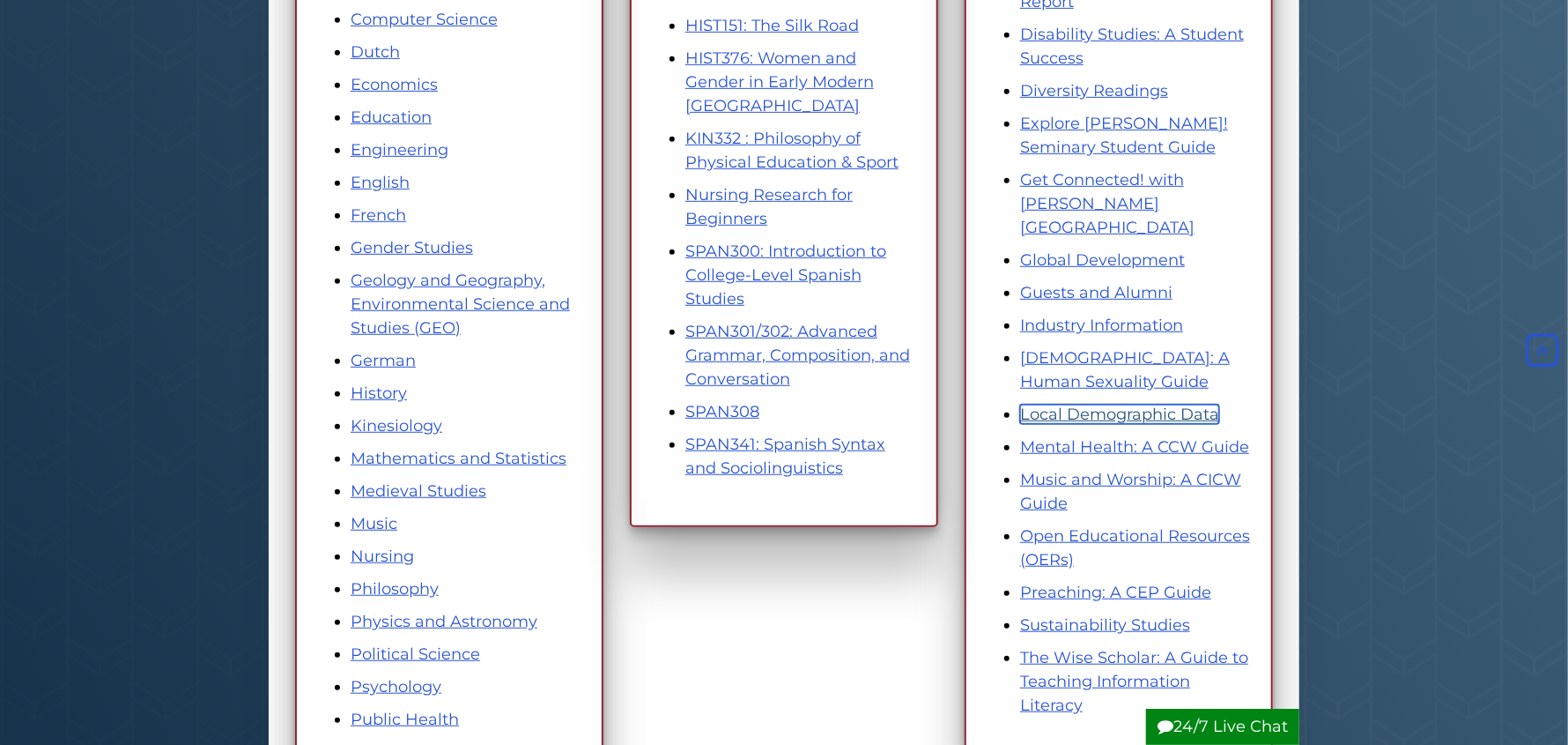
click at [1145, 404] on link "Local Demographic Data" at bounding box center [1120, 413] width 199 height 19
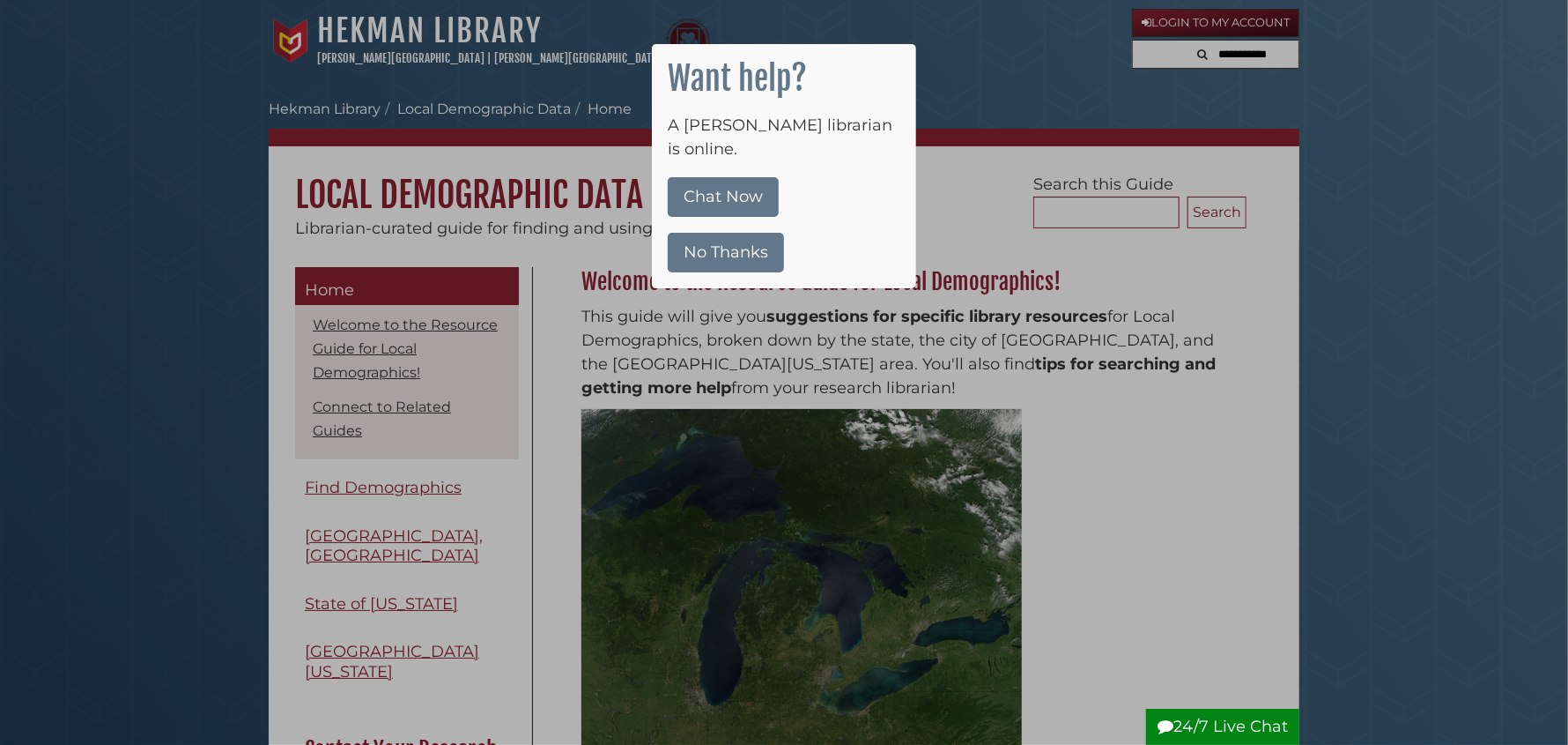
click at [722, 233] on button "No Thanks" at bounding box center [726, 253] width 116 height 40
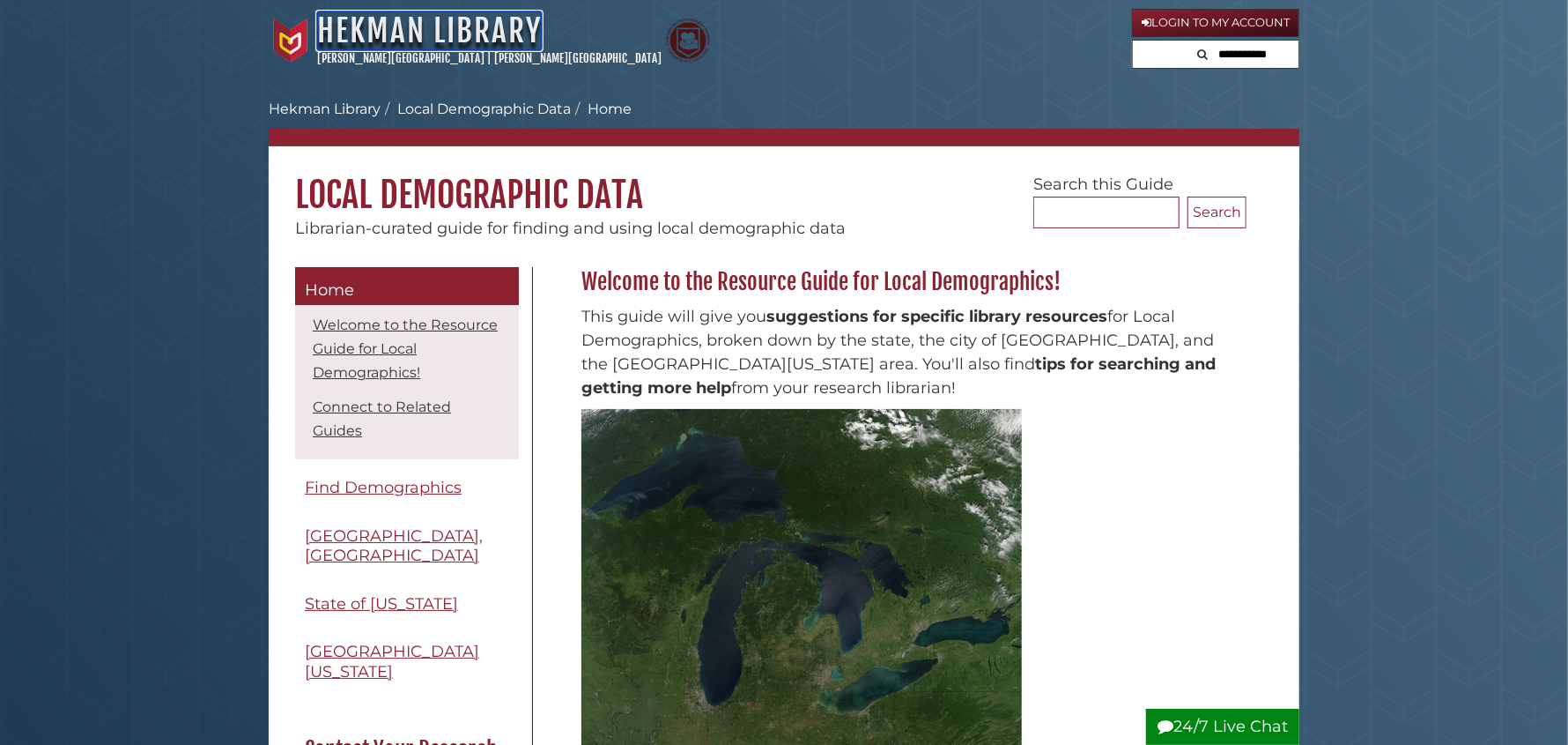
click at [439, 35] on link "Hekman Library" at bounding box center [429, 31] width 225 height 39
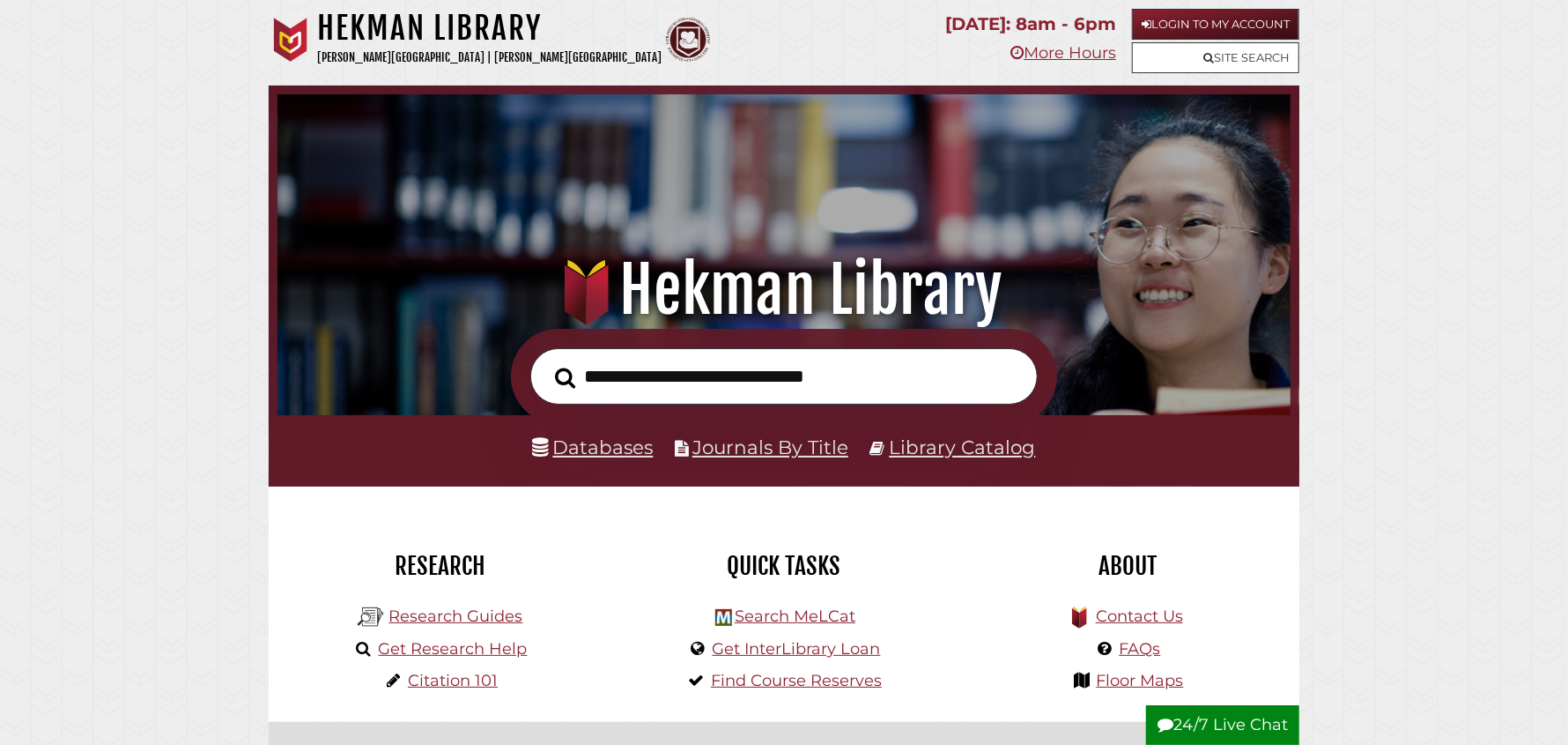
scroll to position [334, 1005]
click at [615, 454] on link "Databases" at bounding box center [592, 447] width 120 height 23
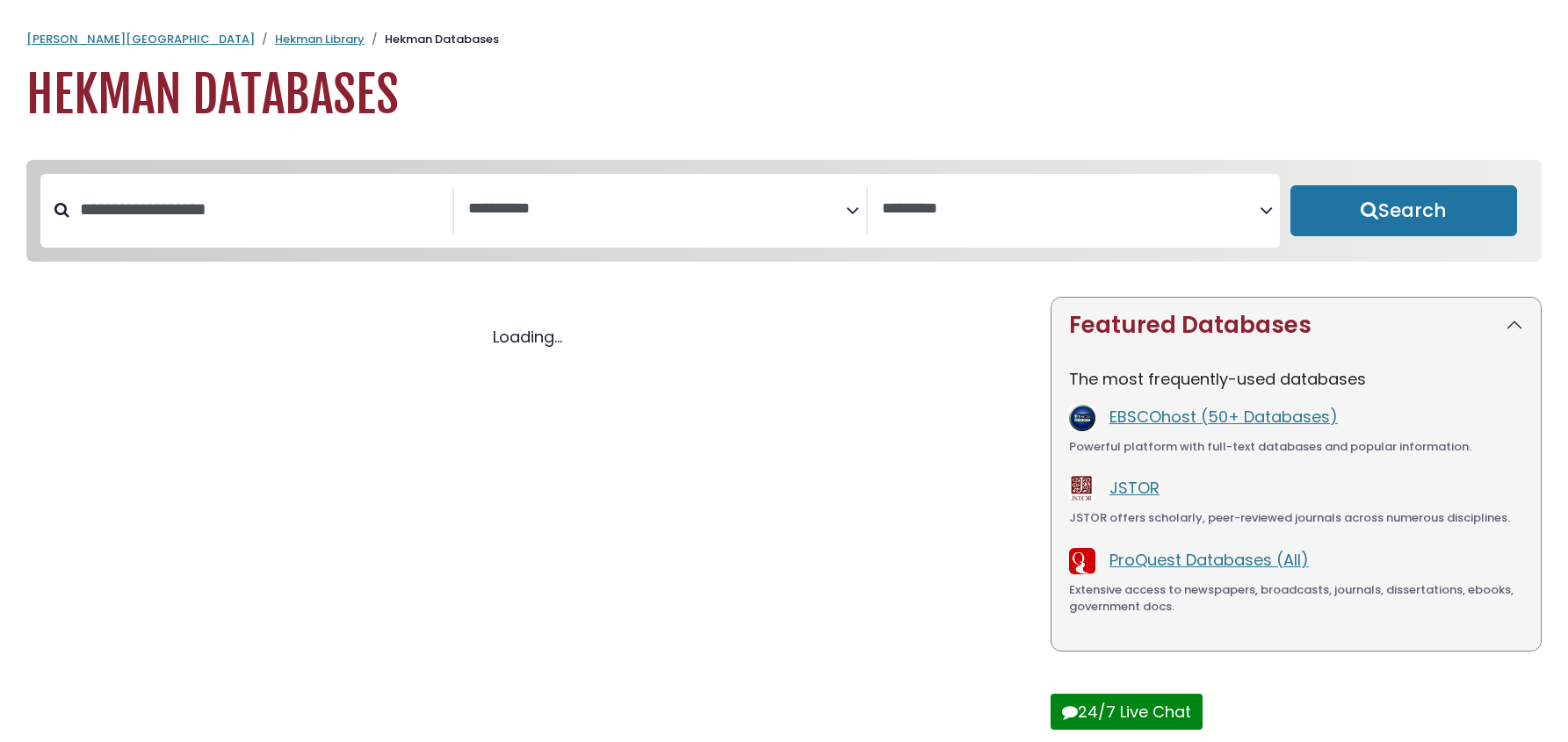
select select "Database Subject Filter"
select select "Database Vendors Filter"
select select "Database Subject Filter"
select select "Database Vendors Filter"
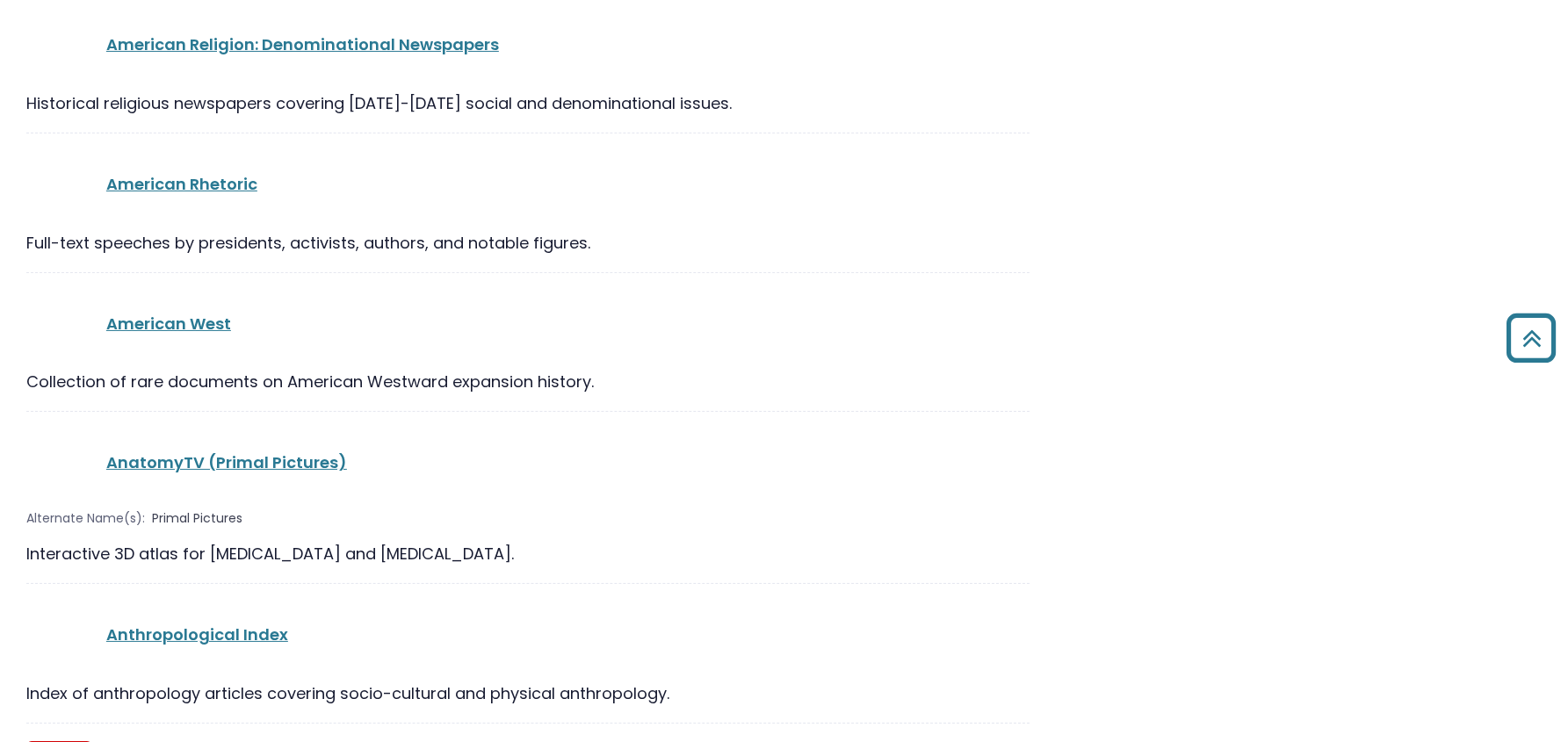
scroll to position [2194, 0]
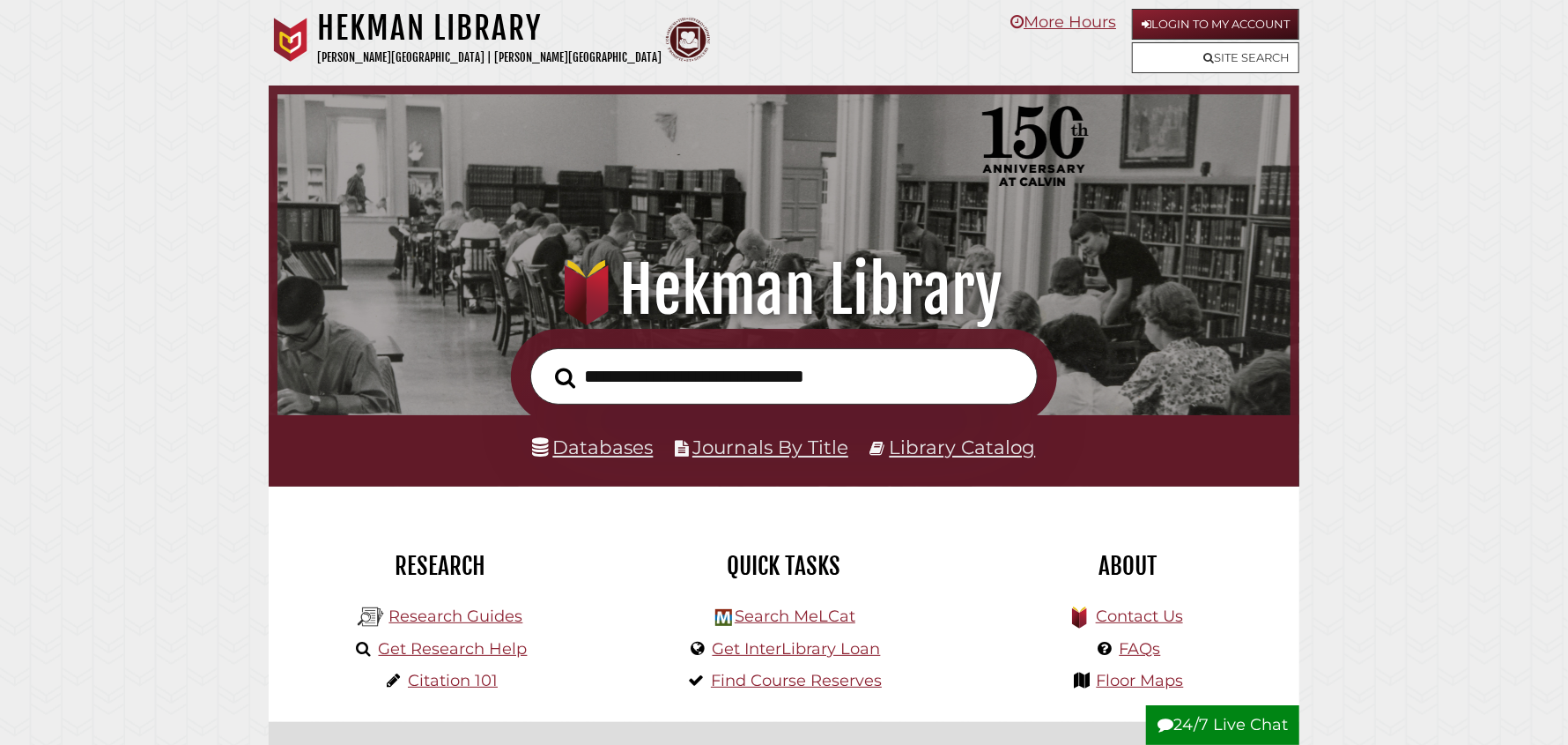
scroll to position [334, 1005]
click at [621, 461] on li "Databases" at bounding box center [592, 448] width 120 height 34
click at [621, 456] on link "Databases" at bounding box center [592, 447] width 120 height 23
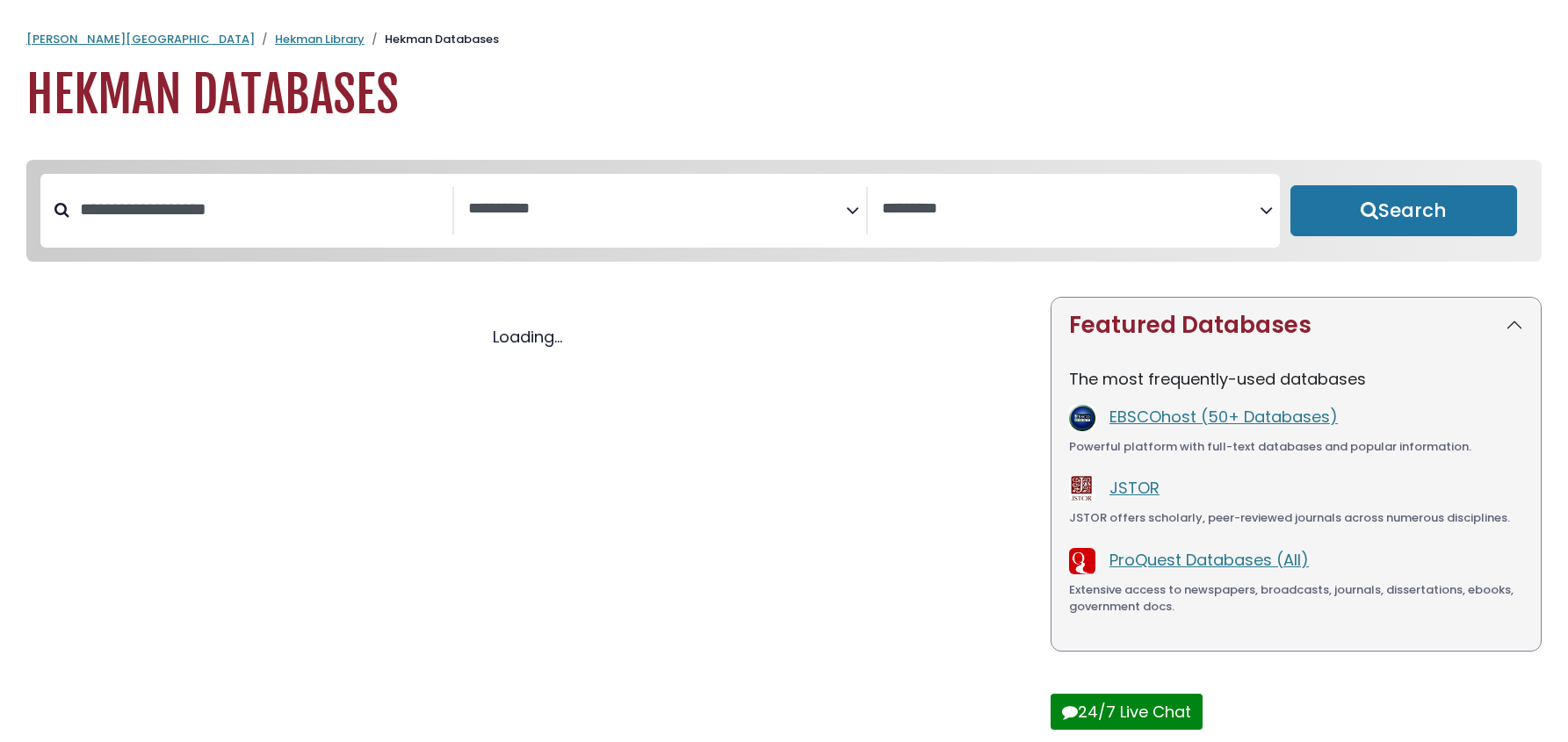
select select "Database Subject Filter"
select select "Database Vendors Filter"
select select "Database Subject Filter"
select select "Database Vendors Filter"
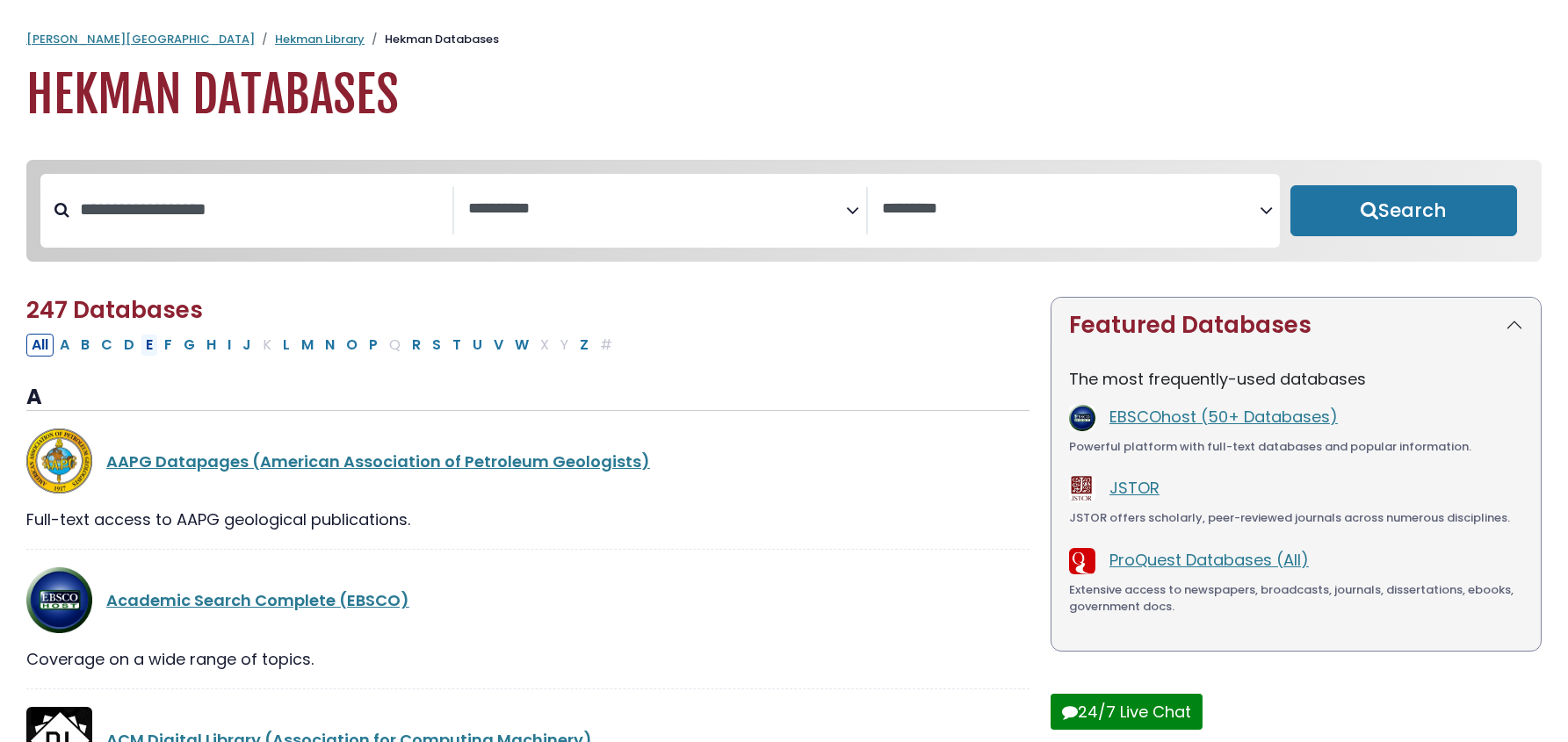
click at [149, 341] on button "E" at bounding box center [149, 345] width 17 height 23
select select "Database Subject Filter"
select select "Database Vendors Filter"
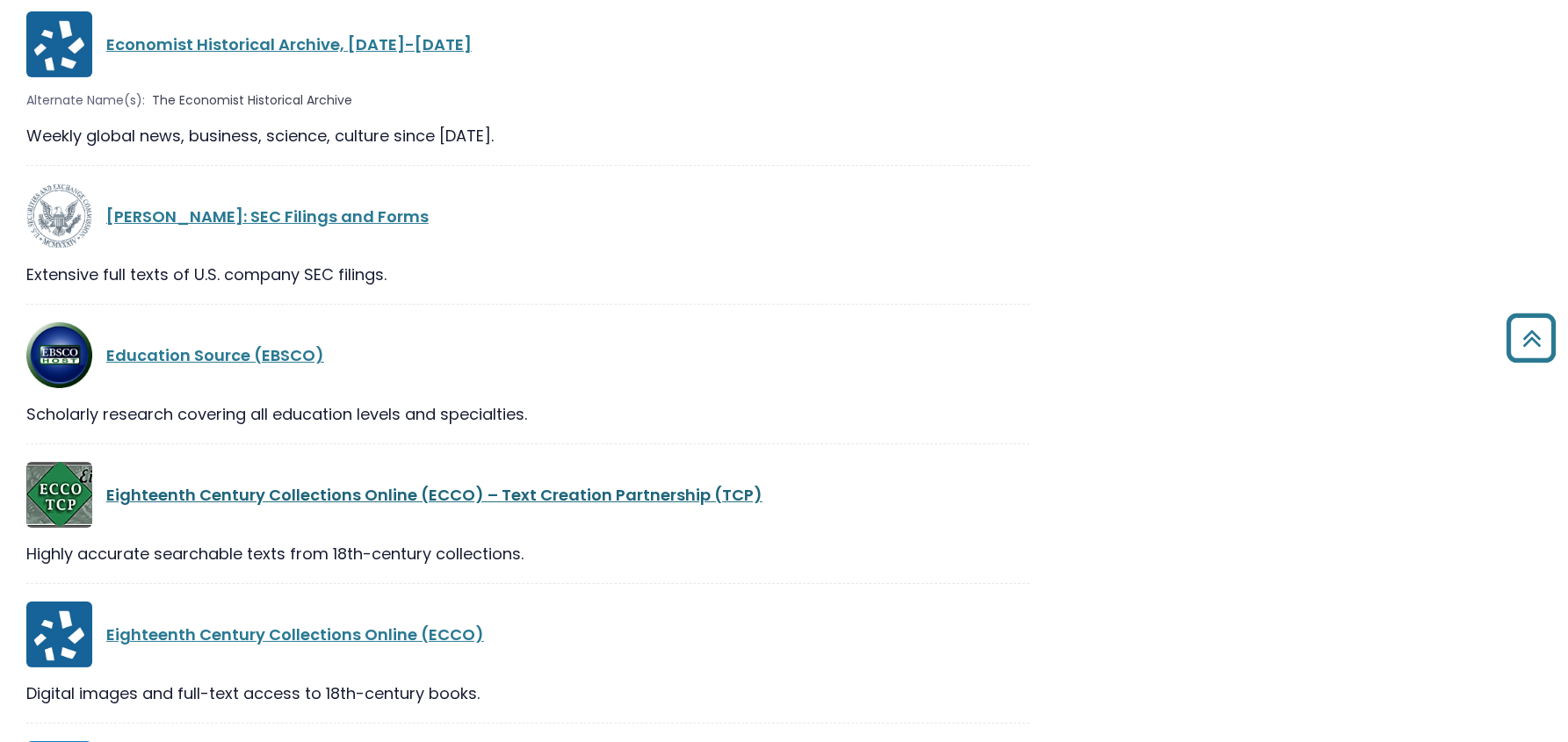
scroll to position [2546, 0]
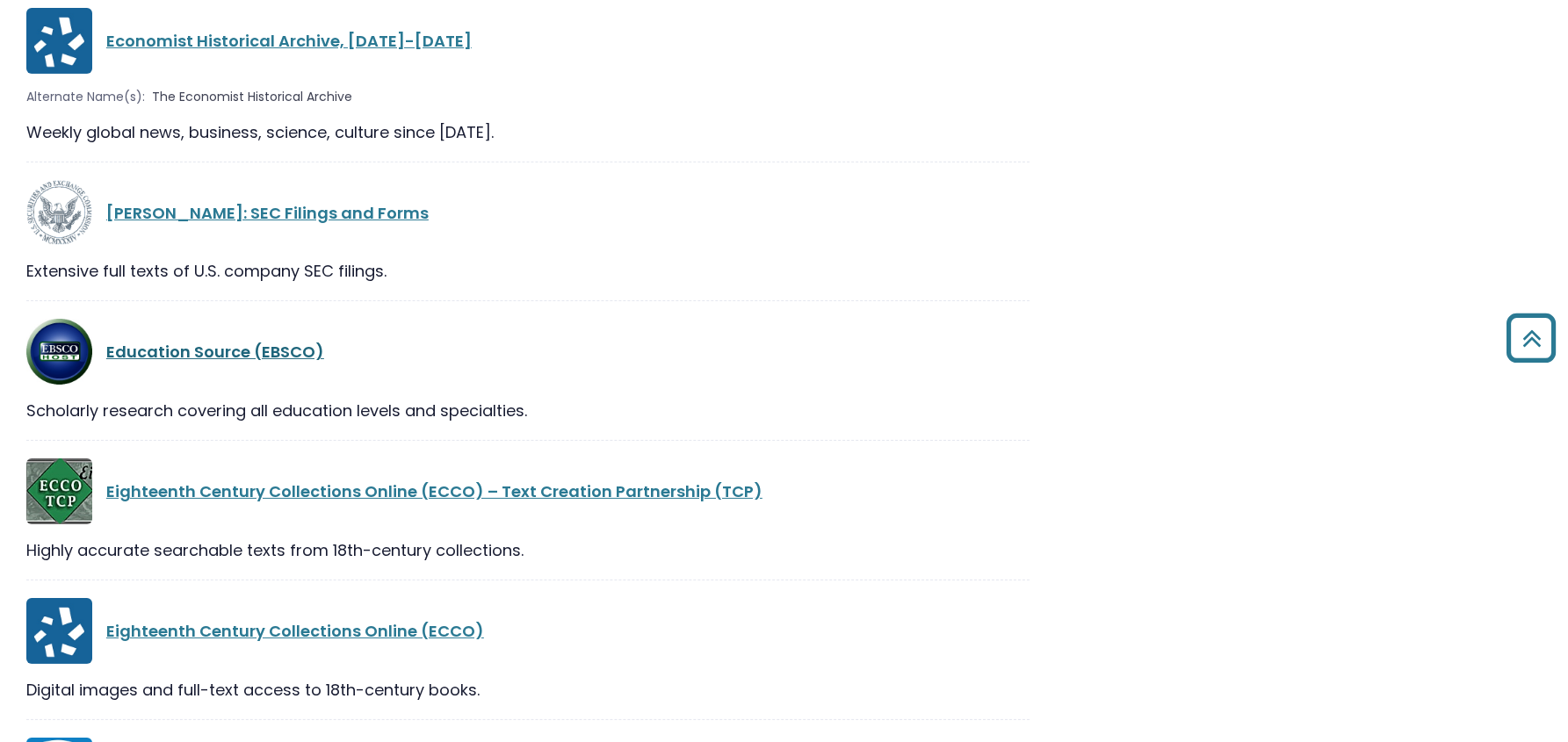
click at [240, 342] on link "Education Source (EBSCO)" at bounding box center [215, 351] width 218 height 22
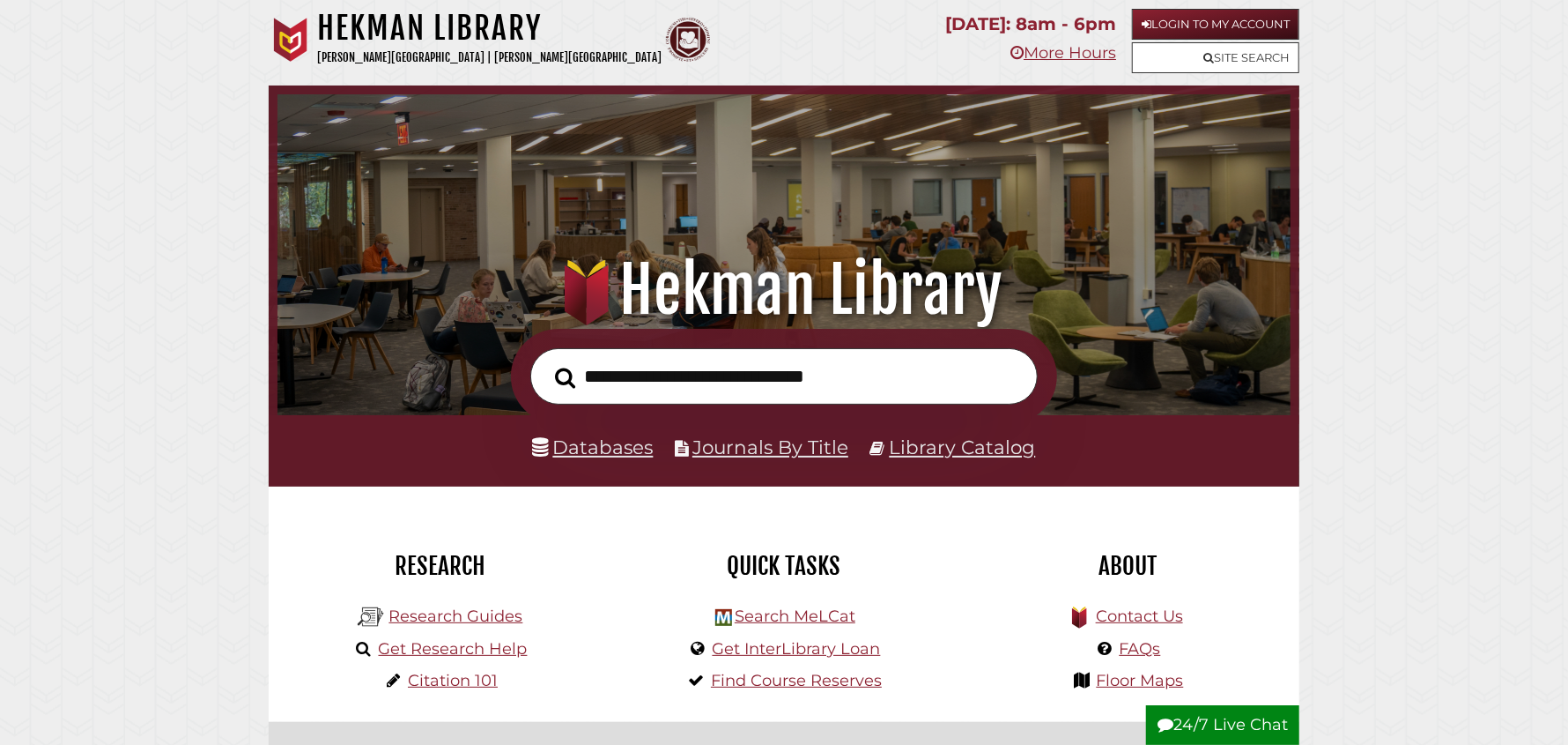
scroll to position [334, 1005]
click at [584, 459] on link "Databases" at bounding box center [592, 447] width 120 height 23
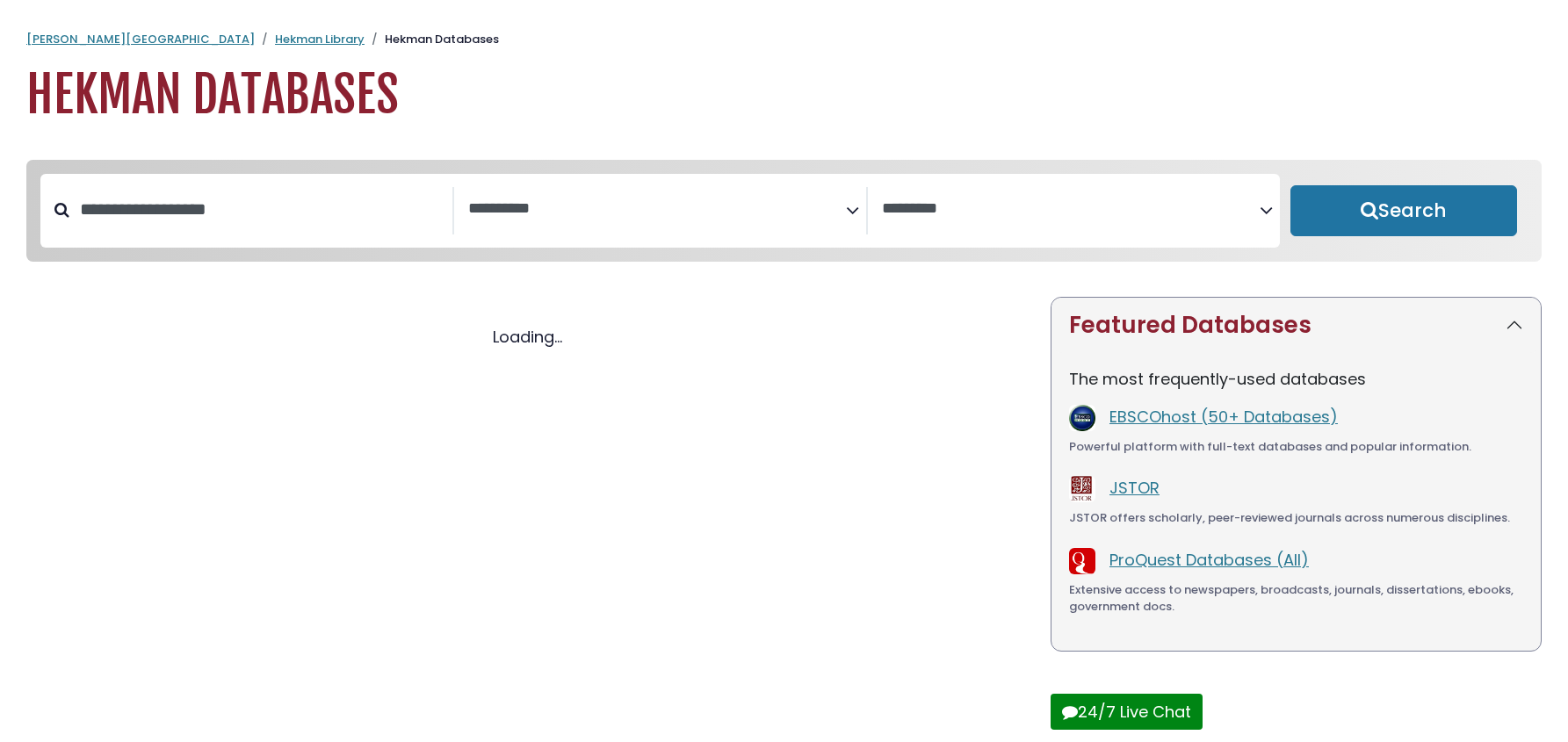
select select "Database Subject Filter"
select select "Database Vendors Filter"
select select "Database Subject Filter"
select select "Database Vendors Filter"
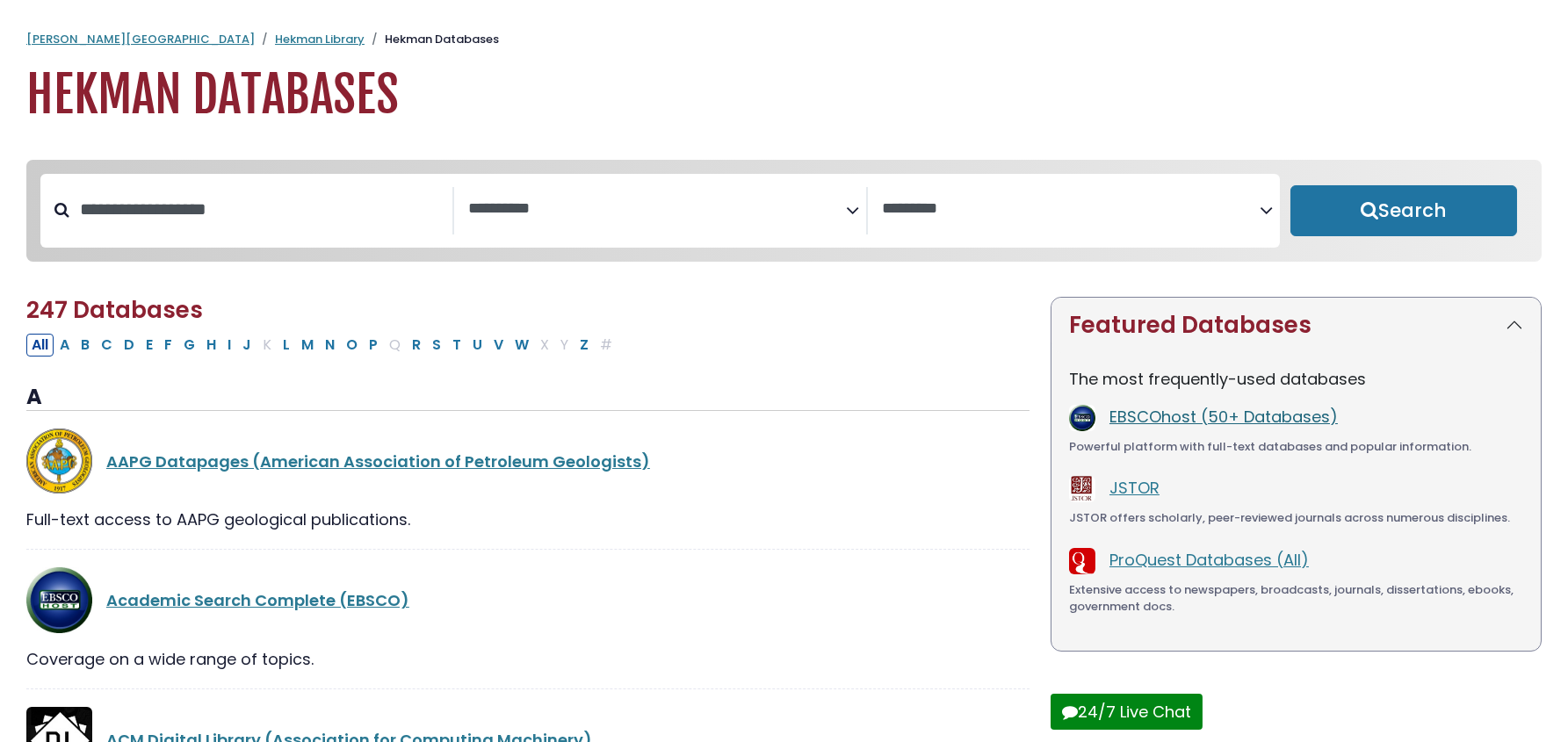
click at [1208, 421] on link "EBSCOhost (50+ Databases)" at bounding box center [1224, 416] width 229 height 22
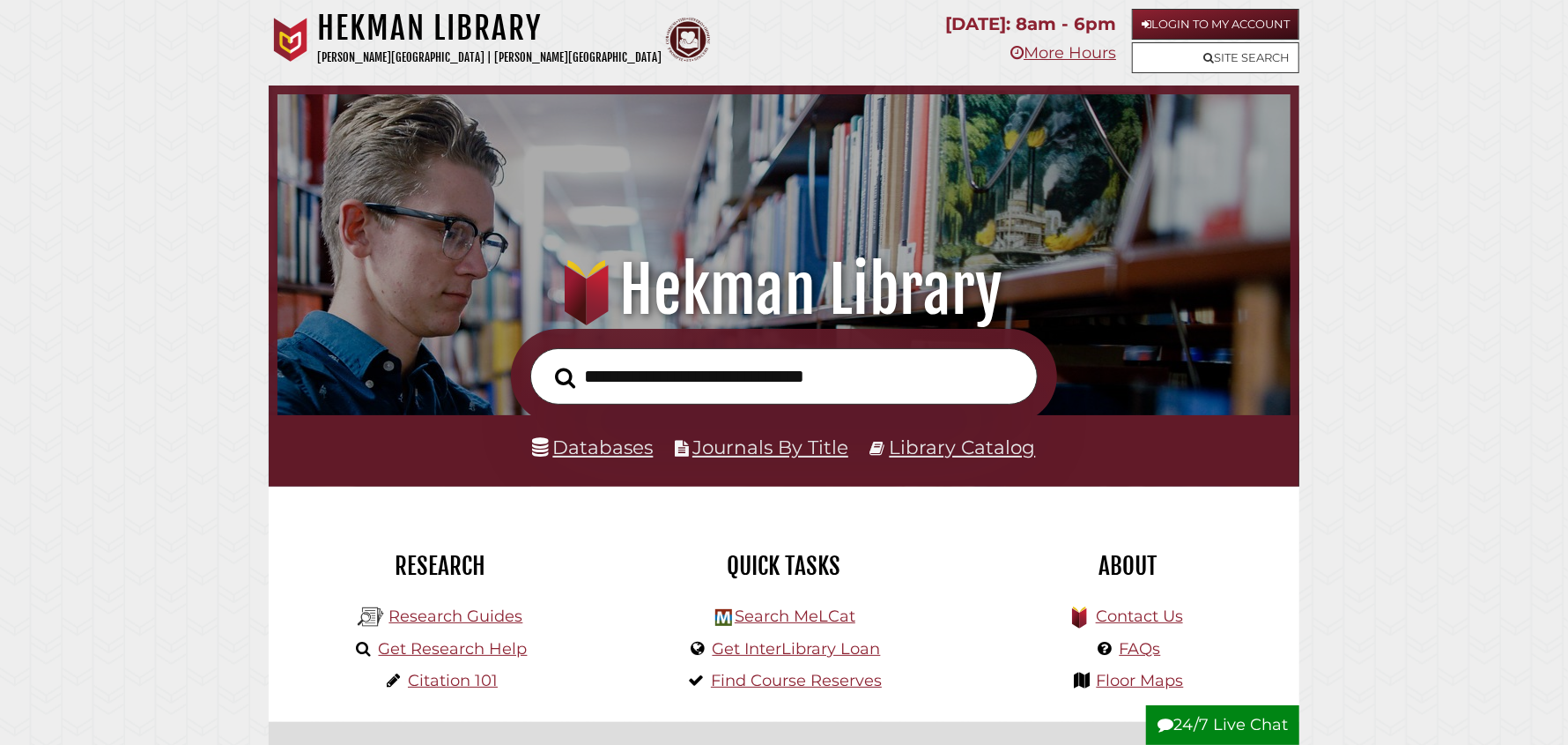
scroll to position [334, 1005]
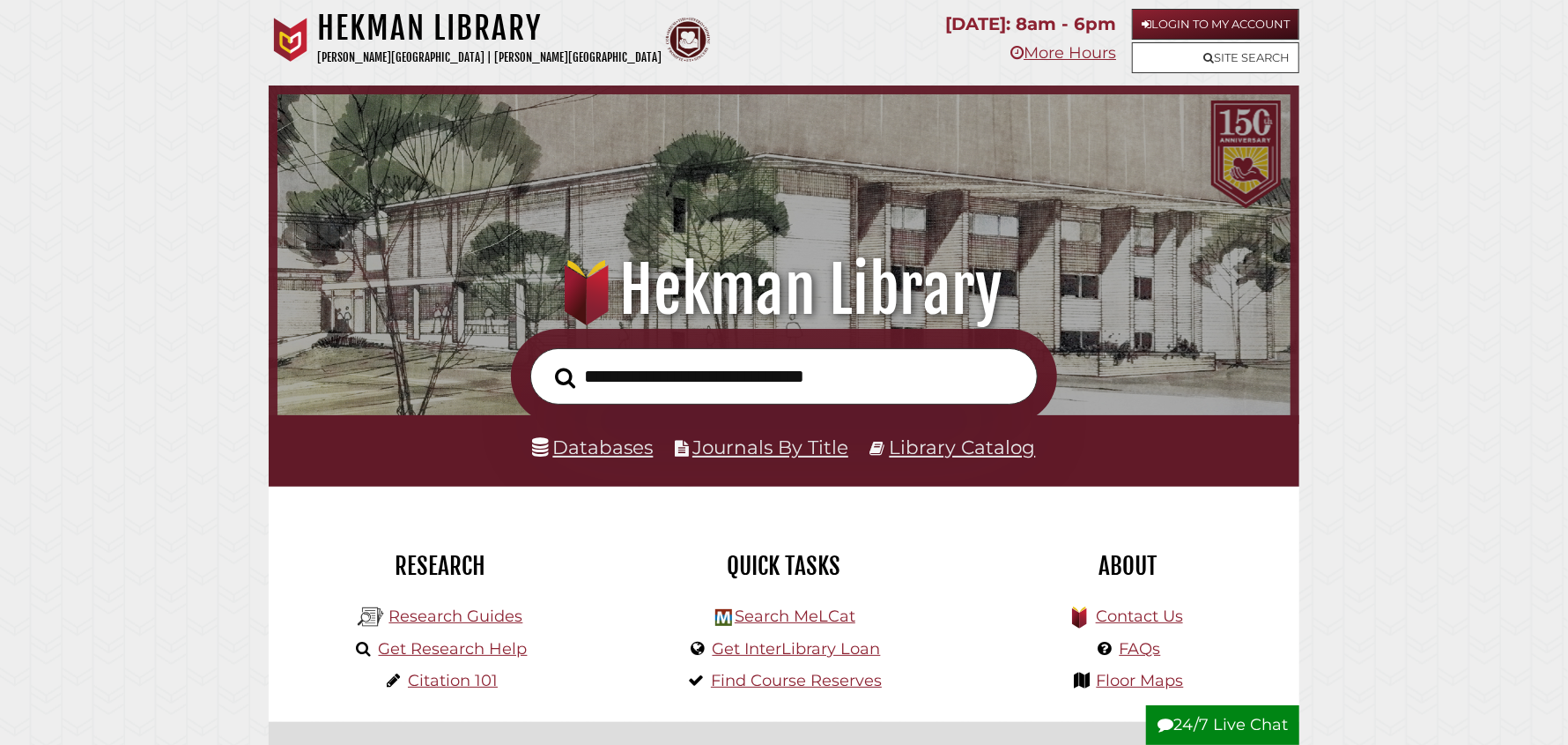
scroll to position [334, 1005]
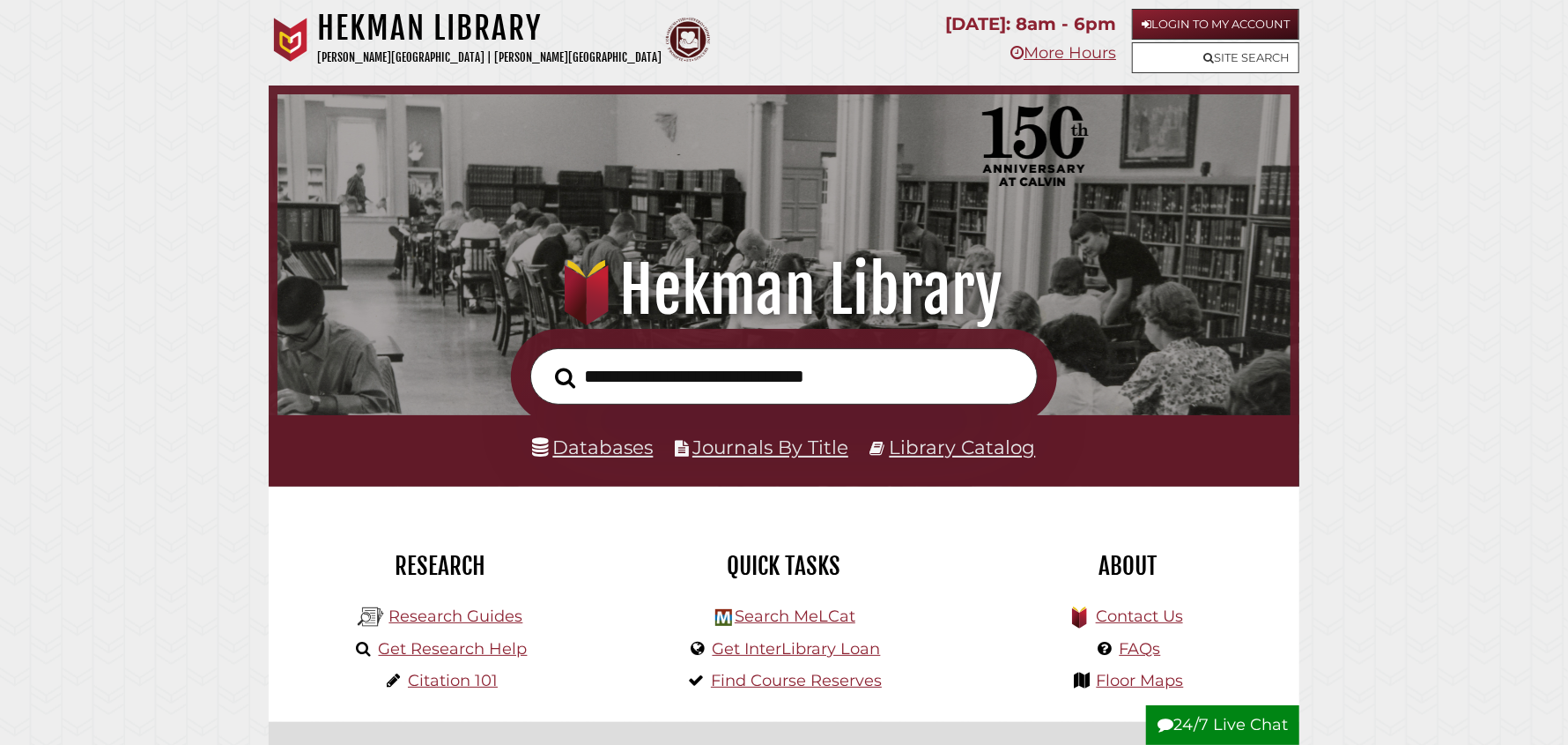
scroll to position [334, 1005]
click at [1226, 53] on link "Site Search" at bounding box center [1216, 58] width 168 height 31
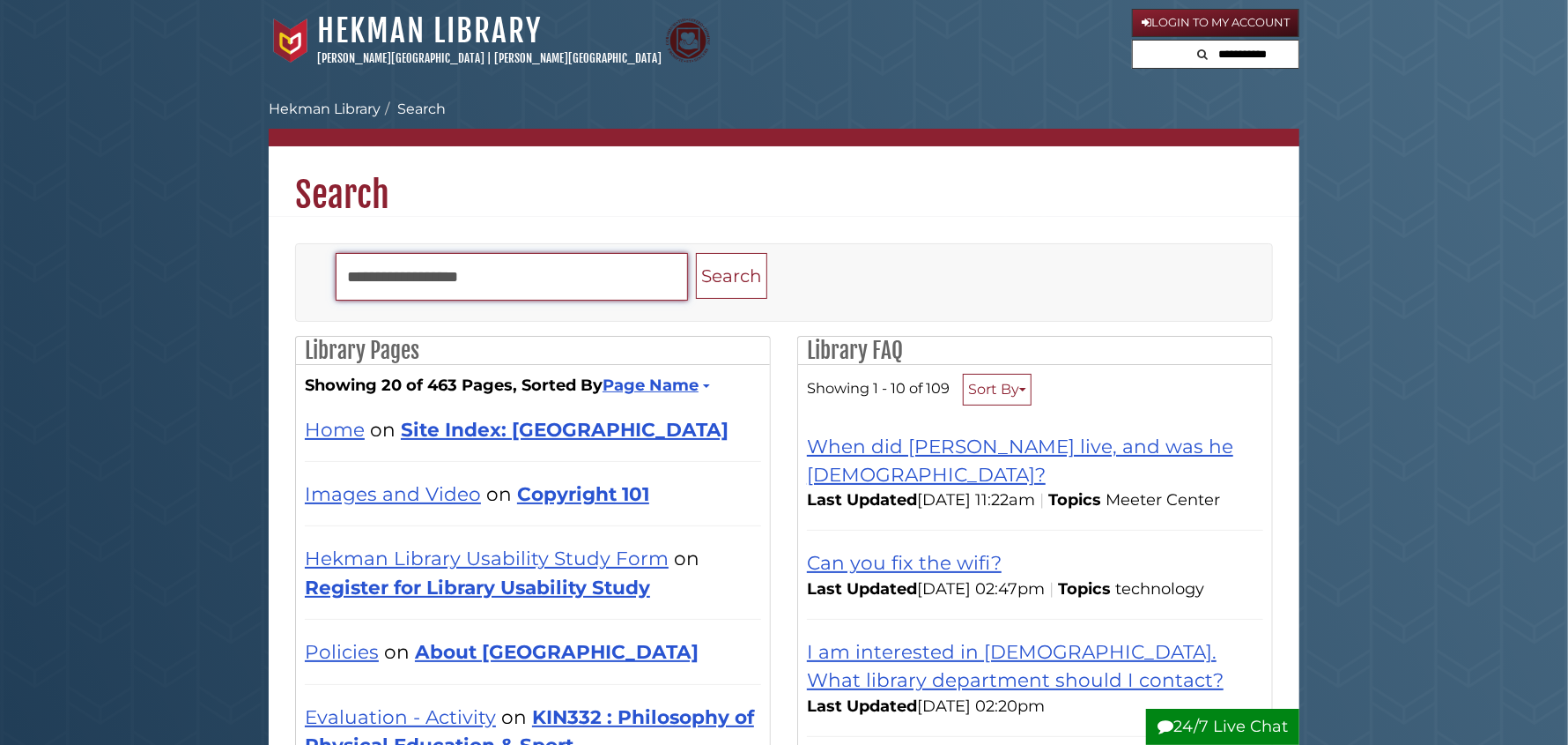
click at [508, 280] on input "Search" at bounding box center [512, 276] width 352 height 48
type input "**********"
click at [696, 253] on button "Search" at bounding box center [731, 276] width 72 height 47
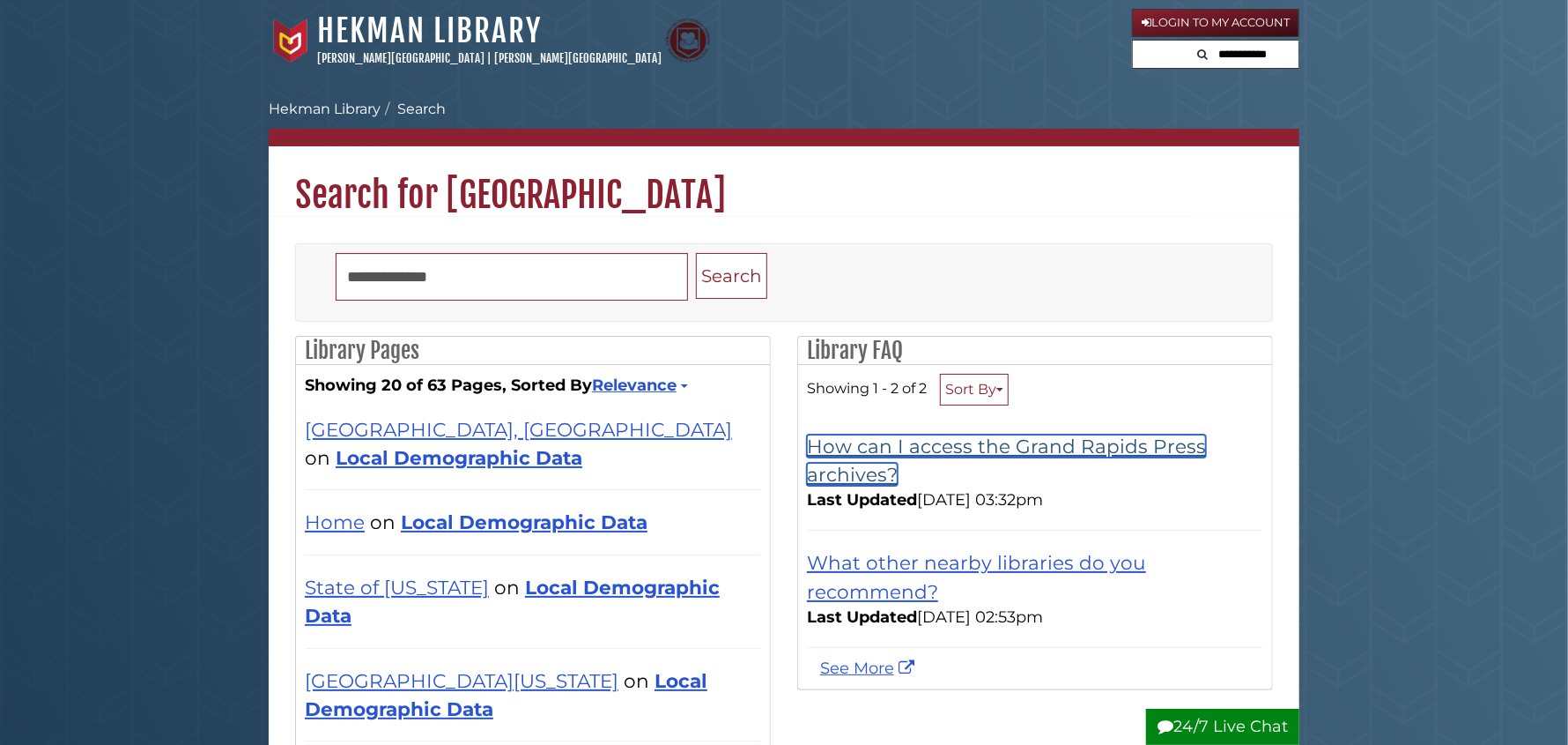
click at [914, 444] on link "How can I access the Grand Rapids Press archives?" at bounding box center [1006, 460] width 399 height 51
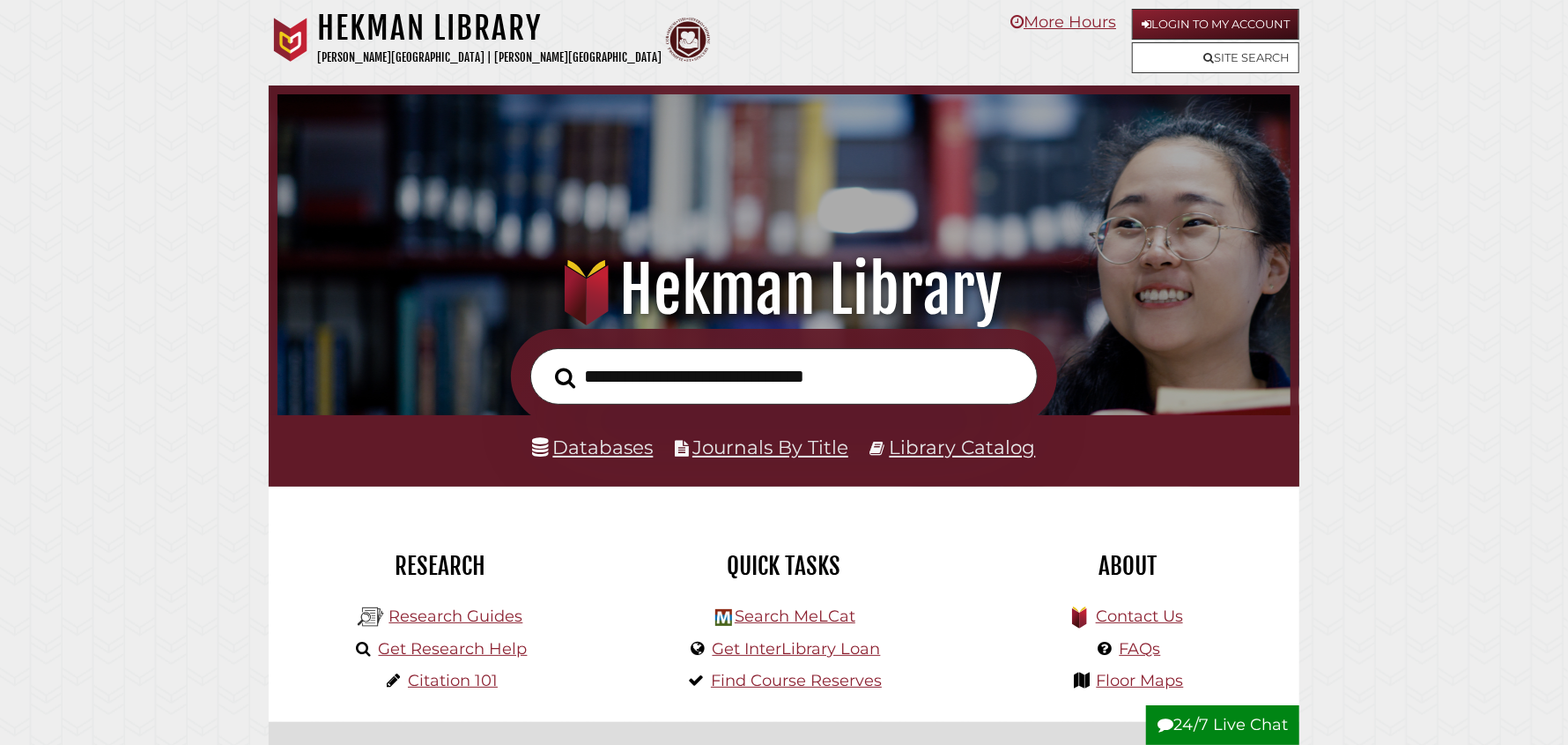
scroll to position [334, 1005]
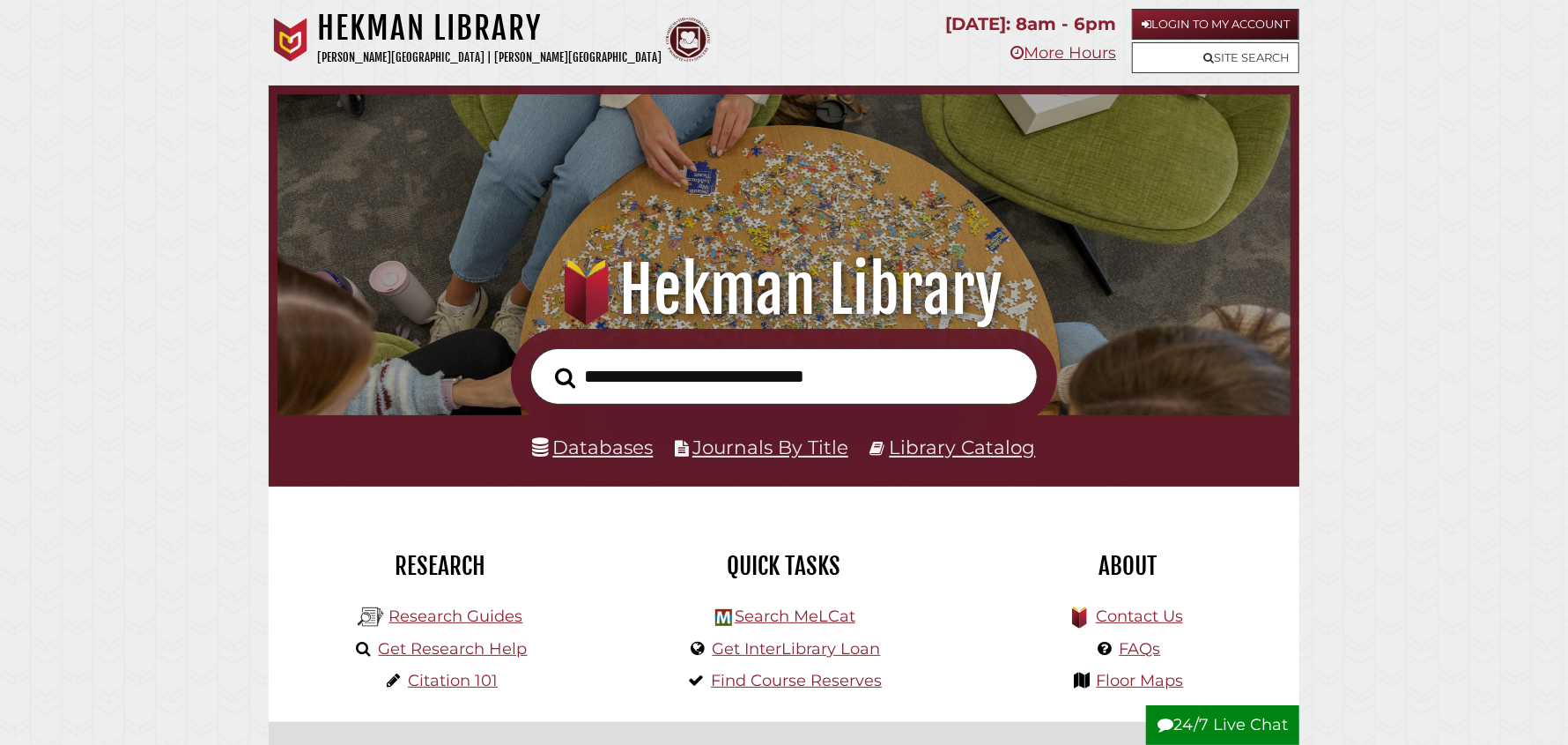
scroll to position [334, 1005]
click at [434, 610] on link "Research Guides" at bounding box center [456, 615] width 134 height 19
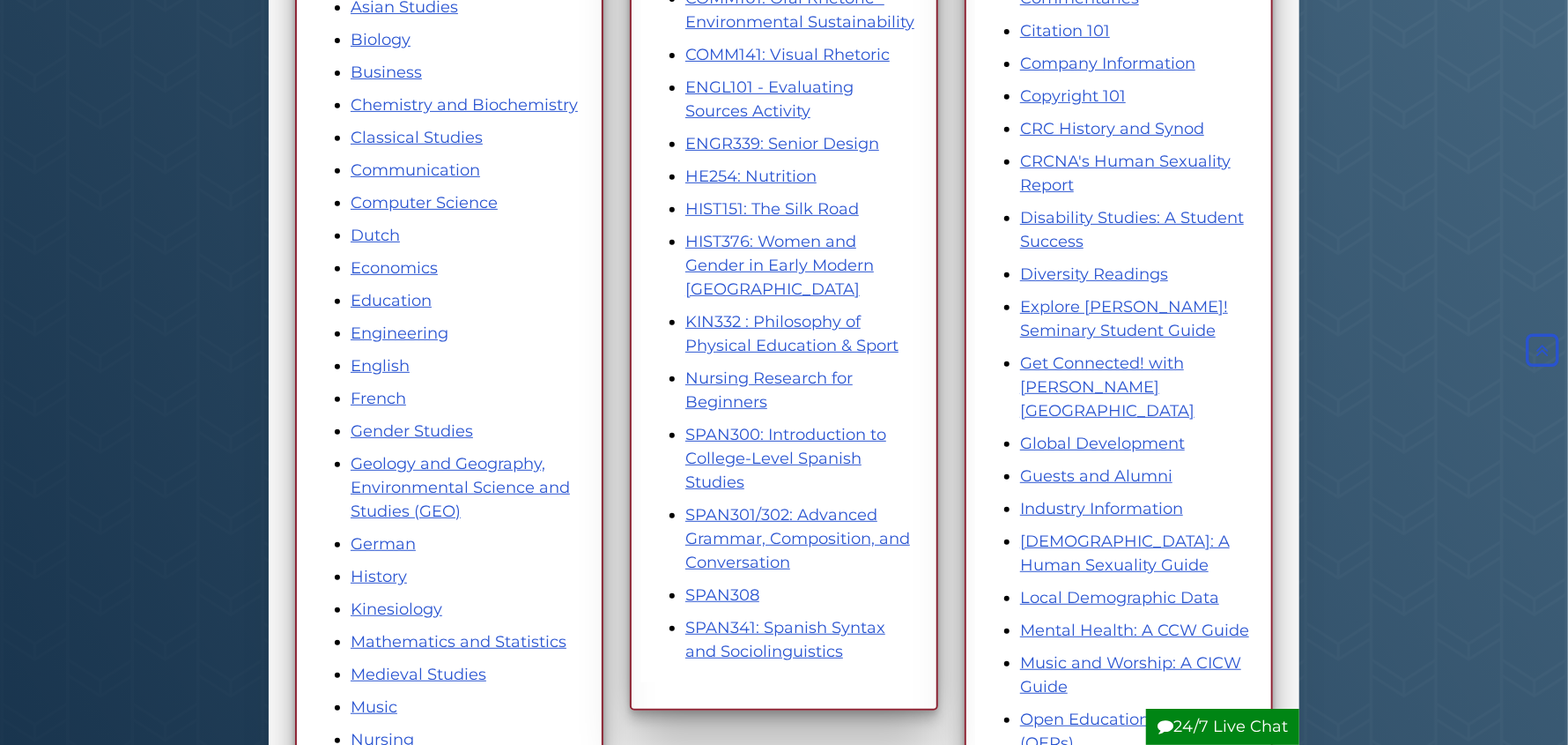
scroll to position [616, 0]
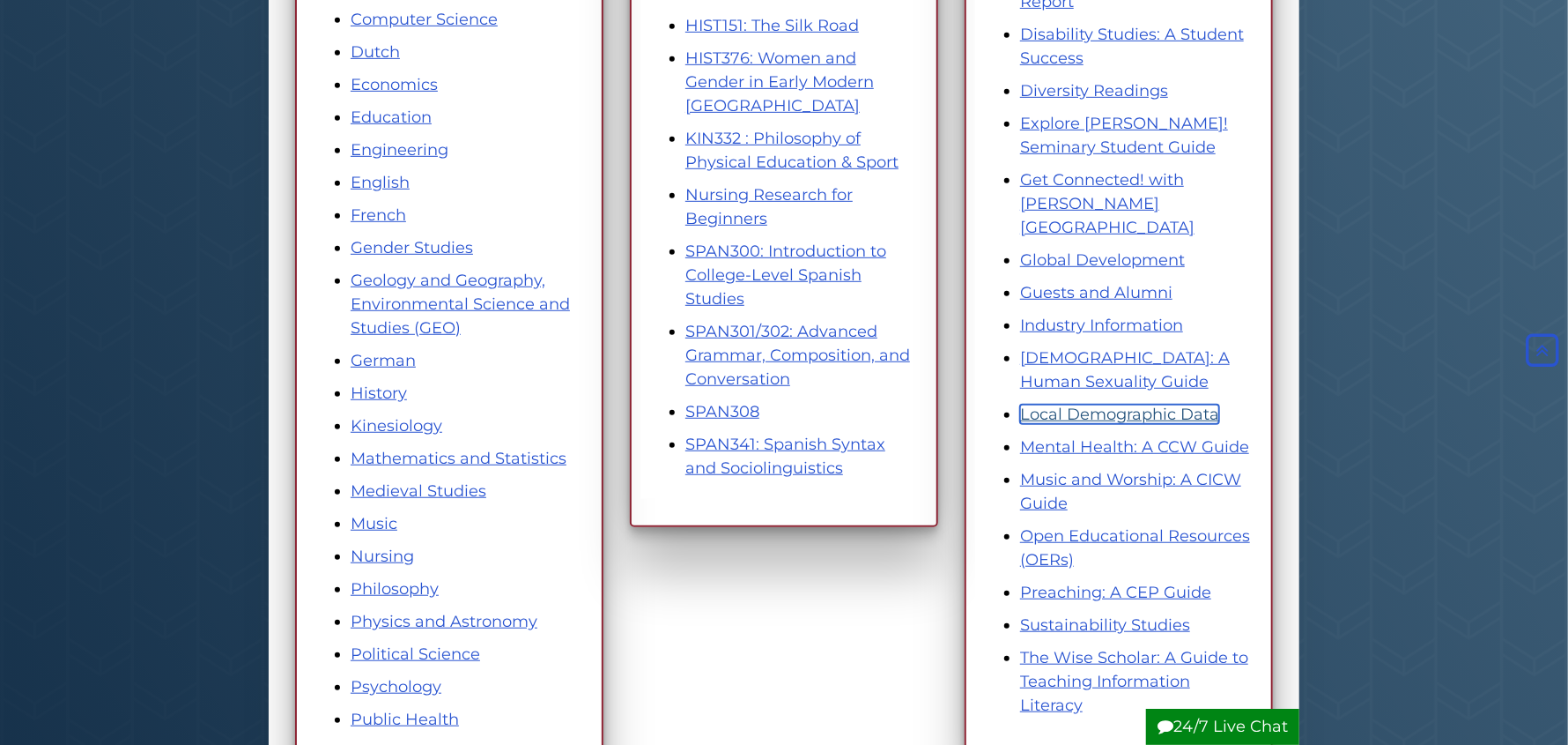
click at [1111, 404] on link "Local Demographic Data" at bounding box center [1120, 413] width 199 height 19
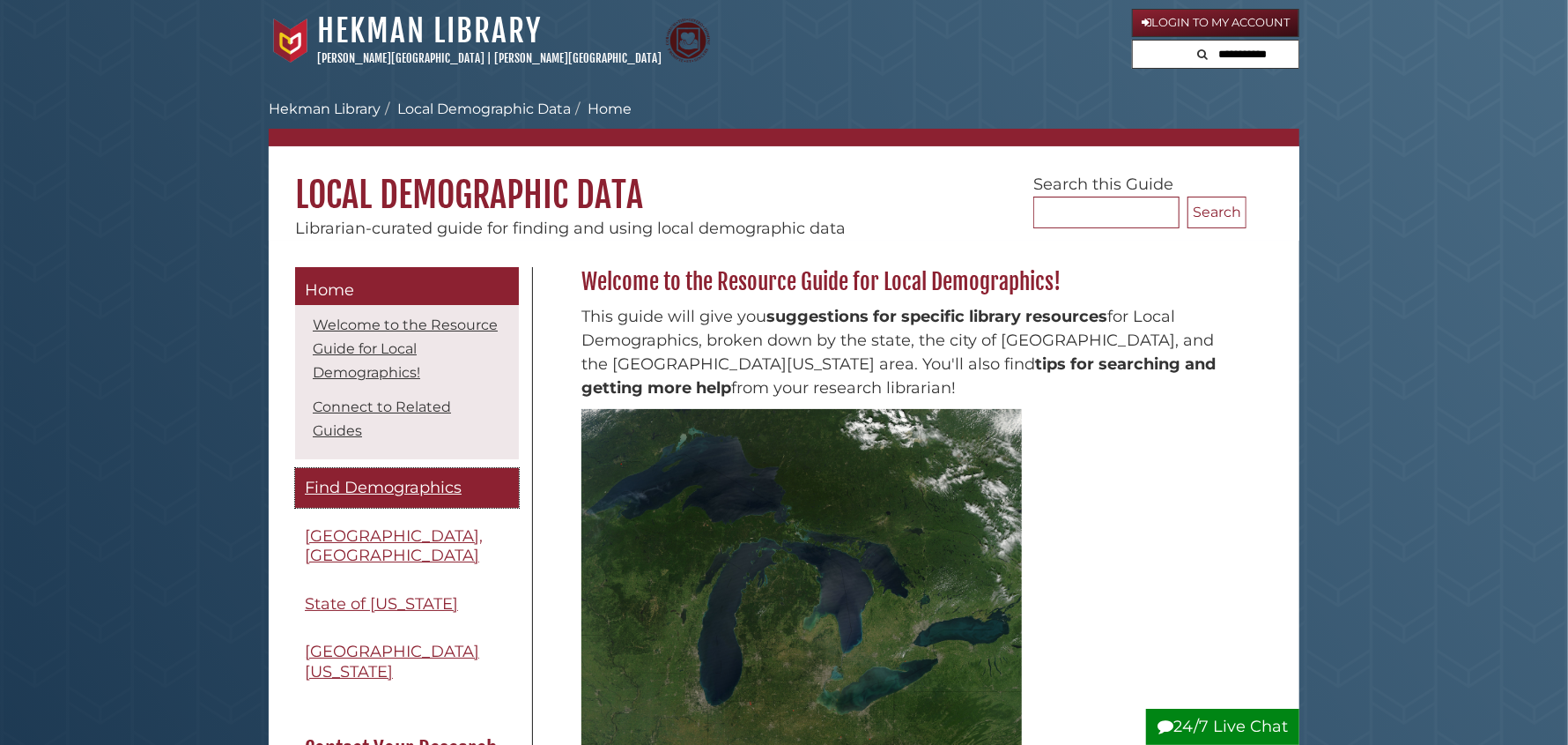
click at [371, 488] on span "Find Demographics" at bounding box center [383, 487] width 157 height 19
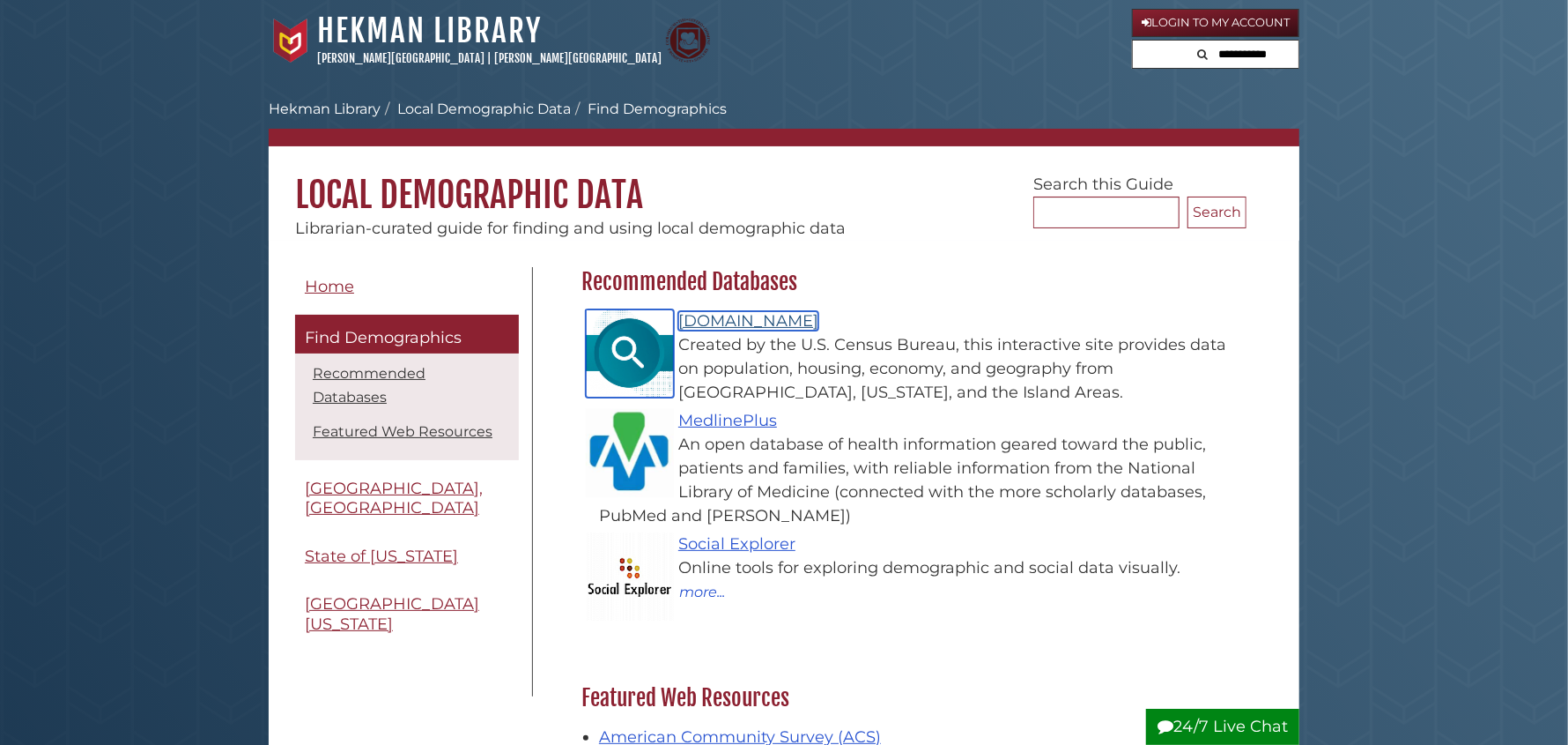
click at [775, 320] on link "Data.census.gov" at bounding box center [748, 320] width 140 height 19
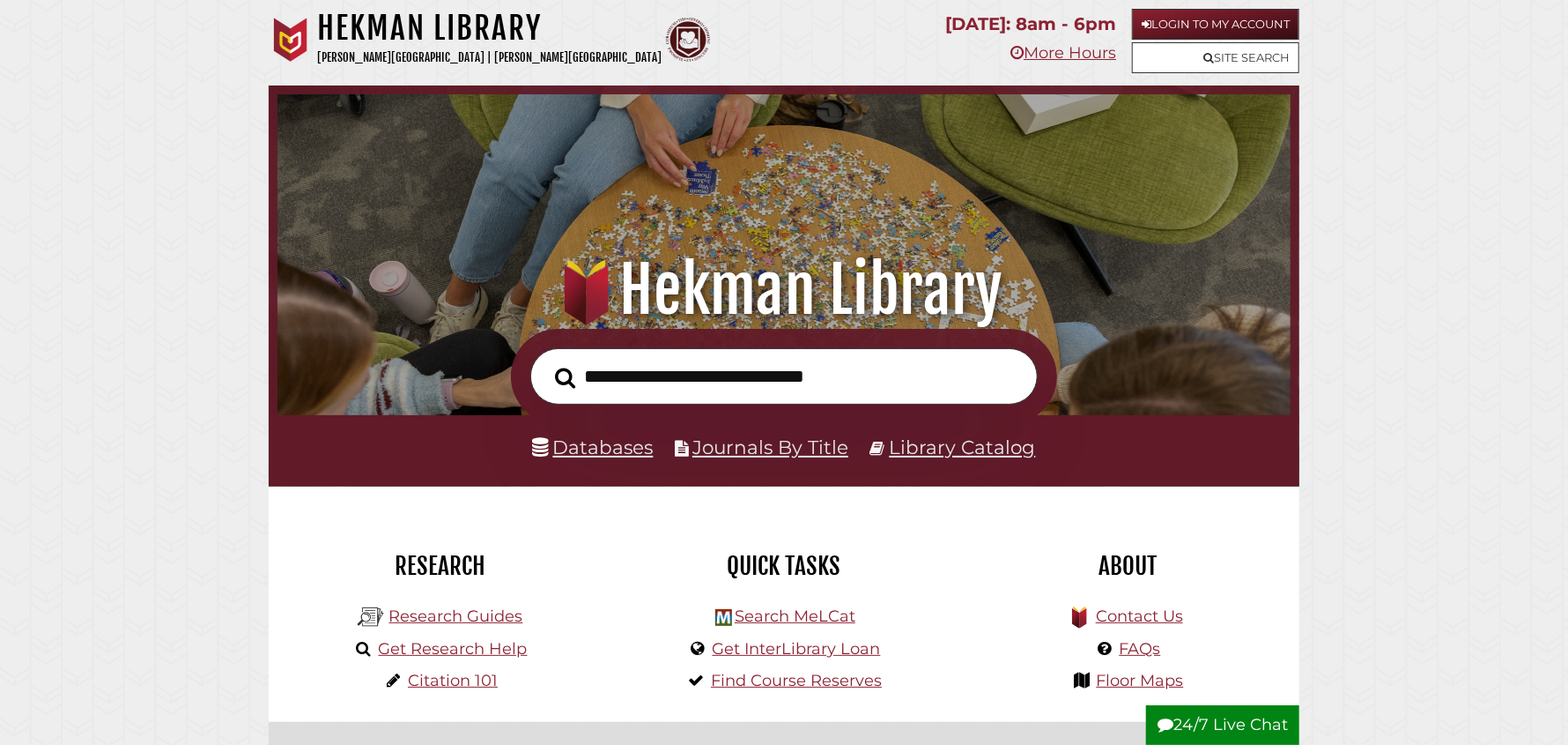
scroll to position [334, 1005]
click at [428, 610] on link "Research Guides" at bounding box center [456, 615] width 134 height 19
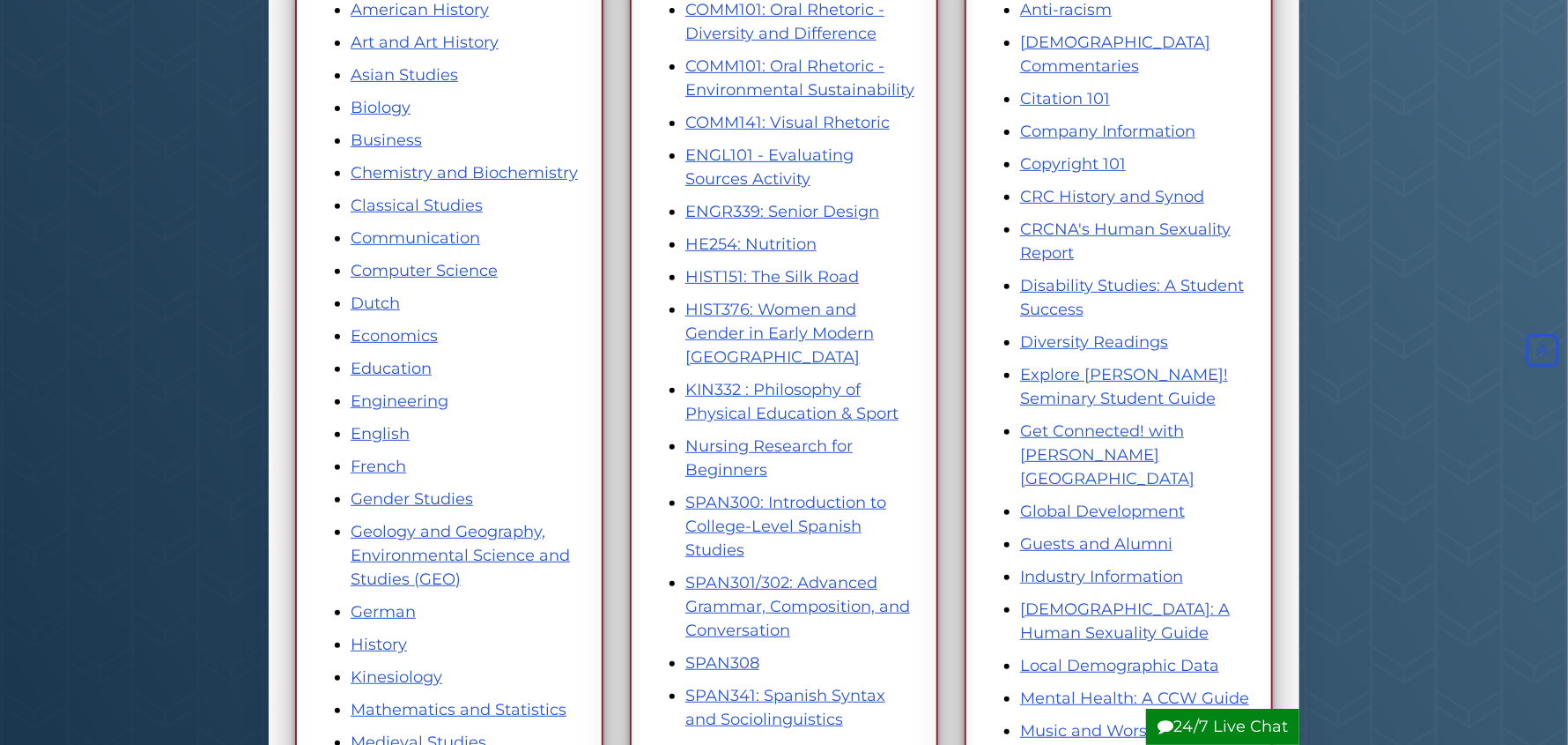
scroll to position [529, 0]
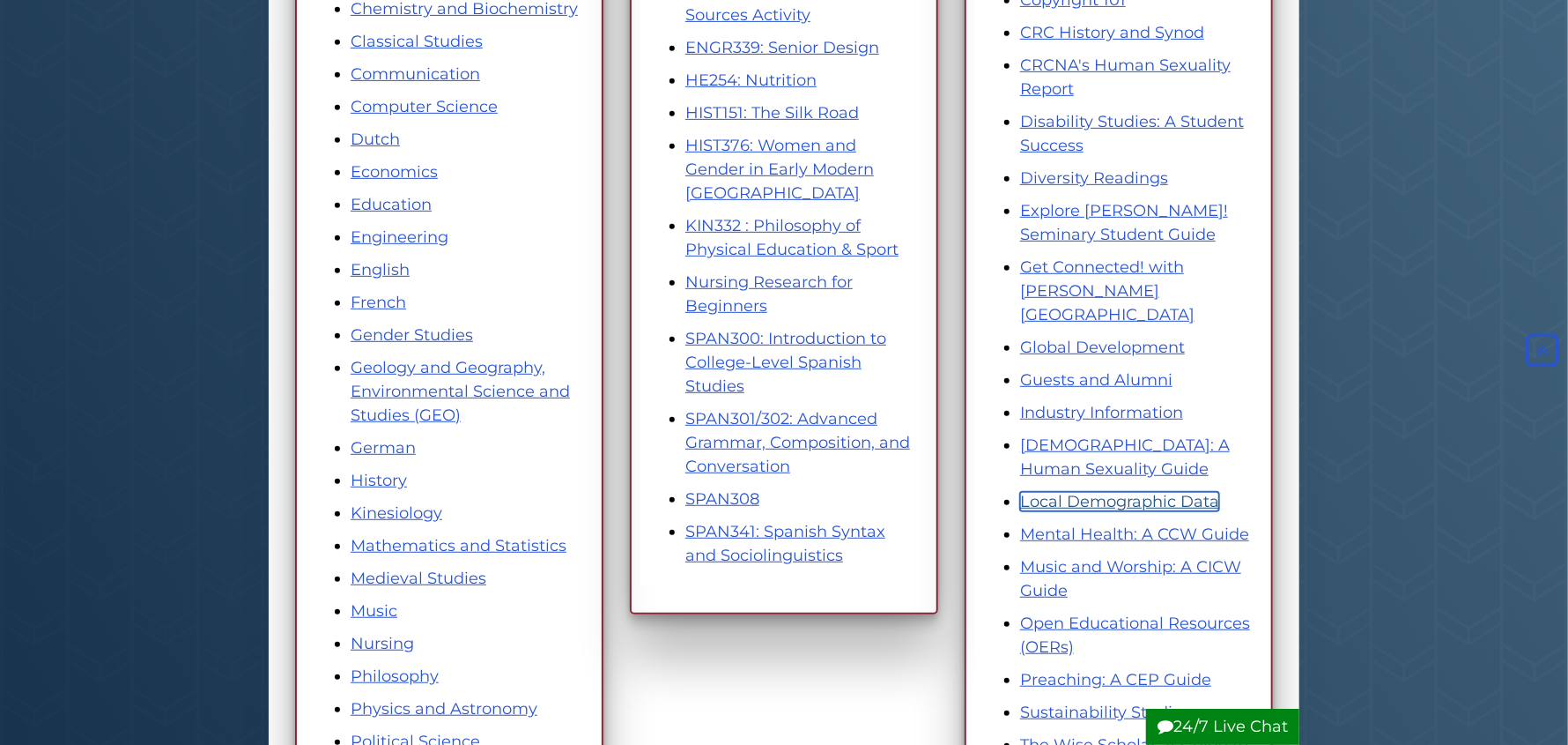
click at [1119, 492] on link "Local Demographic Data" at bounding box center [1120, 501] width 199 height 19
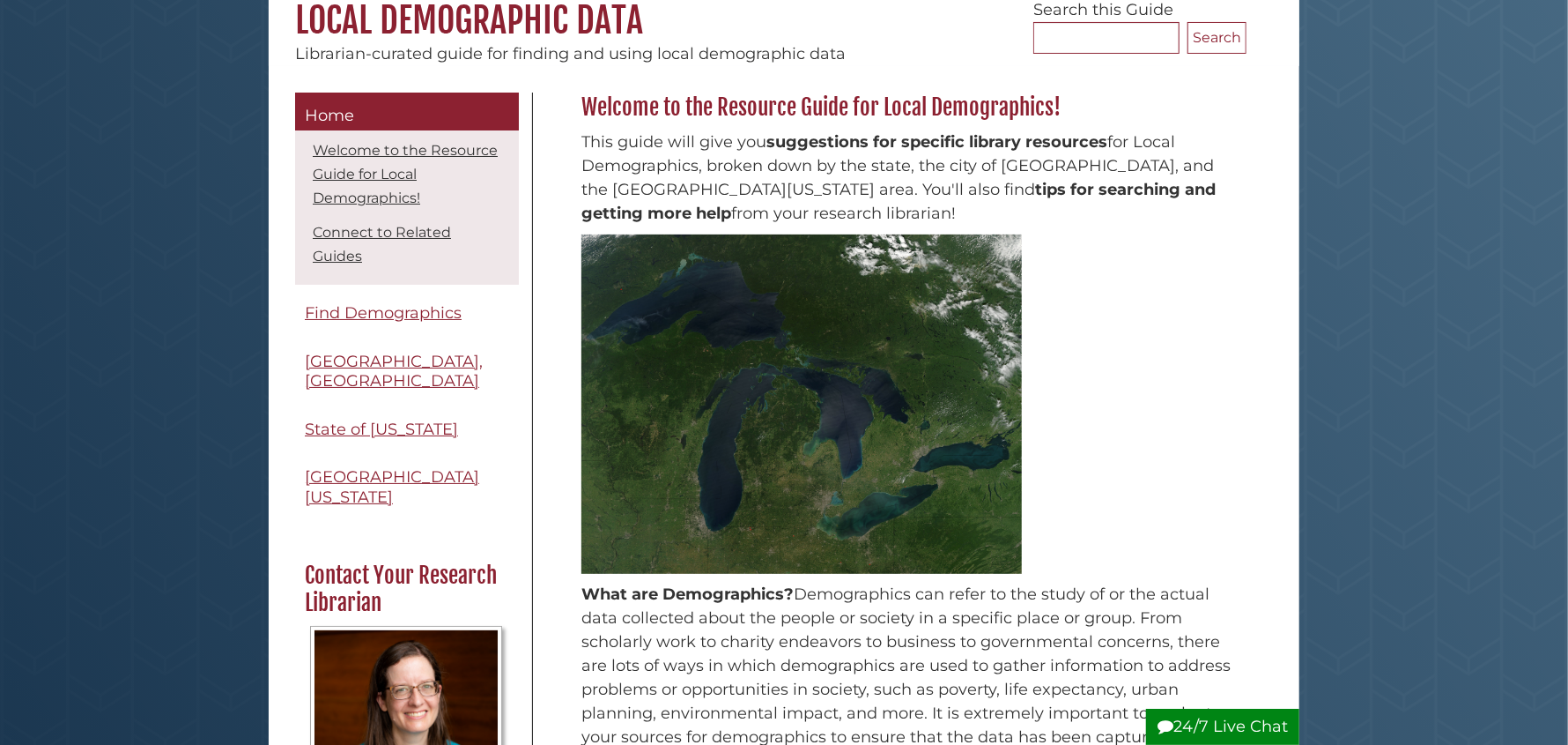
scroll to position [176, 0]
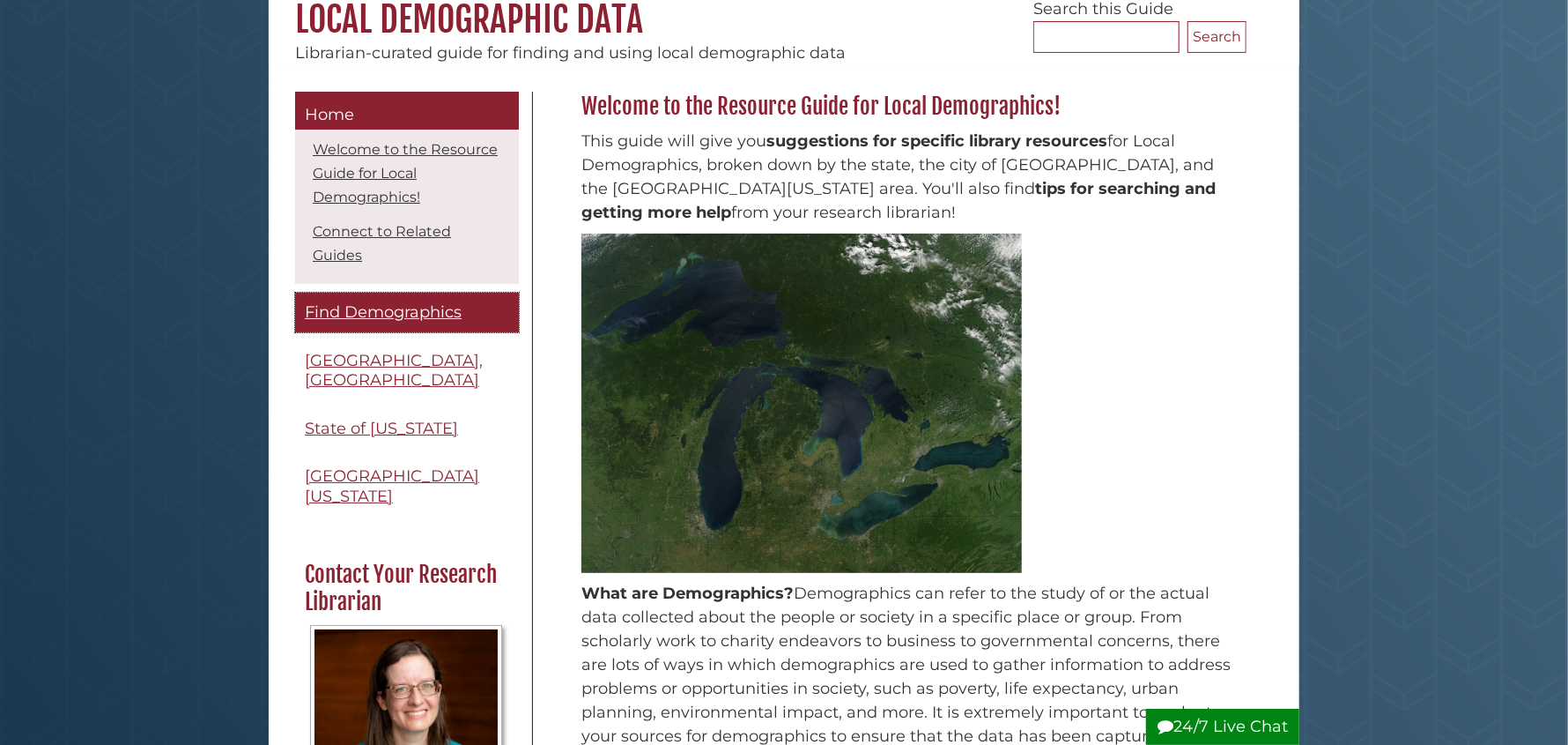
click at [378, 309] on span "Find Demographics" at bounding box center [383, 312] width 157 height 19
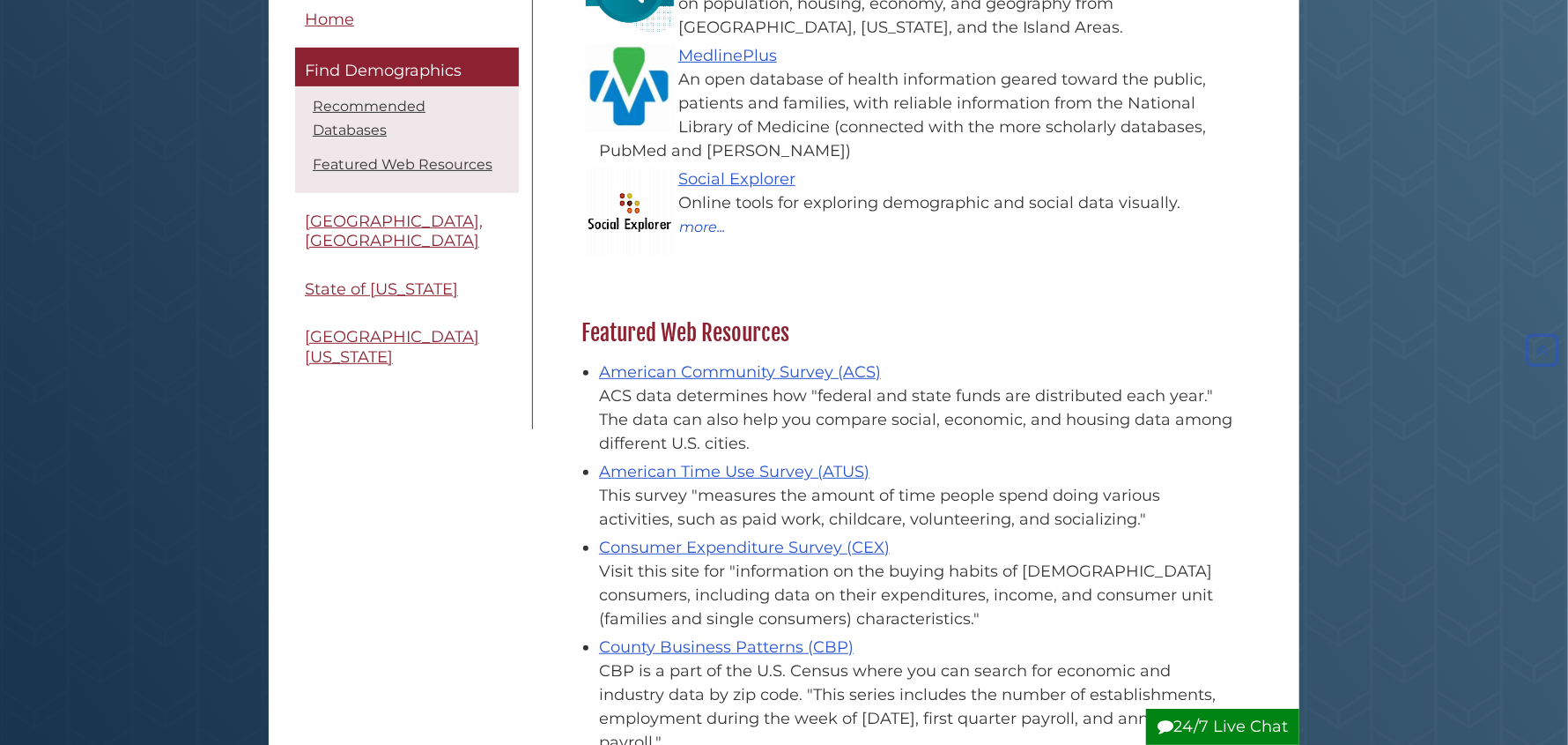
scroll to position [440, 0]
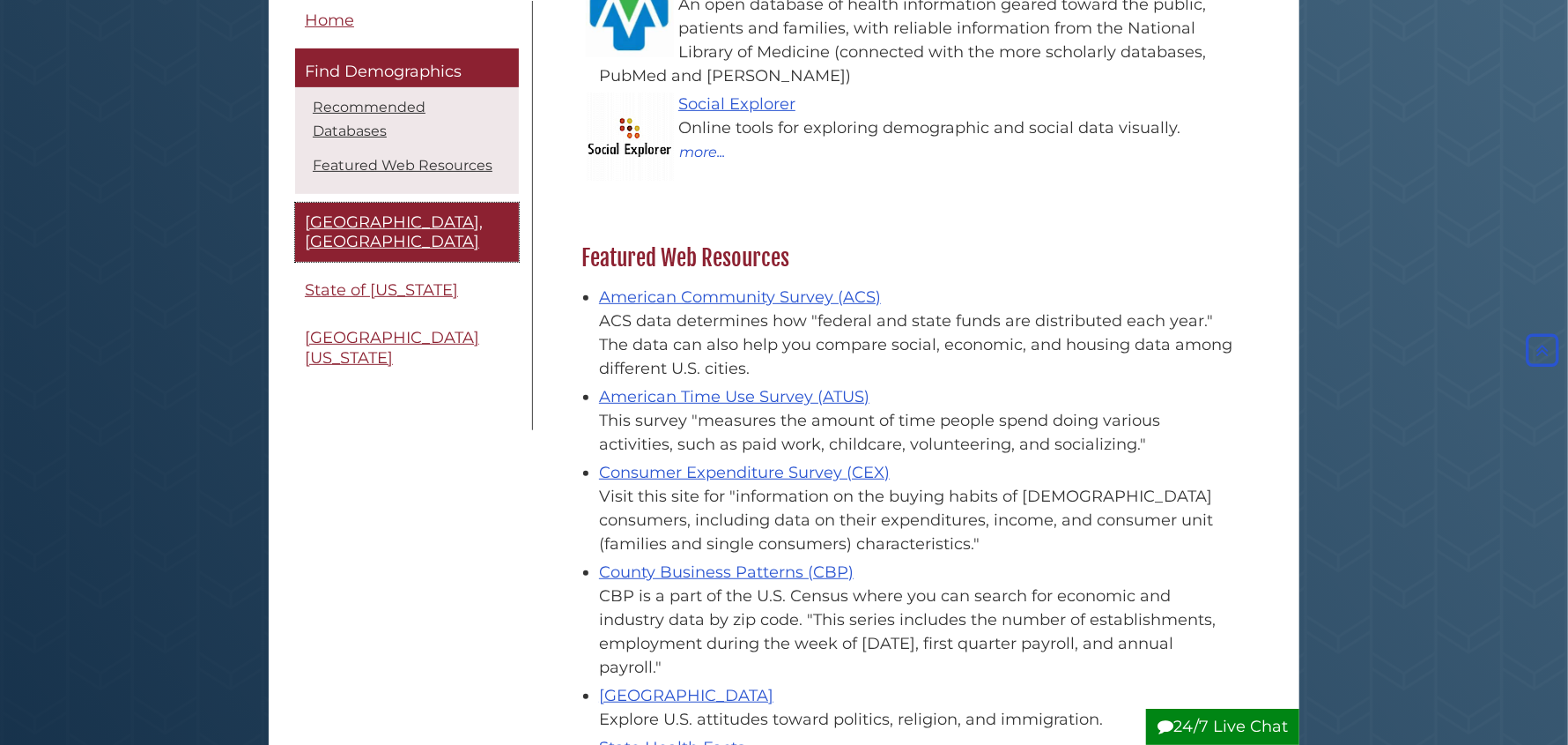
click at [387, 211] on span "[GEOGRAPHIC_DATA], [GEOGRAPHIC_DATA]" at bounding box center [394, 231] width 178 height 40
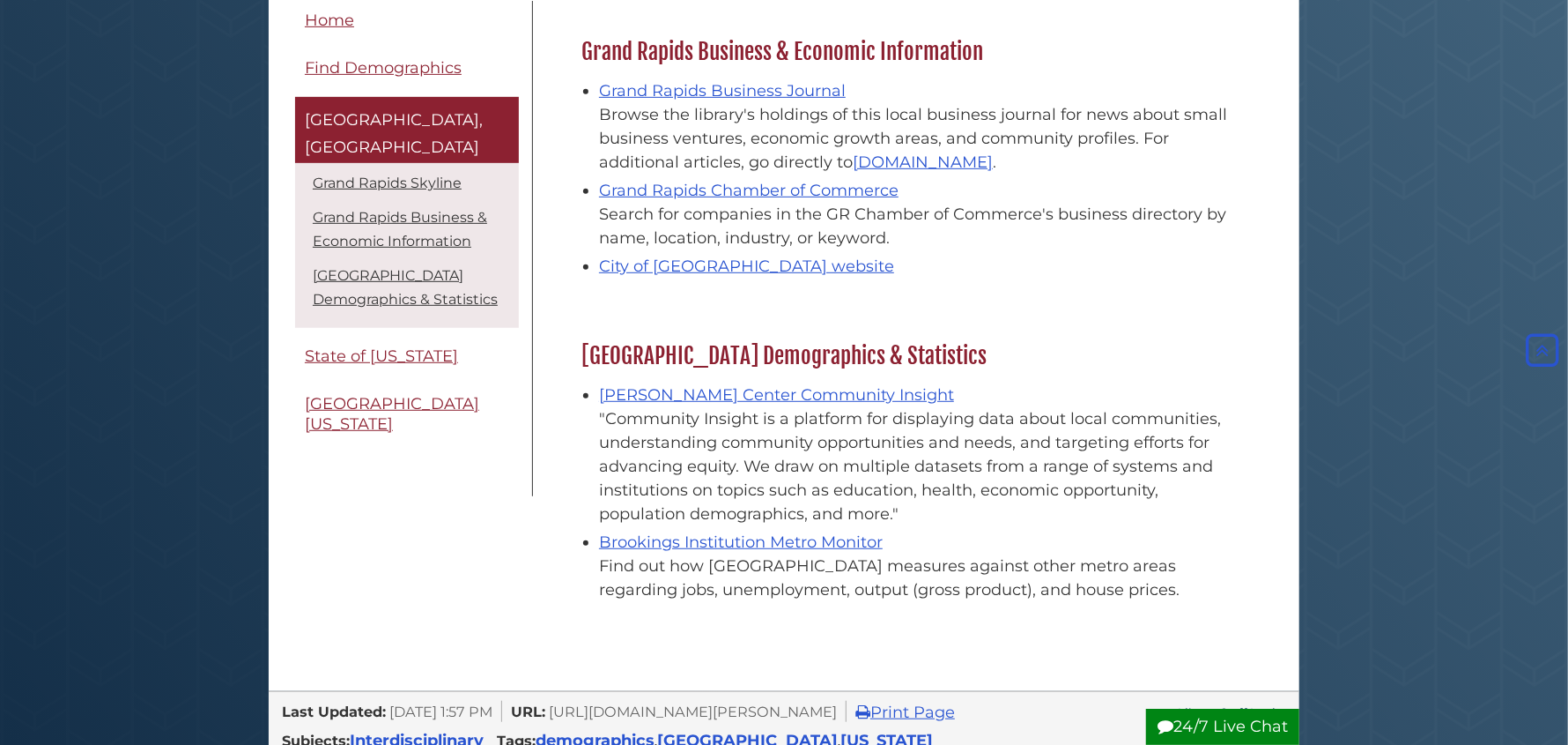
scroll to position [529, 0]
